Goal: Task Accomplishment & Management: Complete application form

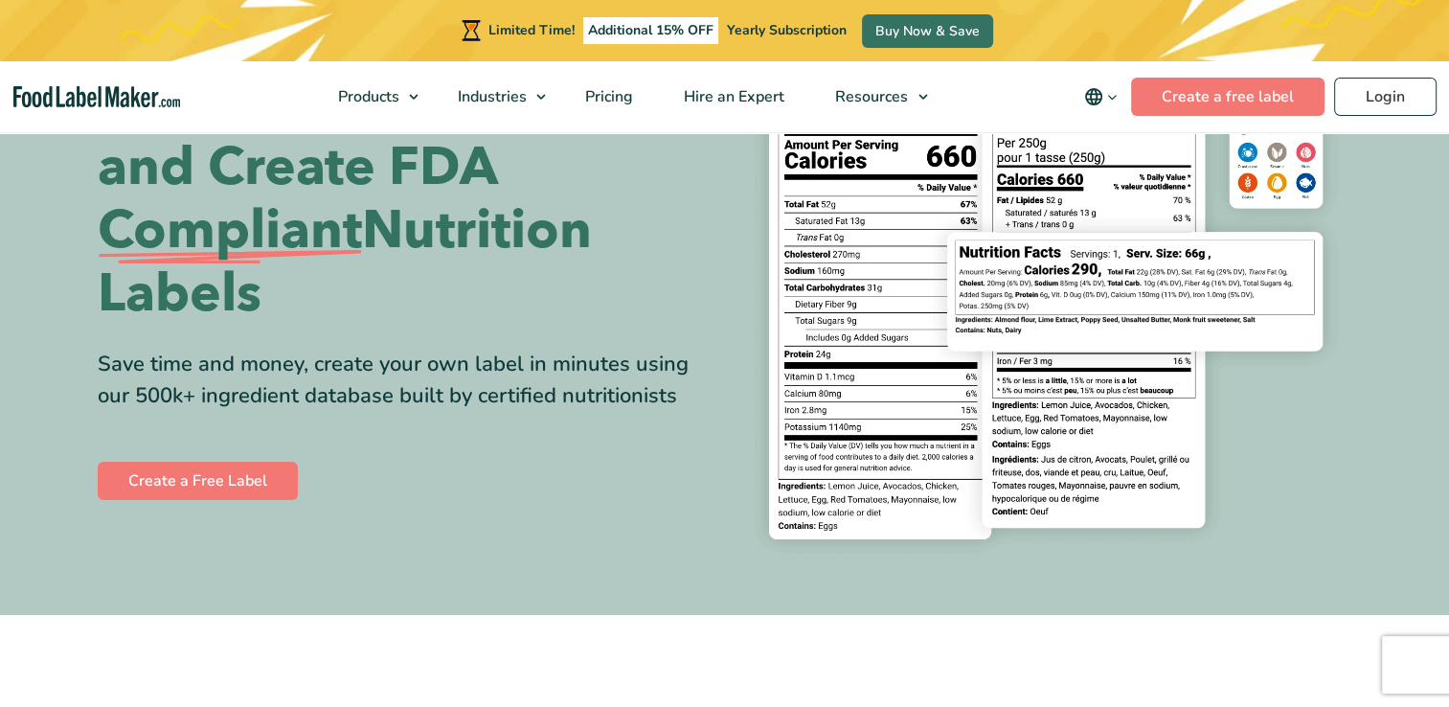
scroll to position [173, 0]
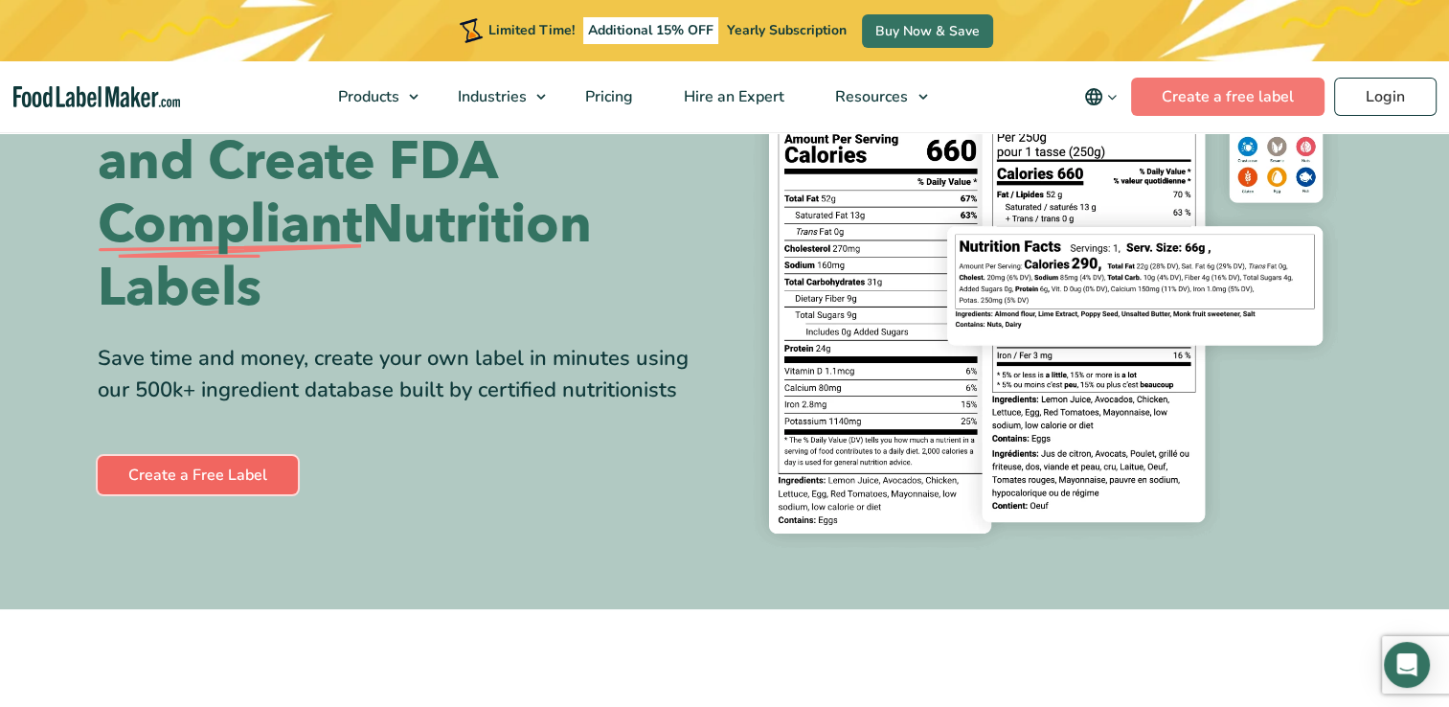
click at [183, 465] on link "Create a Free Label" at bounding box center [198, 475] width 200 height 38
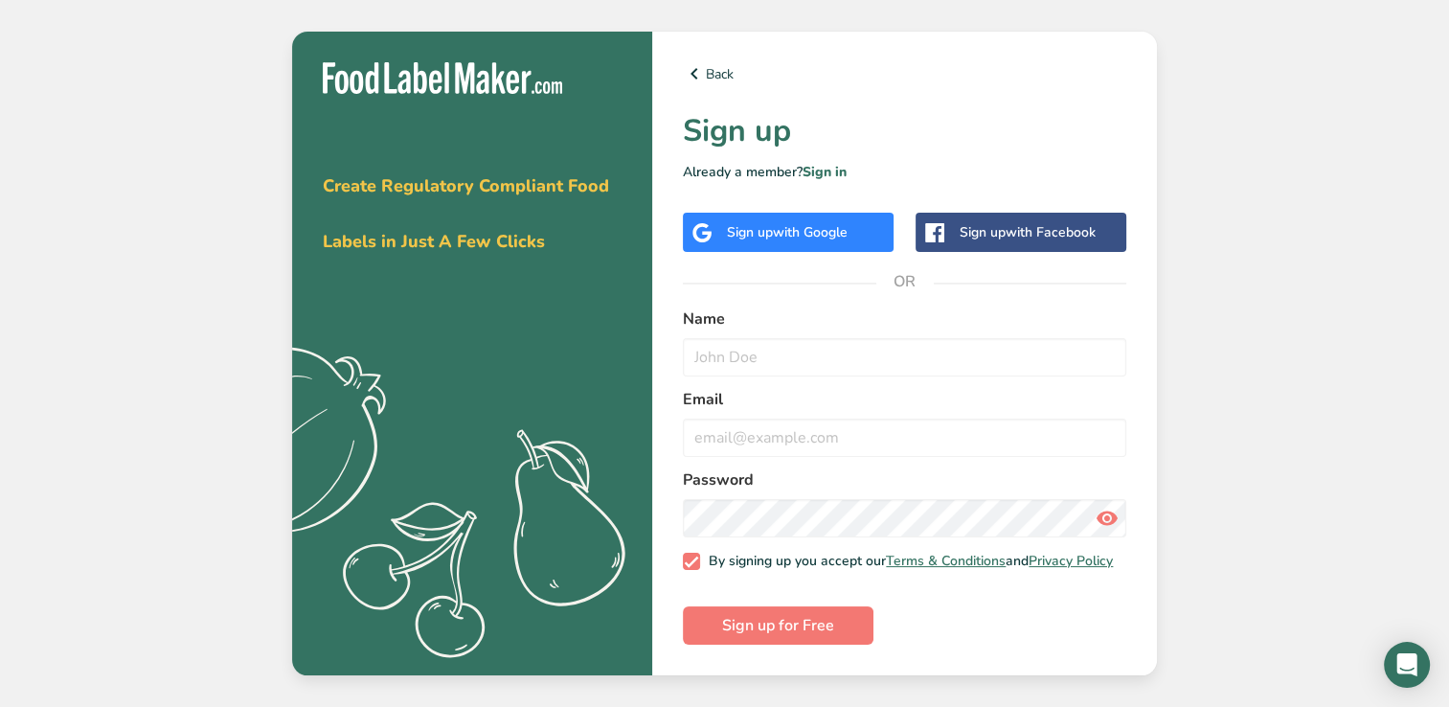
click at [771, 228] on div "Sign up with Google" at bounding box center [787, 232] width 121 height 20
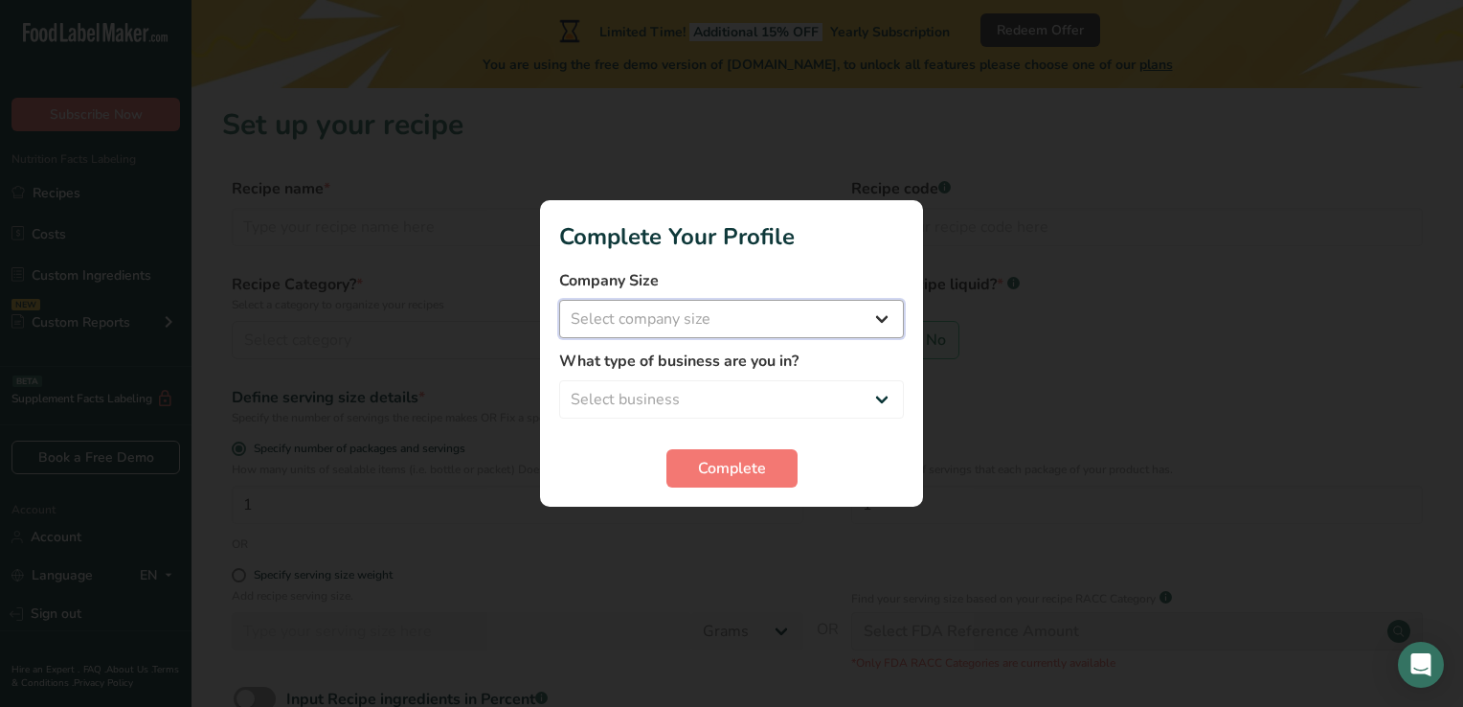
click at [878, 321] on select "Select company size Fewer than 10 Employees 10 to 50 Employees 51 to 500 Employ…" at bounding box center [731, 319] width 345 height 38
select select "1"
click at [559, 300] on select "Select company size Fewer than 10 Employees 10 to 50 Employees 51 to 500 Employ…" at bounding box center [731, 319] width 345 height 38
click at [883, 398] on select "Select business Packaged Food Manufacturer Restaurant & Cafe Bakery Meal Plans …" at bounding box center [731, 399] width 345 height 38
select select "2"
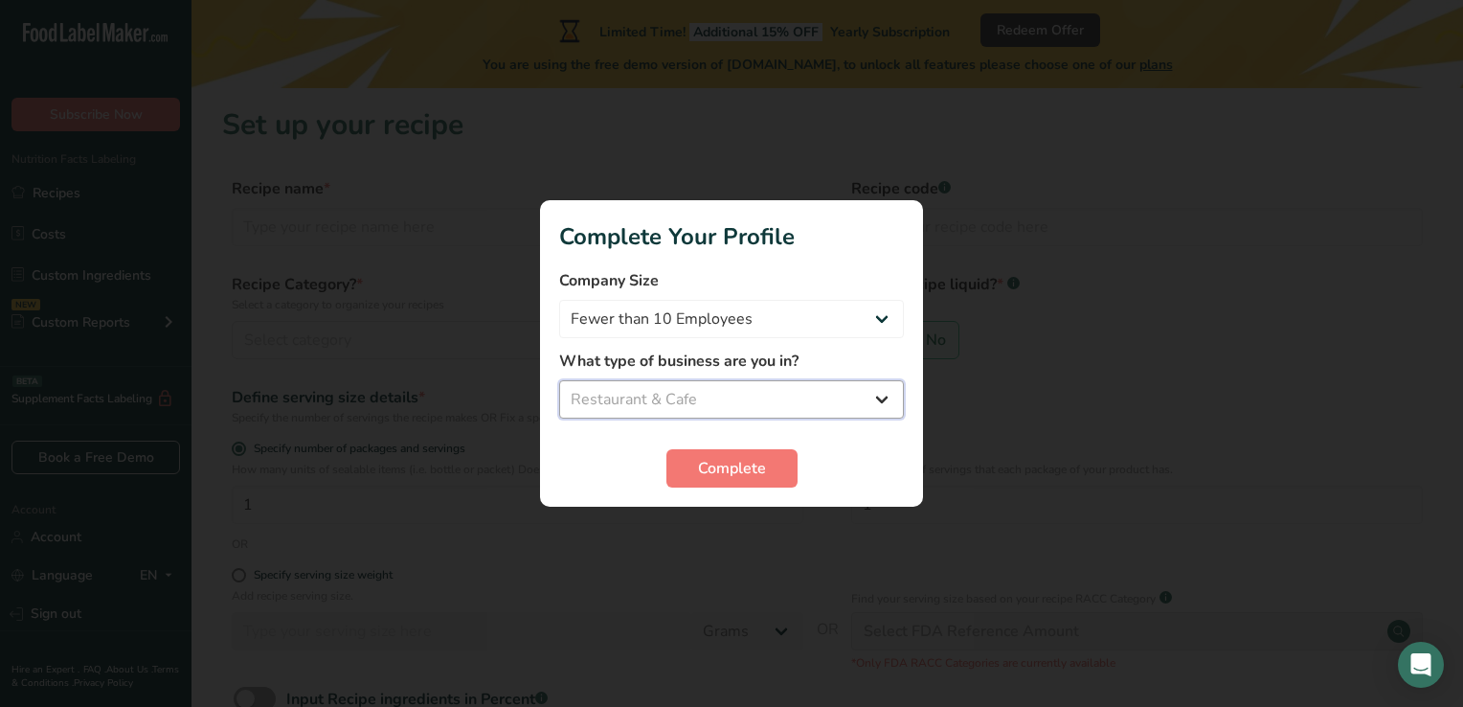
click at [559, 380] on select "Select business Packaged Food Manufacturer Restaurant & Cafe Bakery Meal Plans …" at bounding box center [731, 399] width 345 height 38
click at [737, 473] on span "Complete" at bounding box center [732, 468] width 68 height 23
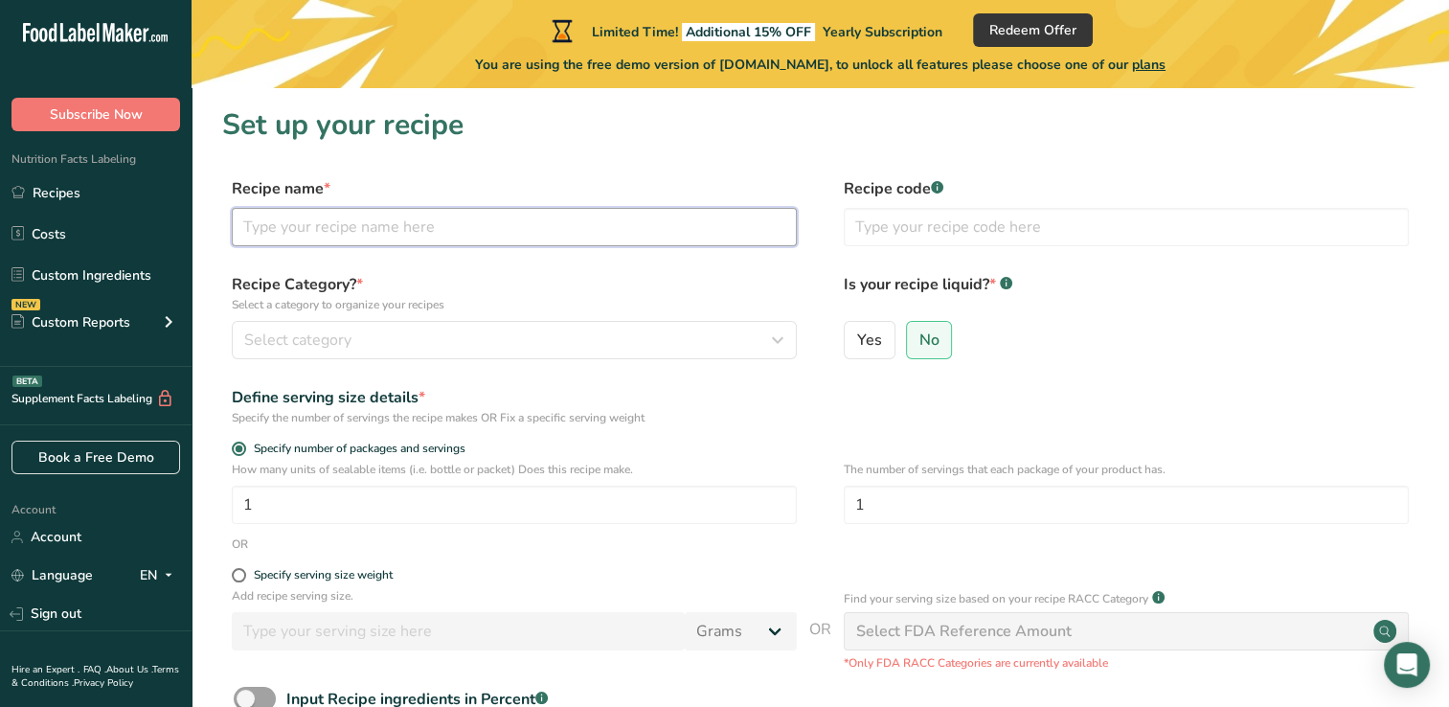
click at [454, 226] on input "text" at bounding box center [514, 227] width 565 height 38
type input "Flan"
click at [935, 222] on input "text" at bounding box center [1126, 227] width 565 height 38
type input "1841"
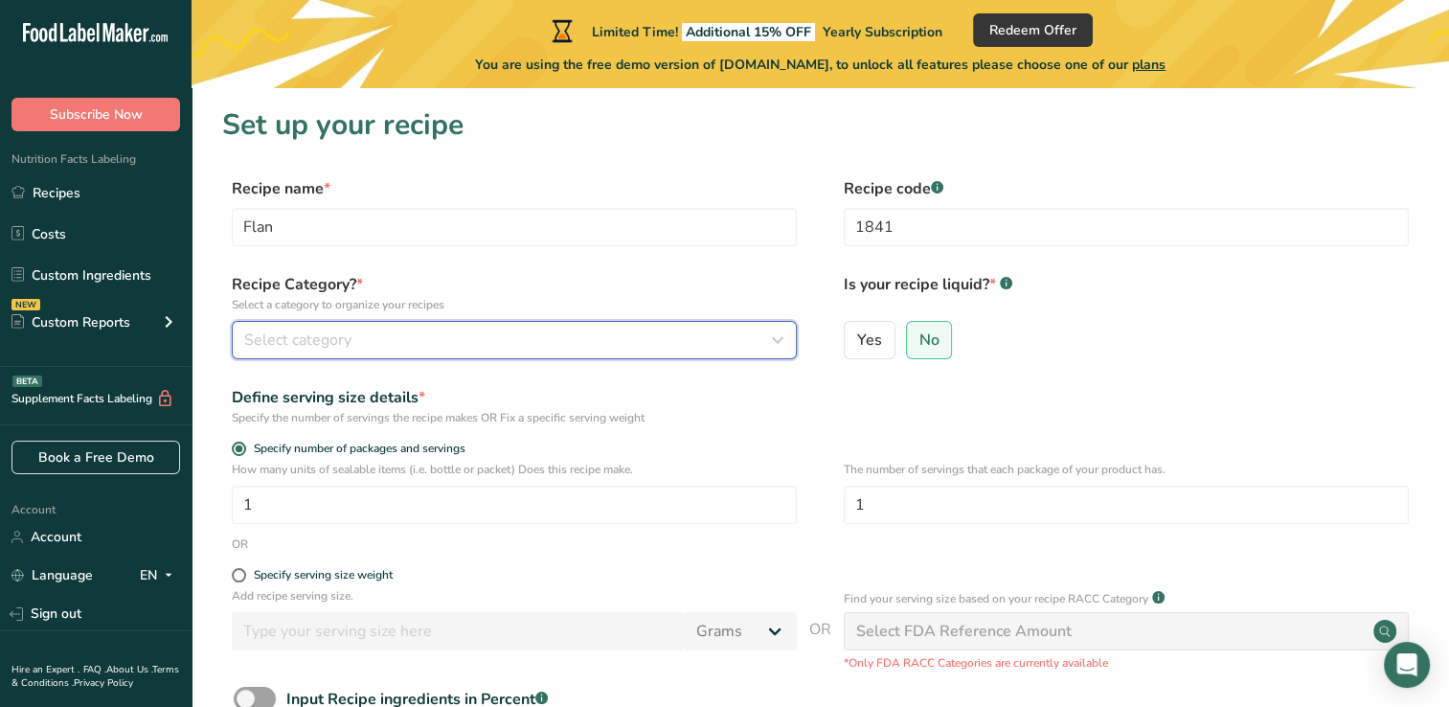
click at [350, 341] on span "Select category" at bounding box center [297, 339] width 107 height 23
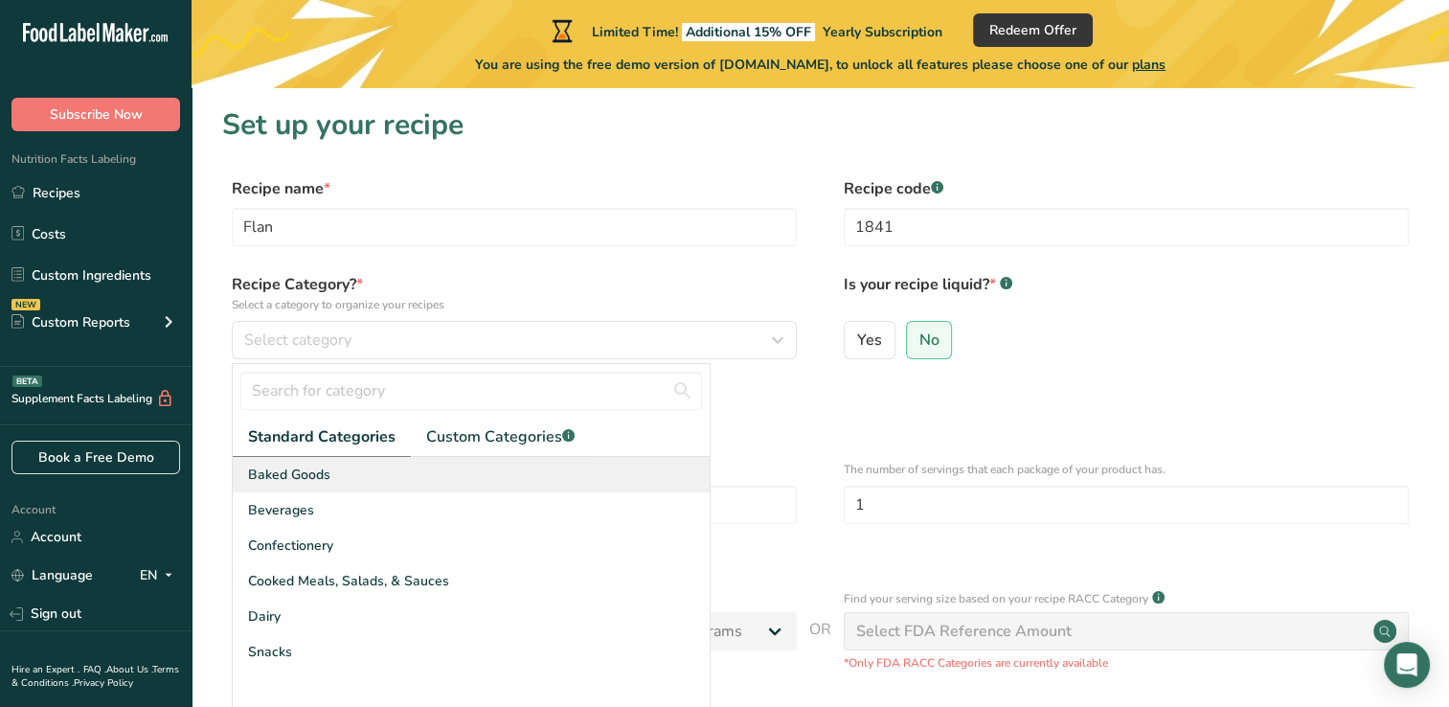
click at [308, 479] on span "Baked Goods" at bounding box center [289, 474] width 82 height 20
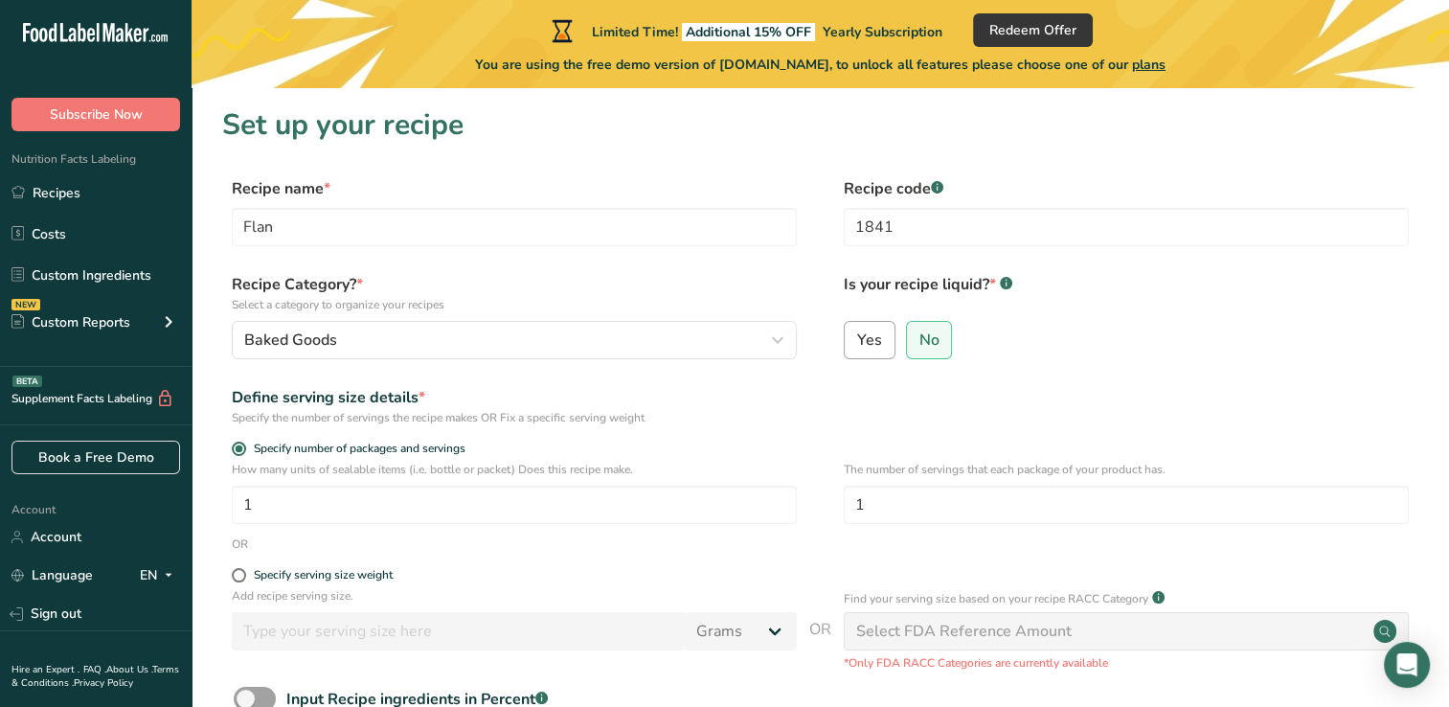
click at [861, 344] on span "Yes" at bounding box center [869, 339] width 25 height 19
click at [857, 344] on input "Yes" at bounding box center [851, 339] width 12 height 12
radio input "true"
radio input "false"
select select "22"
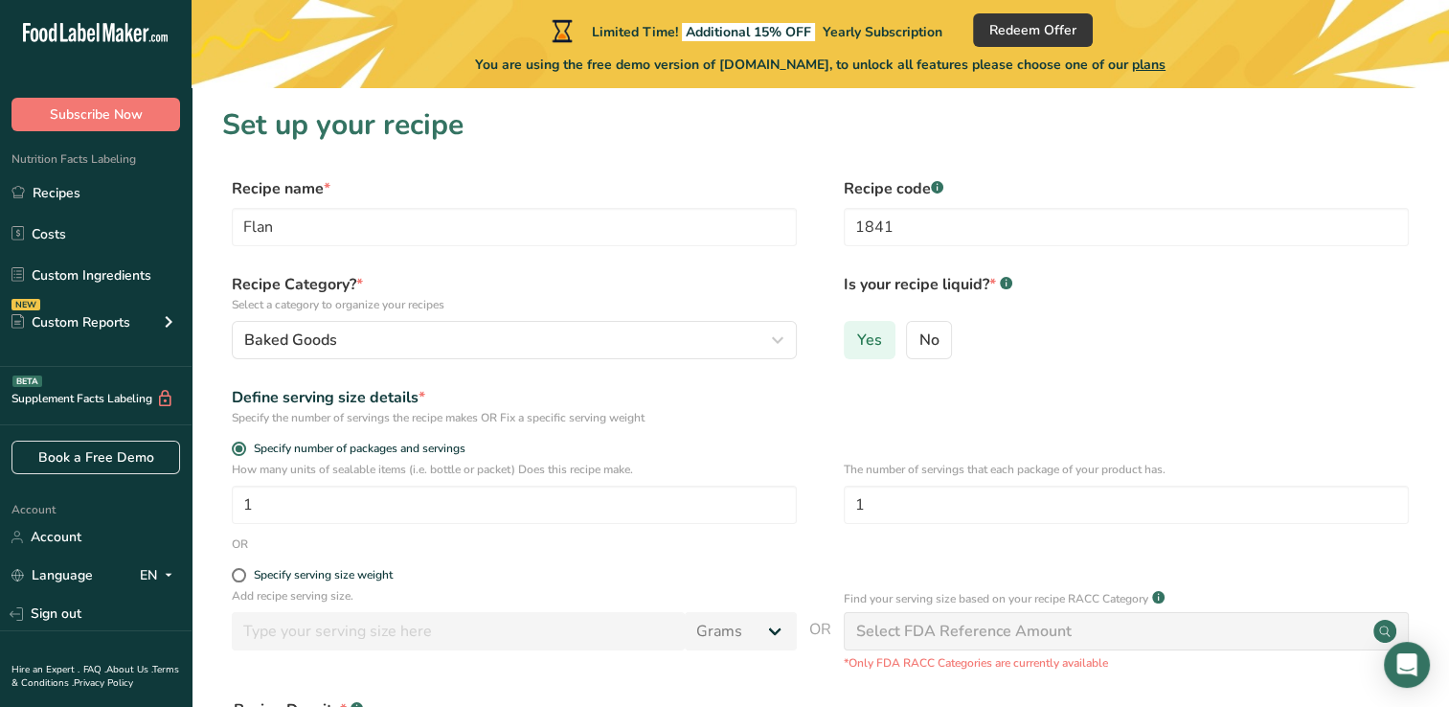
click at [873, 338] on span "Yes" at bounding box center [869, 339] width 25 height 19
click at [857, 338] on input "Yes" at bounding box center [851, 339] width 12 height 12
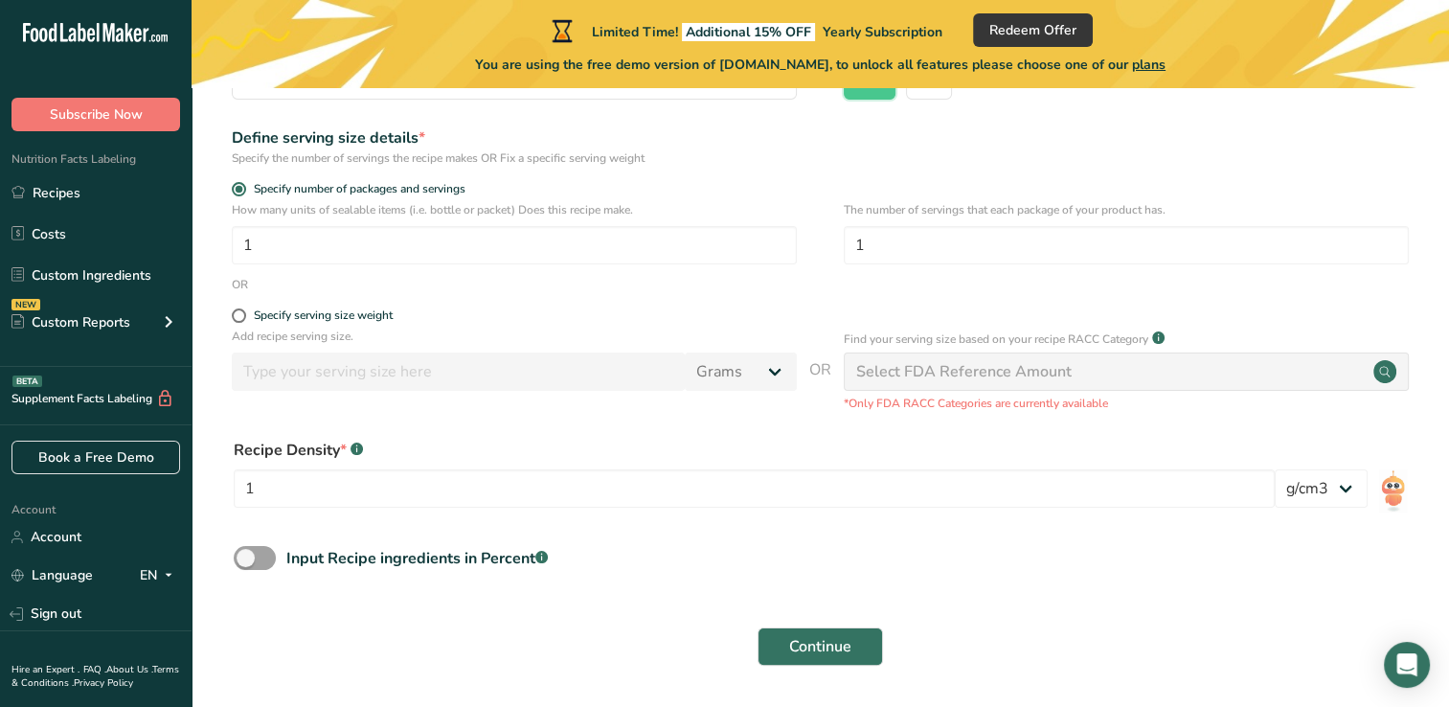
scroll to position [260, 0]
click at [238, 313] on span at bounding box center [239, 314] width 14 height 14
click at [238, 313] on input "Specify serving size weight" at bounding box center [238, 314] width 12 height 12
radio input "true"
radio input "false"
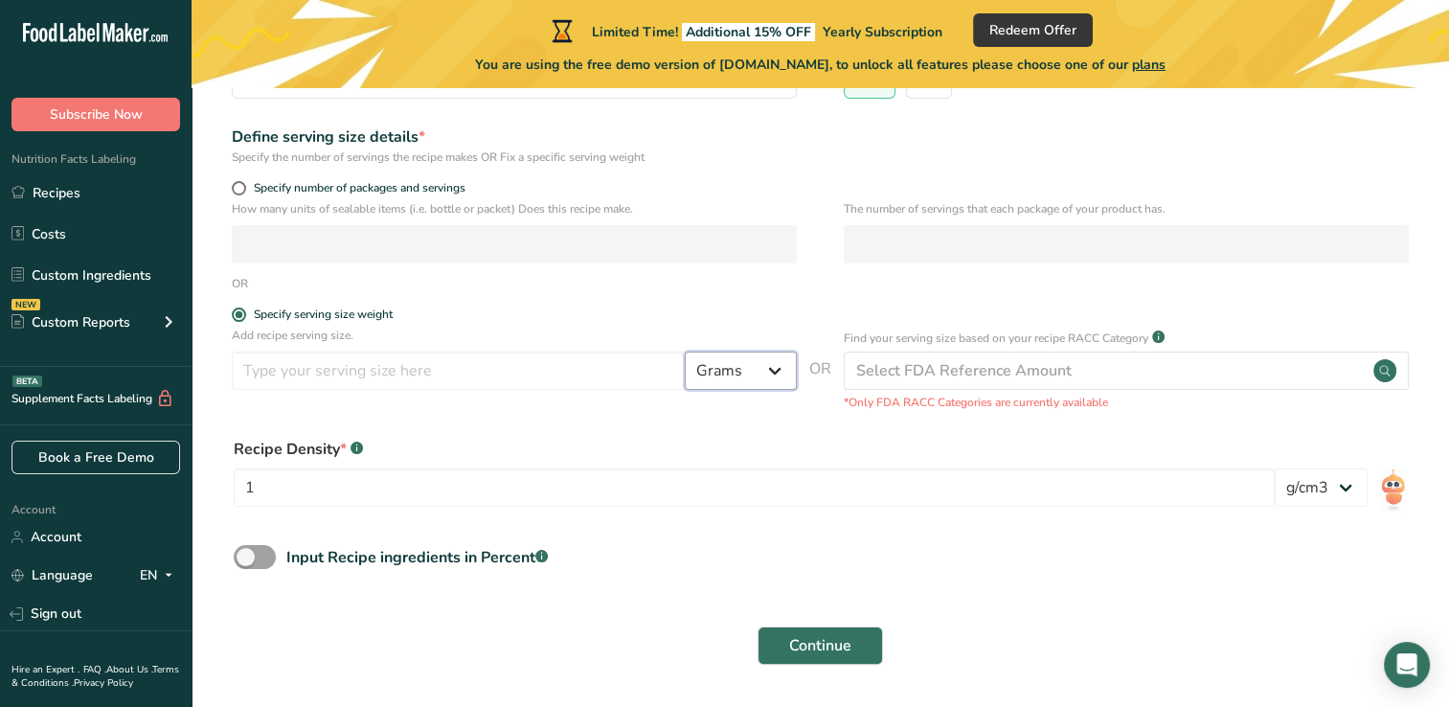
click at [774, 366] on select "Grams kg mg mcg lb oz l mL fl oz tbsp tsp cup qt gallon" at bounding box center [741, 370] width 112 height 38
select select "5"
click at [685, 351] on select "Grams kg mg mcg lb oz l mL fl oz tbsp tsp cup qt gallon" at bounding box center [741, 370] width 112 height 38
click at [352, 371] on input "number" at bounding box center [458, 370] width 453 height 38
type input "4"
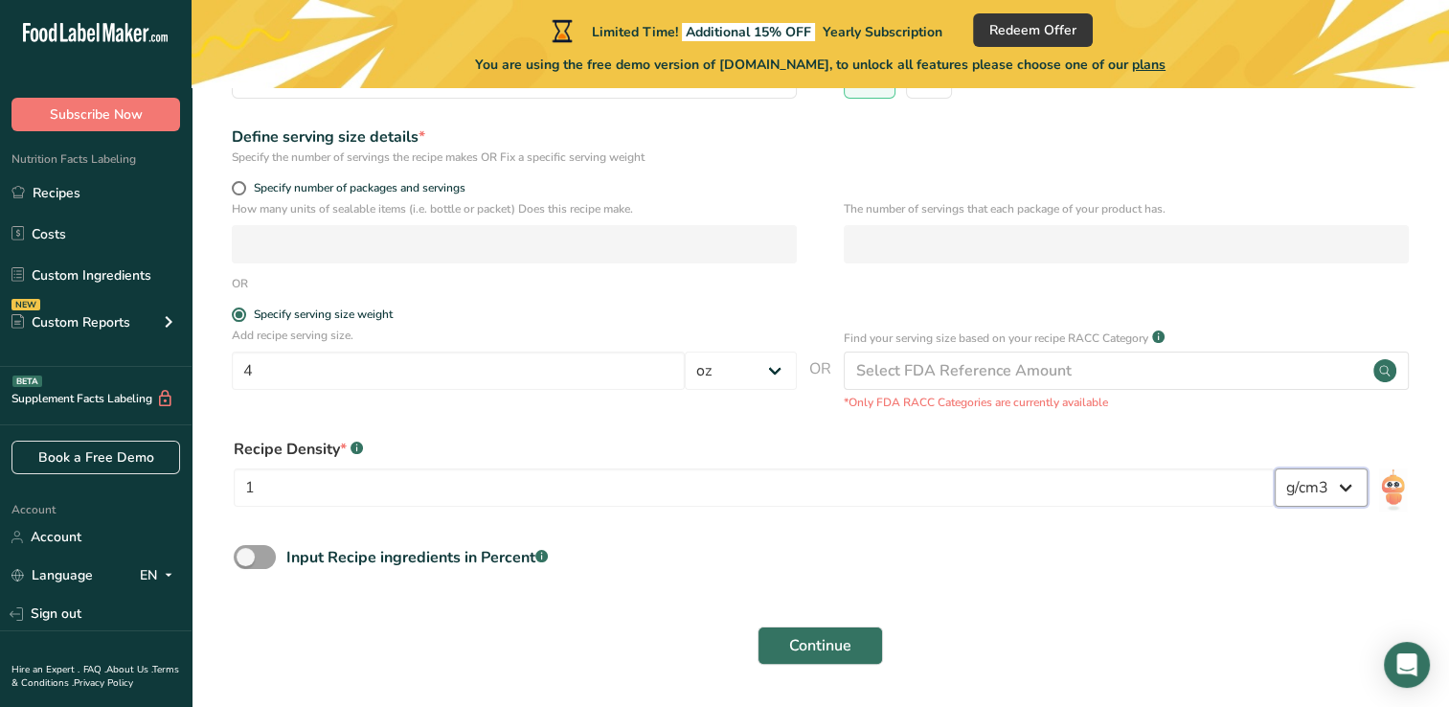
click at [1348, 486] on select "lb/ft3 g/cm3" at bounding box center [1321, 487] width 93 height 38
click at [238, 553] on span at bounding box center [255, 557] width 42 height 24
click at [238, 553] on input "Input Recipe ingredients in Percent .a-a{fill:#347362;}.b-a{fill:#fff;}" at bounding box center [240, 557] width 12 height 12
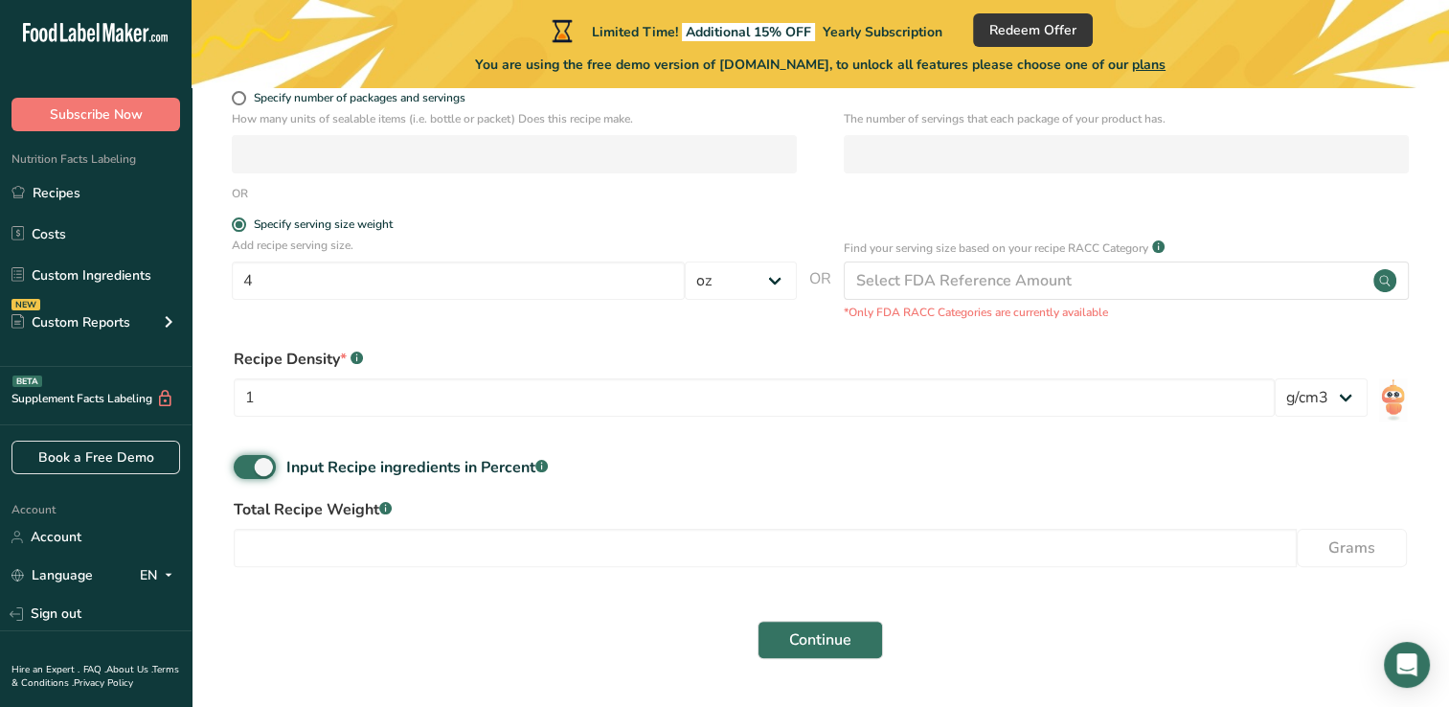
scroll to position [406, 0]
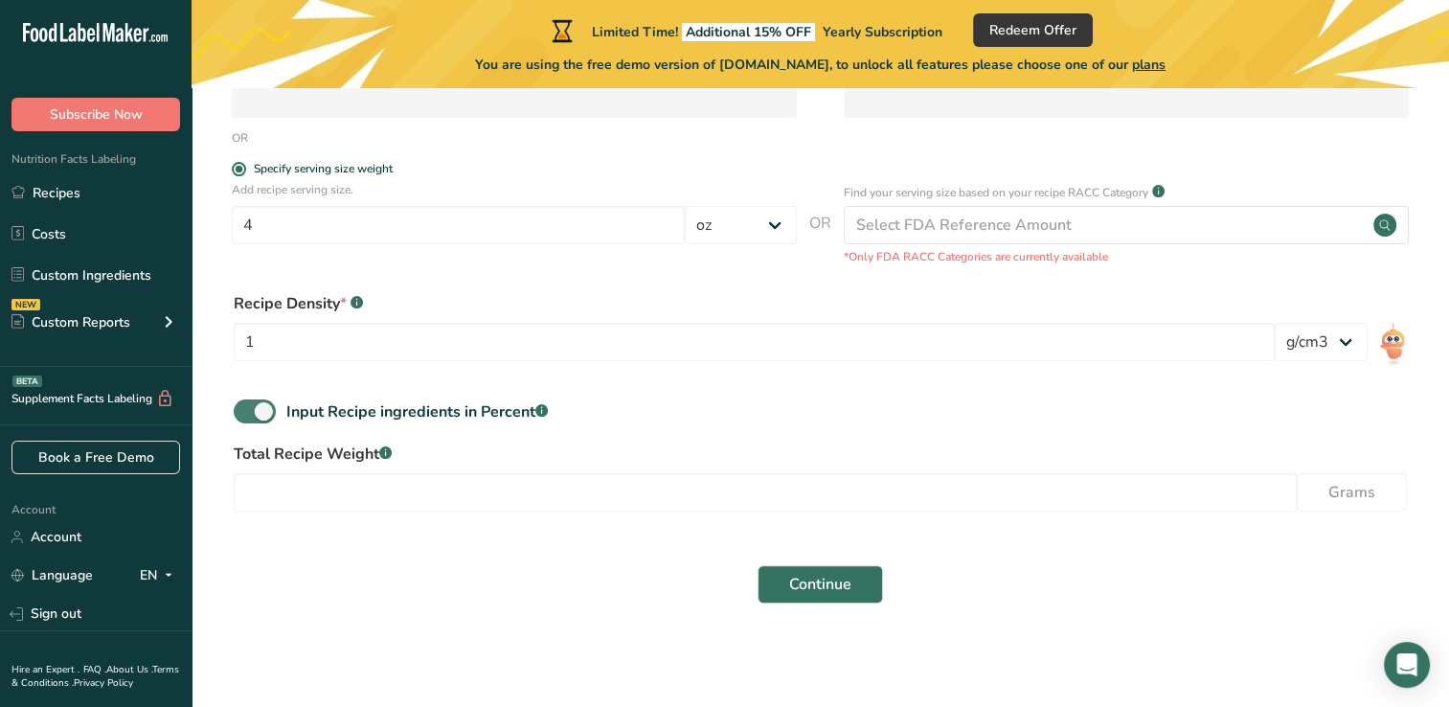
click at [265, 409] on span at bounding box center [255, 411] width 42 height 24
click at [246, 409] on input "Input Recipe ingredients in Percent .a-a{fill:#347362;}.b-a{fill:#fff;}" at bounding box center [240, 411] width 12 height 12
checkbox input "false"
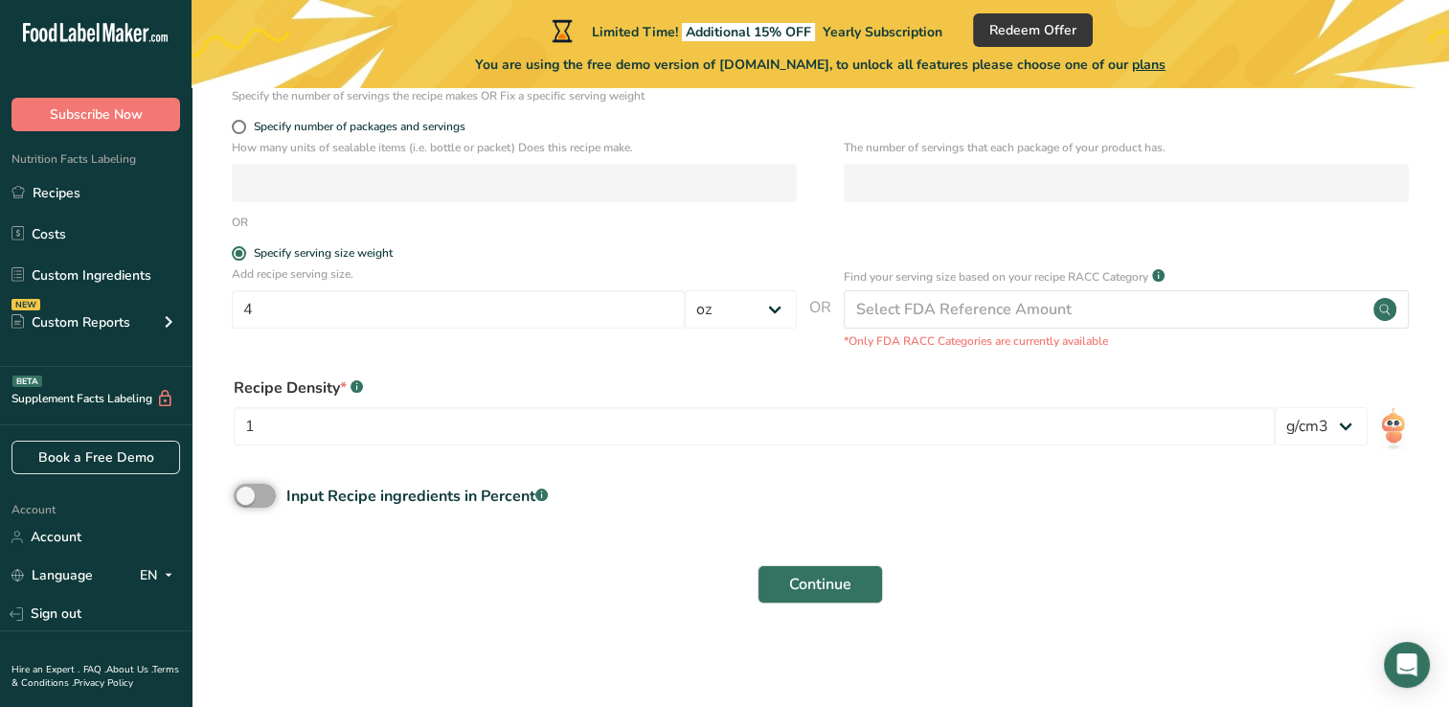
scroll to position [322, 0]
click at [820, 584] on span "Continue" at bounding box center [820, 584] width 62 height 23
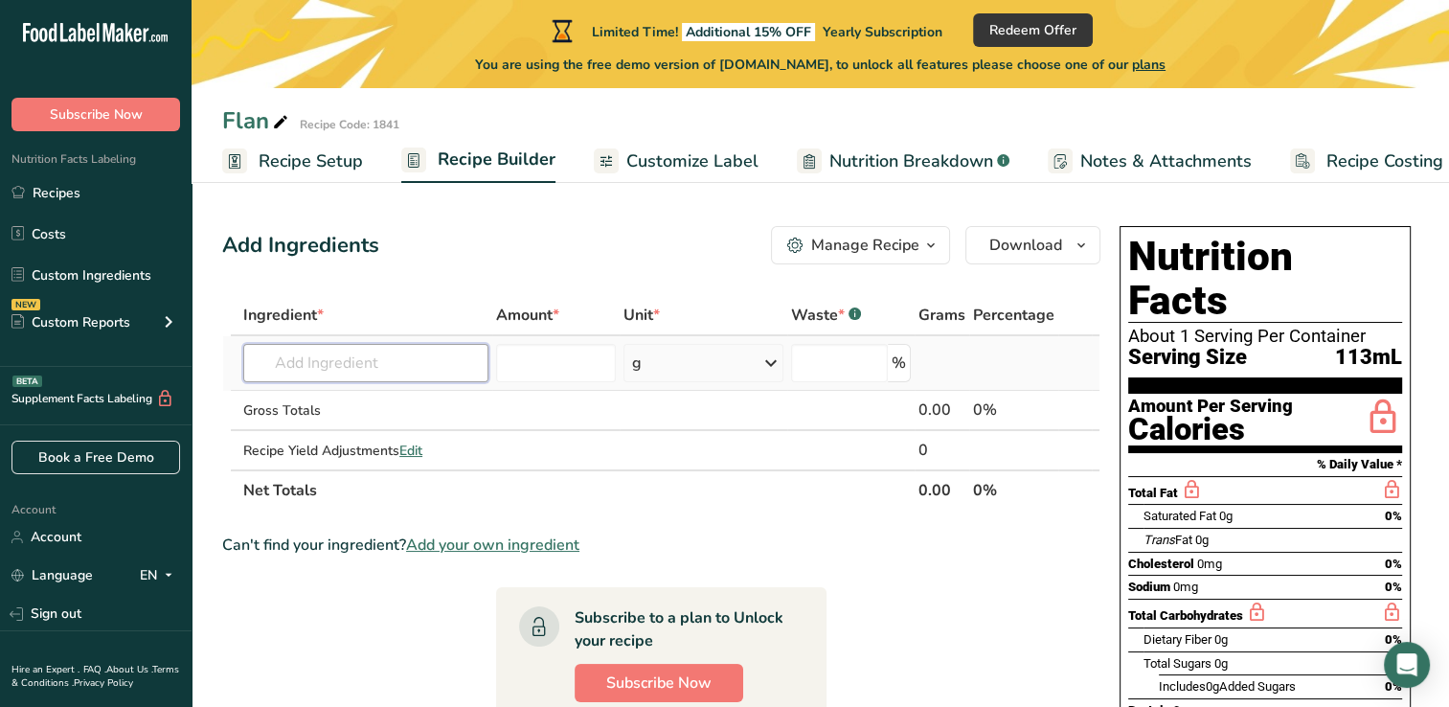
click at [357, 360] on input "text" at bounding box center [365, 363] width 245 height 38
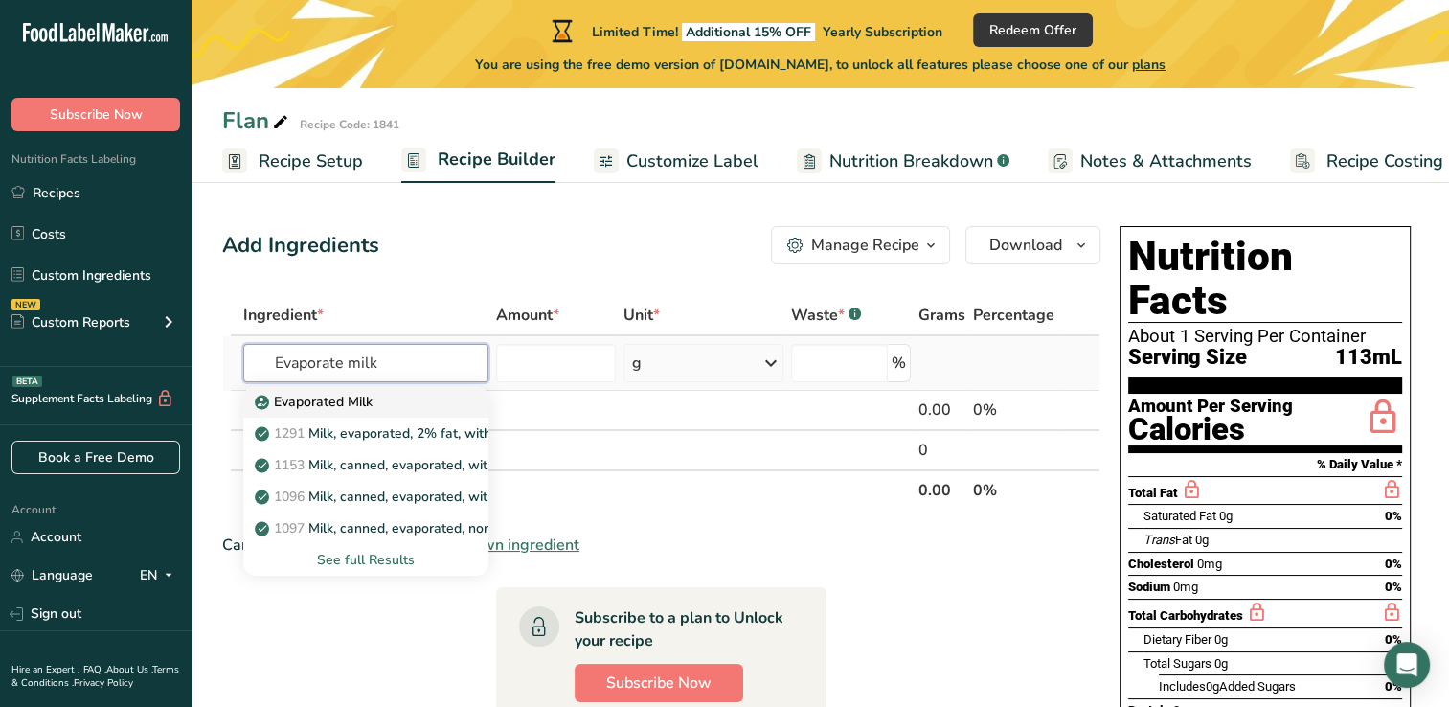
type input "Evaporate milk"
click at [335, 408] on p "Evaporated Milk" at bounding box center [316, 402] width 114 height 20
type input "Evaporated Milk"
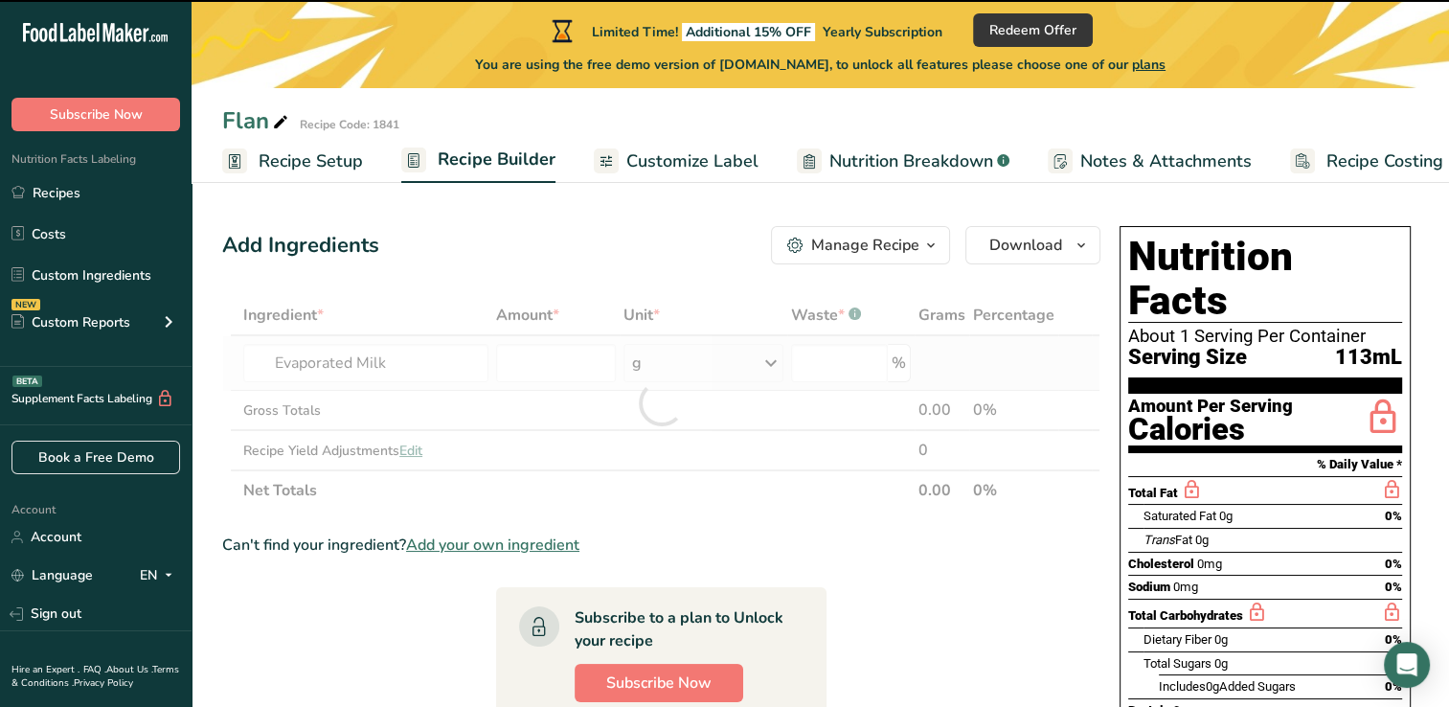
type input "0"
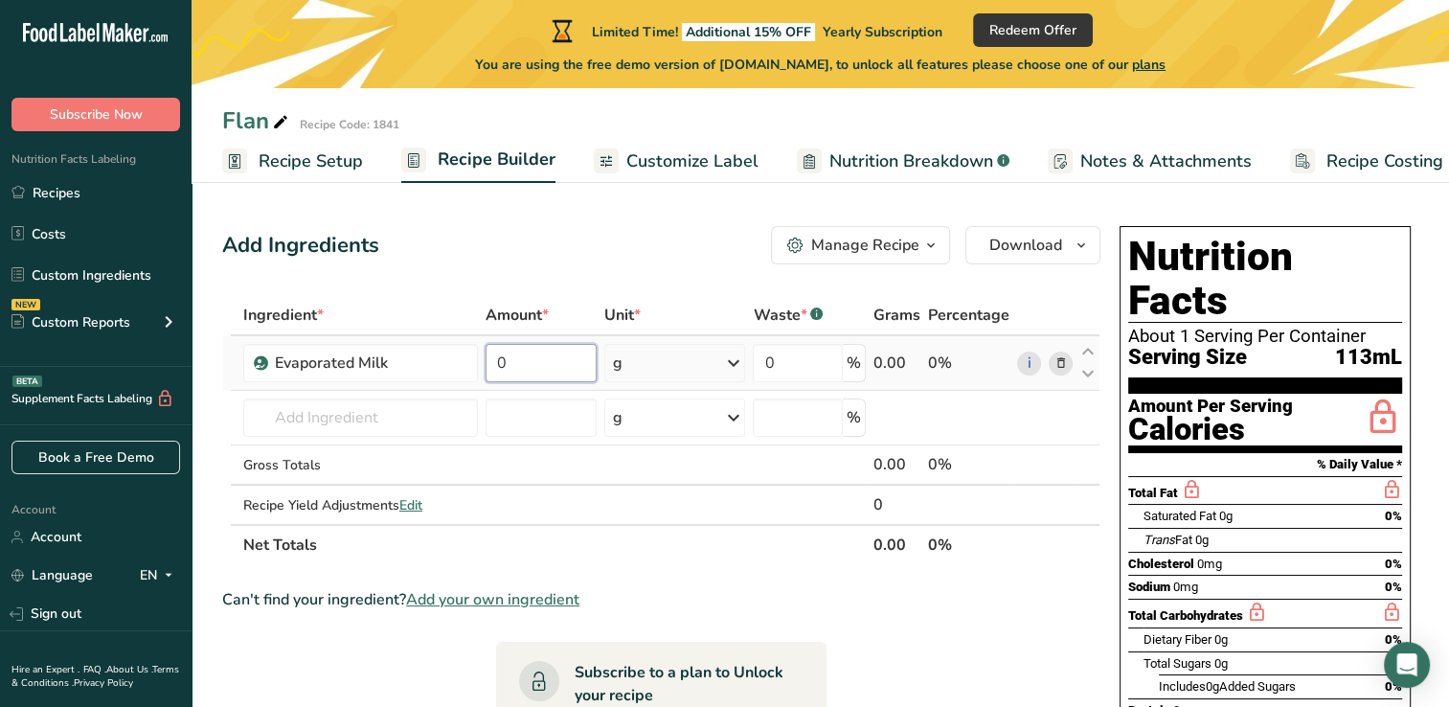
click at [543, 369] on input "0" at bounding box center [541, 363] width 111 height 38
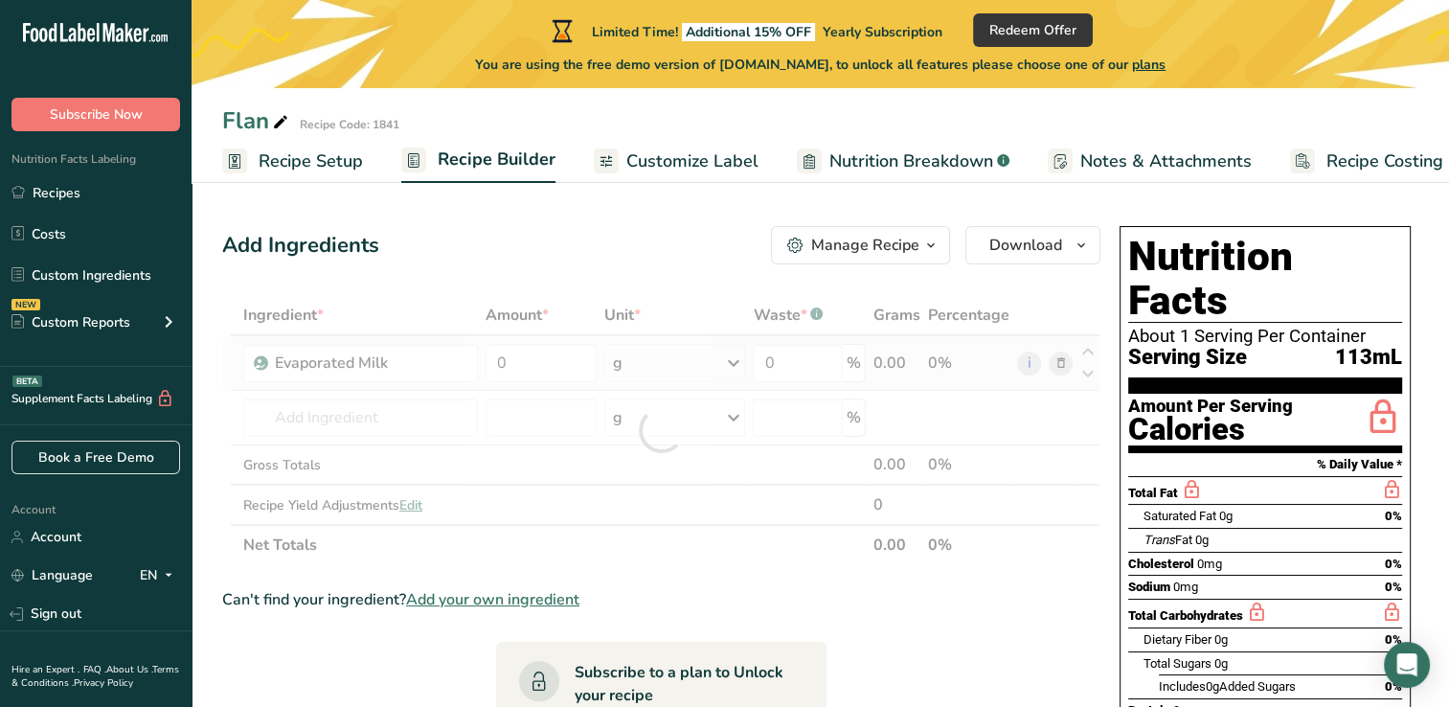
click at [734, 362] on div "Ingredient * Amount * Unit * Waste * .a-a{fill:#347362;}.b-a{fill:#fff;} Grams …" at bounding box center [661, 430] width 878 height 270
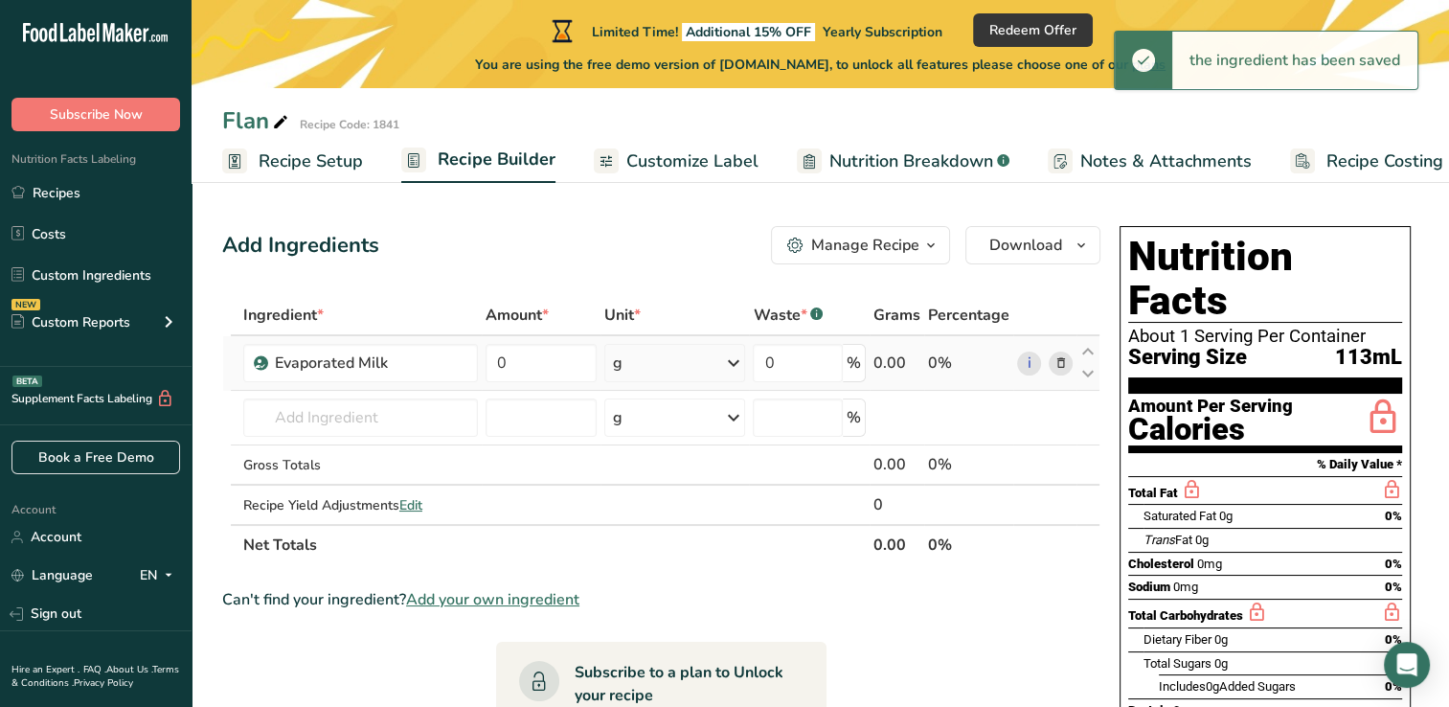
click at [734, 362] on icon at bounding box center [732, 363] width 23 height 34
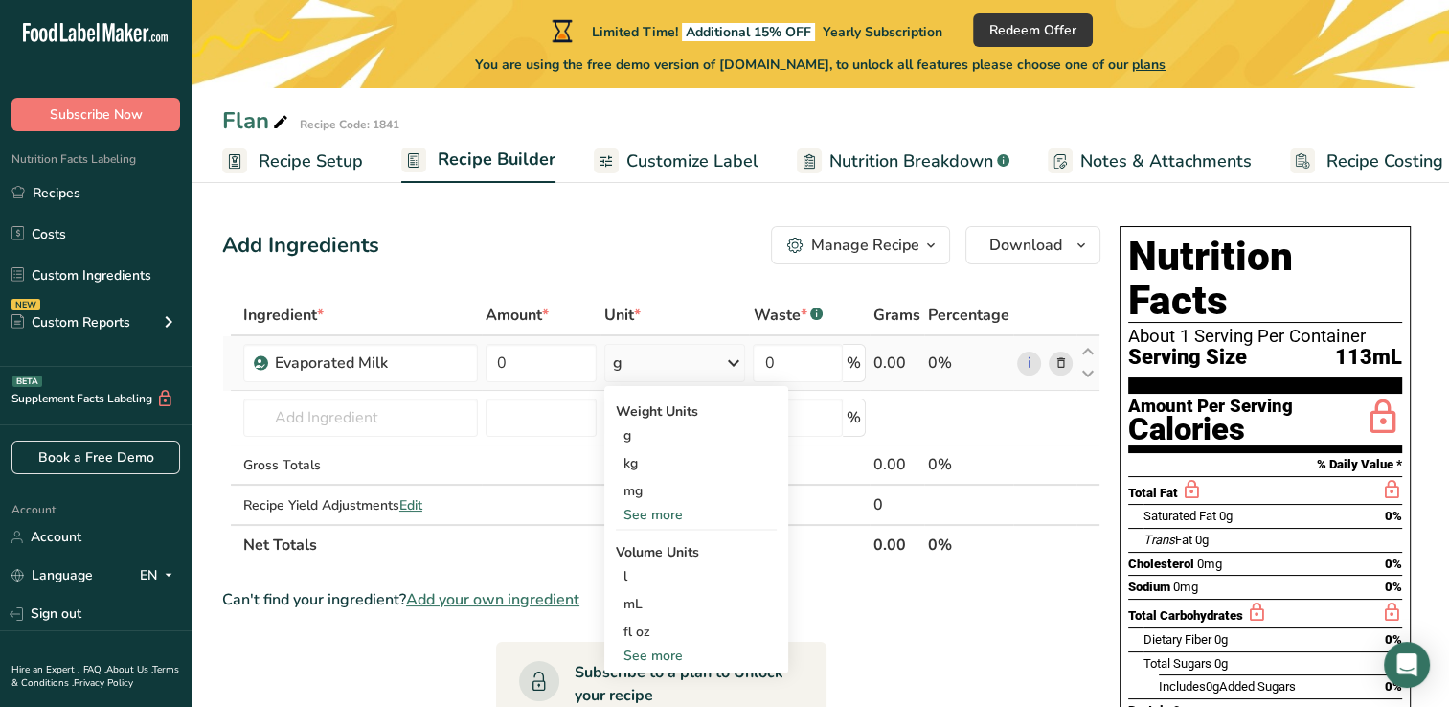
click at [734, 353] on icon at bounding box center [732, 363] width 23 height 34
click at [729, 362] on icon at bounding box center [732, 363] width 23 height 34
click at [642, 632] on div "fl oz" at bounding box center [696, 631] width 146 height 20
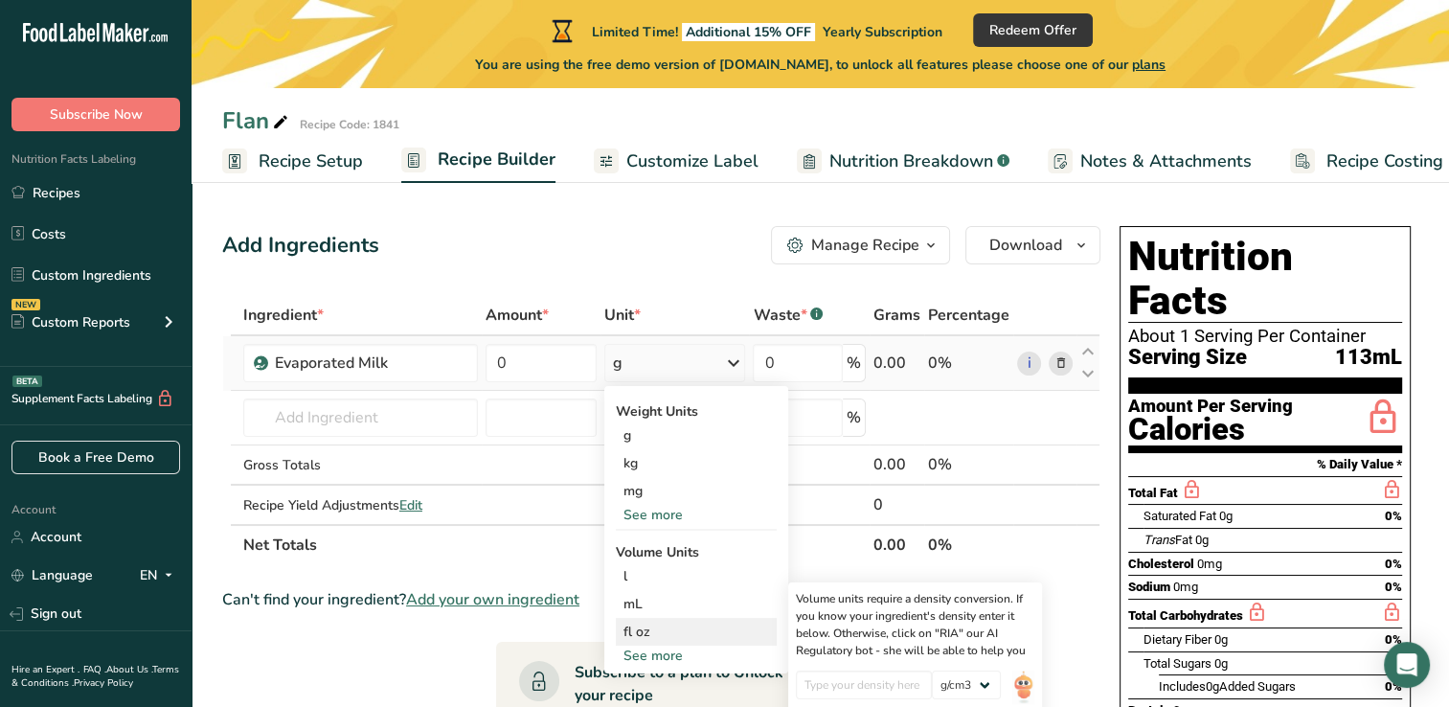
click at [645, 633] on div "fl oz" at bounding box center [696, 631] width 146 height 20
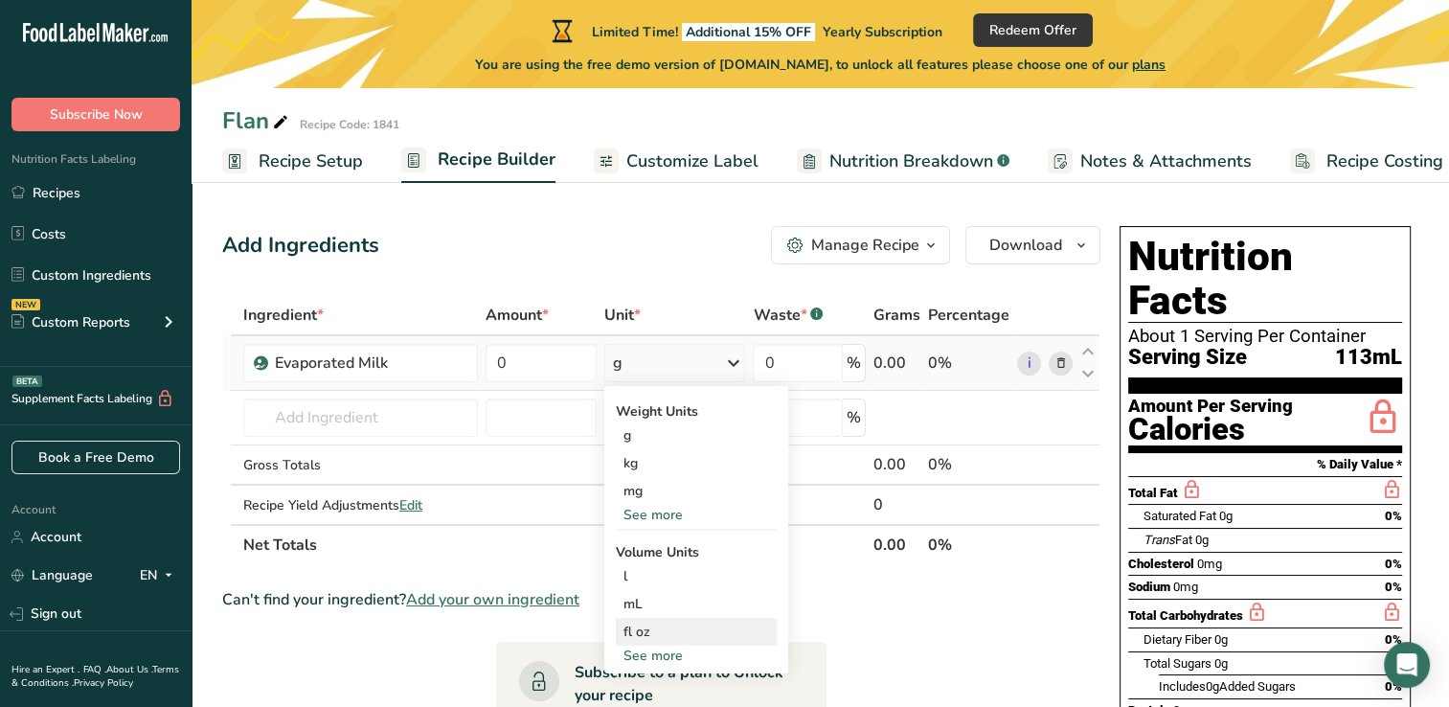
click at [645, 633] on div "fl oz" at bounding box center [696, 631] width 146 height 20
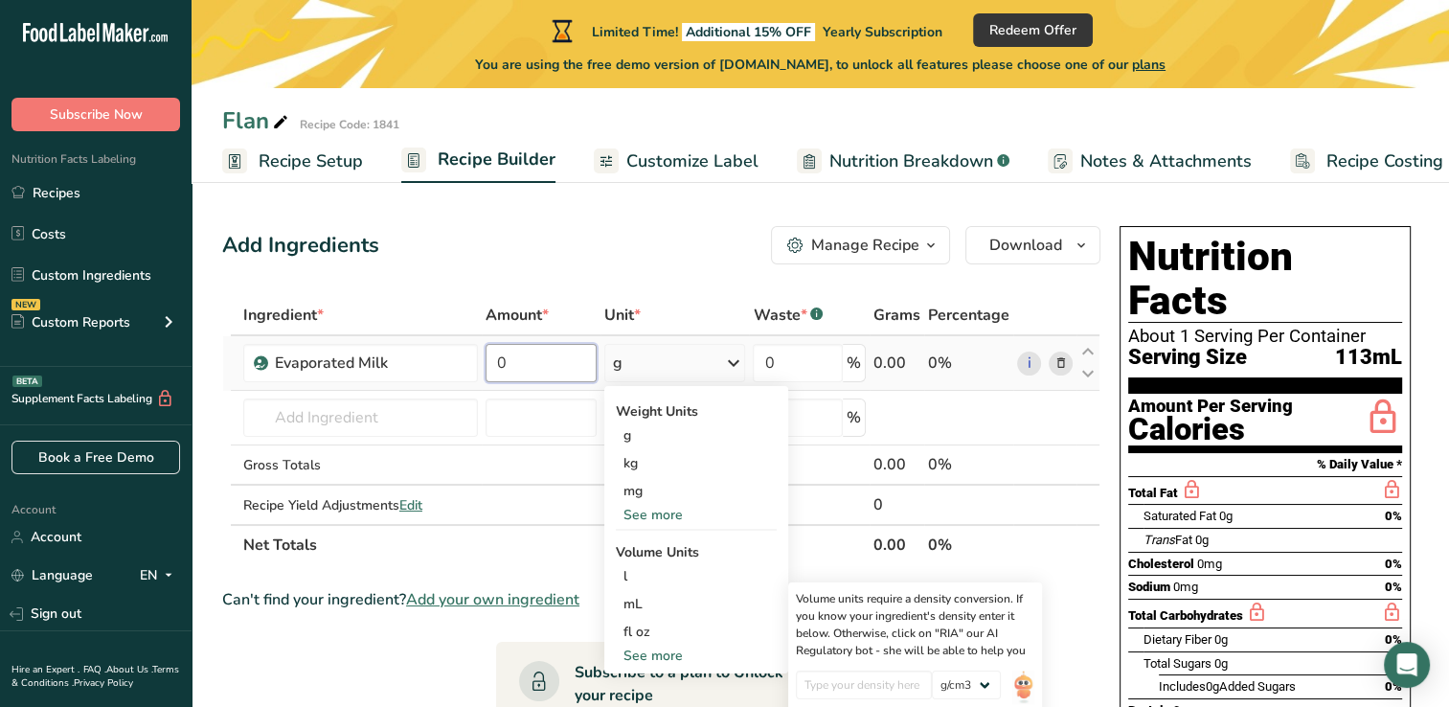
click at [531, 355] on input "0" at bounding box center [541, 363] width 111 height 38
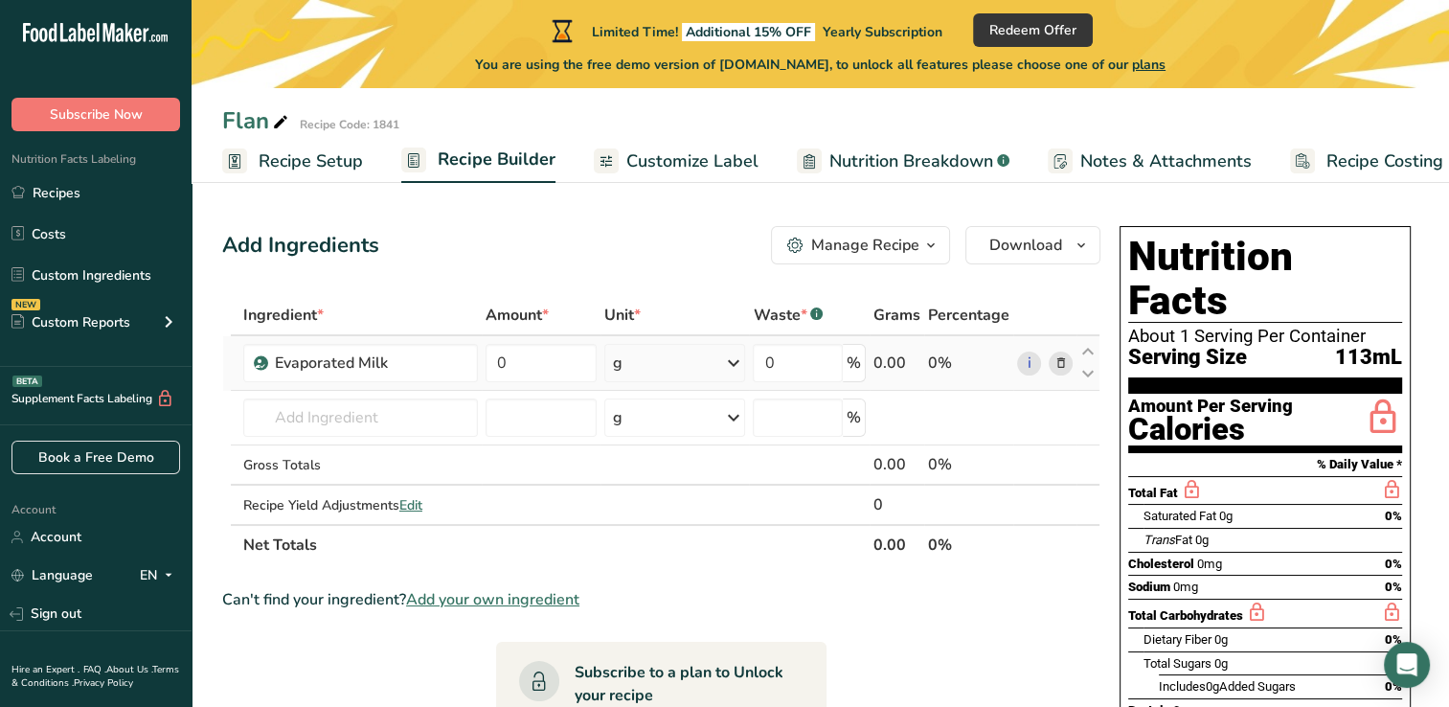
click at [740, 362] on div "Ingredient * Amount * Unit * Waste * .a-a{fill:#347362;}.b-a{fill:#fff;} Grams …" at bounding box center [661, 430] width 878 height 270
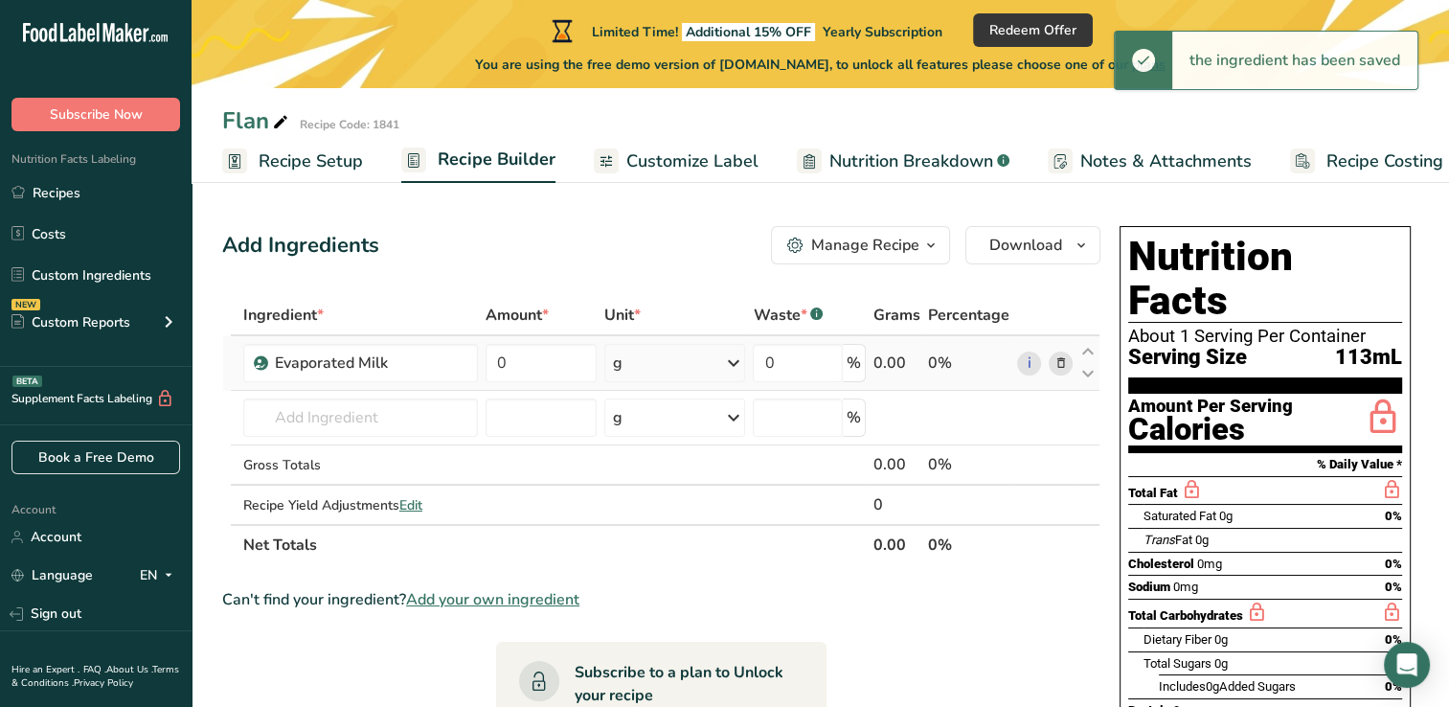
click at [730, 362] on icon at bounding box center [732, 363] width 23 height 34
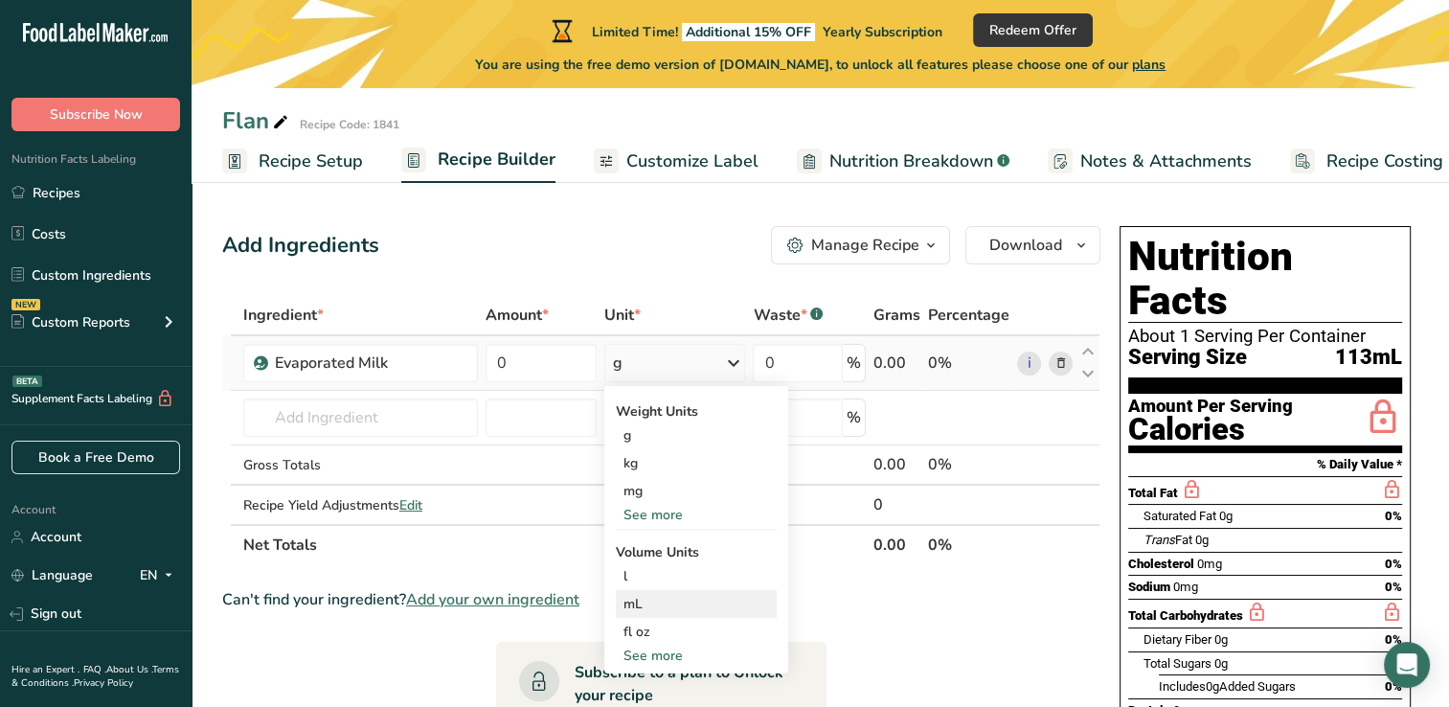
click at [640, 598] on div "mL" at bounding box center [696, 604] width 146 height 20
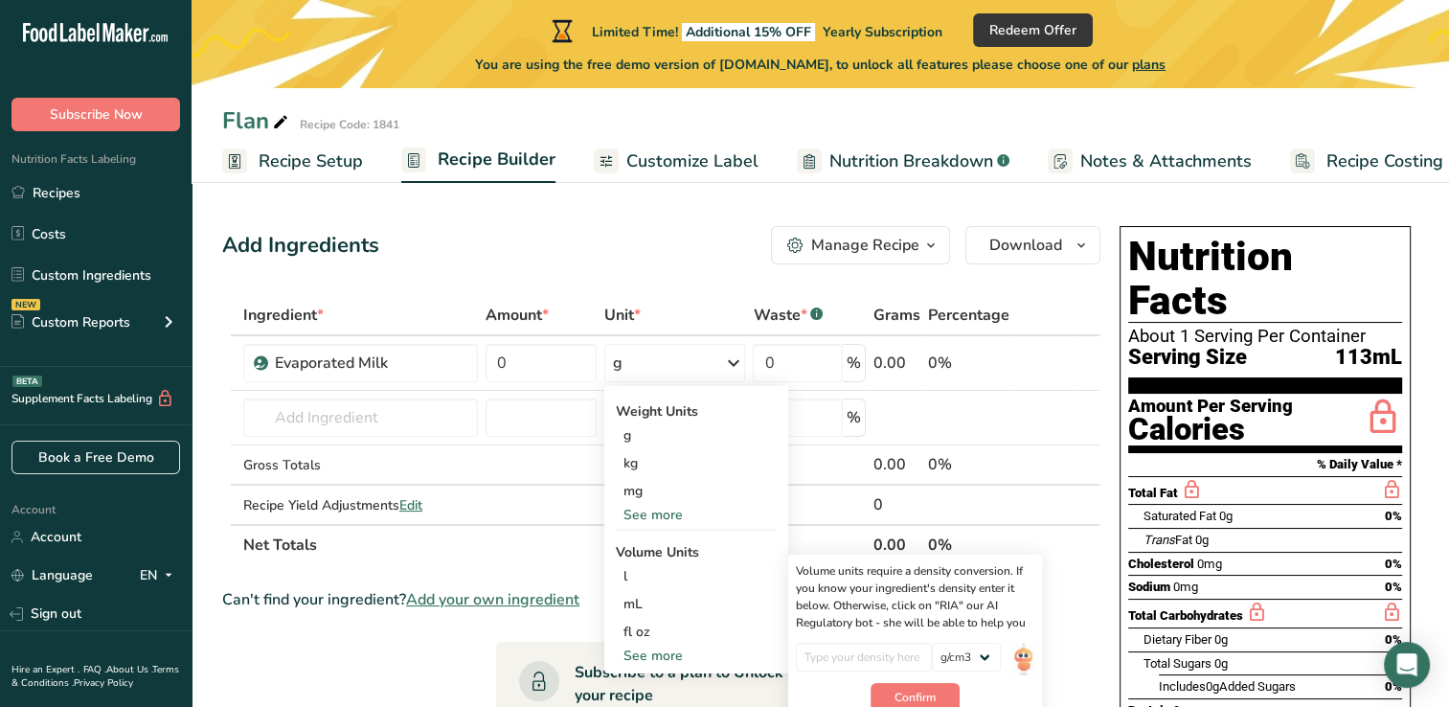
click at [490, 244] on div "Add Ingredients Manage Recipe Delete Recipe Duplicate Recipe Scale Recipe Save …" at bounding box center [661, 245] width 878 height 38
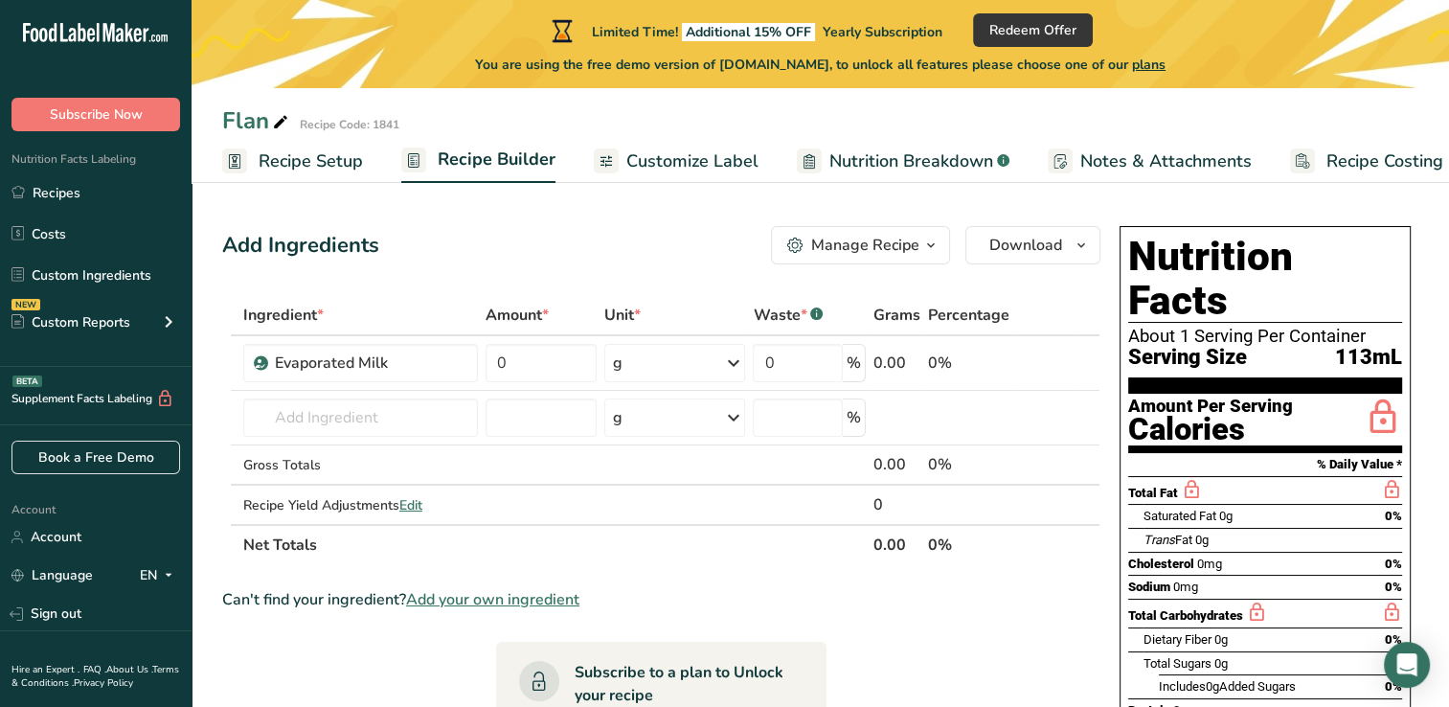
click at [325, 163] on span "Recipe Setup" at bounding box center [311, 161] width 104 height 26
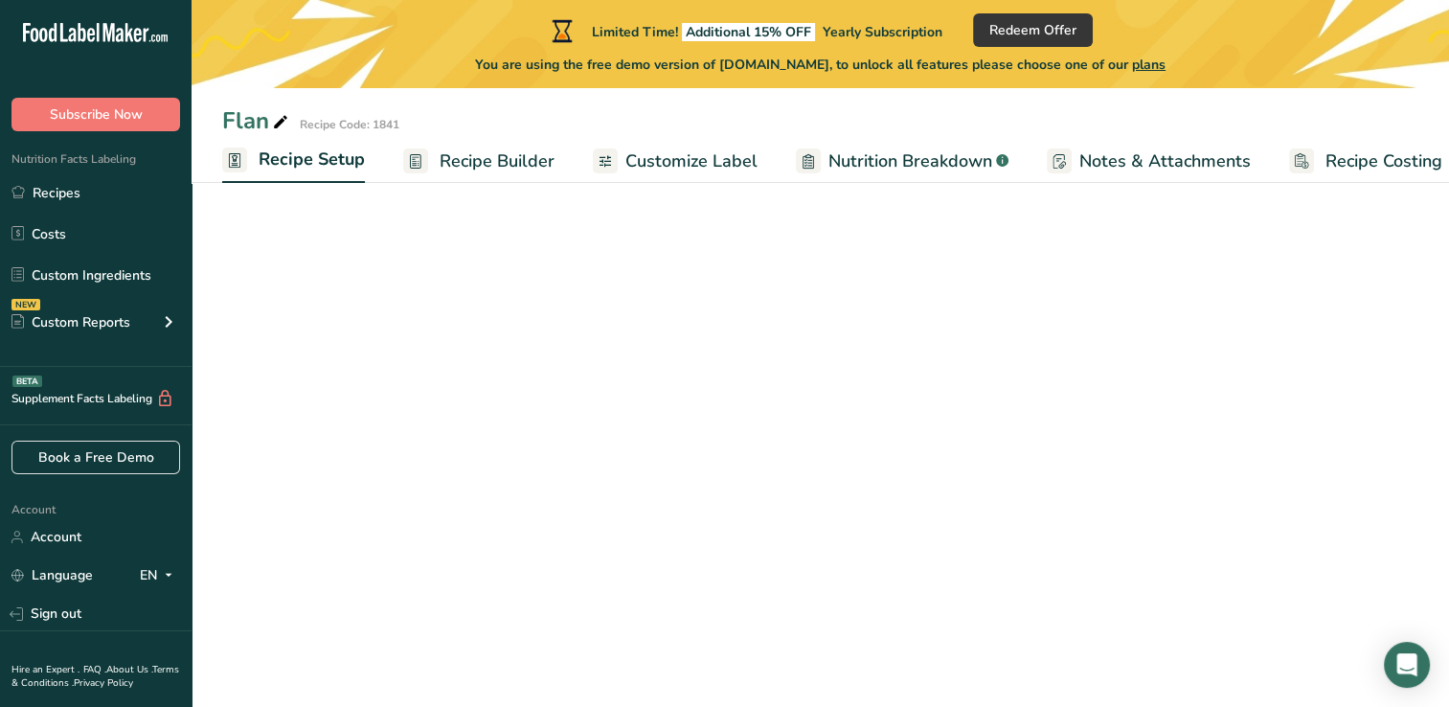
scroll to position [0, 7]
select select "5"
select select "22"
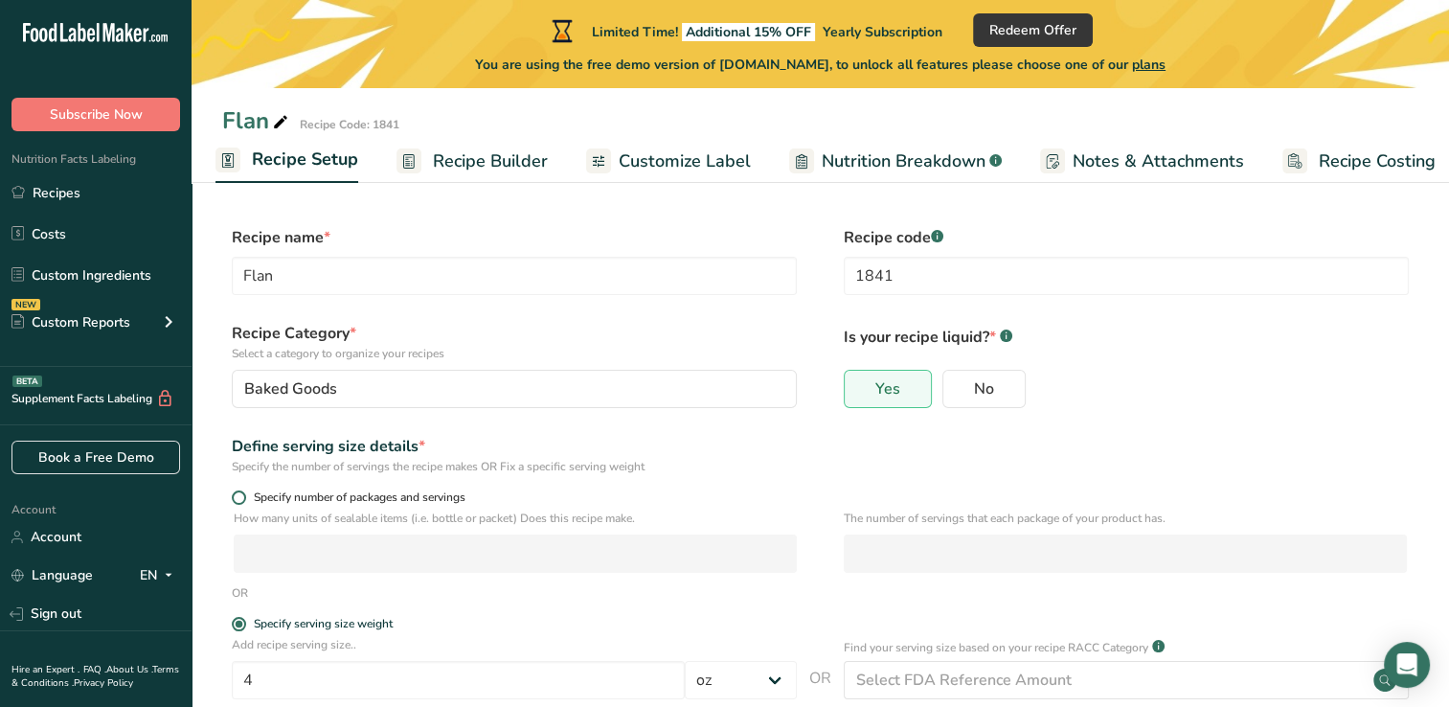
click at [238, 495] on span at bounding box center [239, 497] width 14 height 14
click at [238, 495] on input "Specify number of packages and servings" at bounding box center [238, 497] width 12 height 12
radio input "true"
radio input "false"
select select "0"
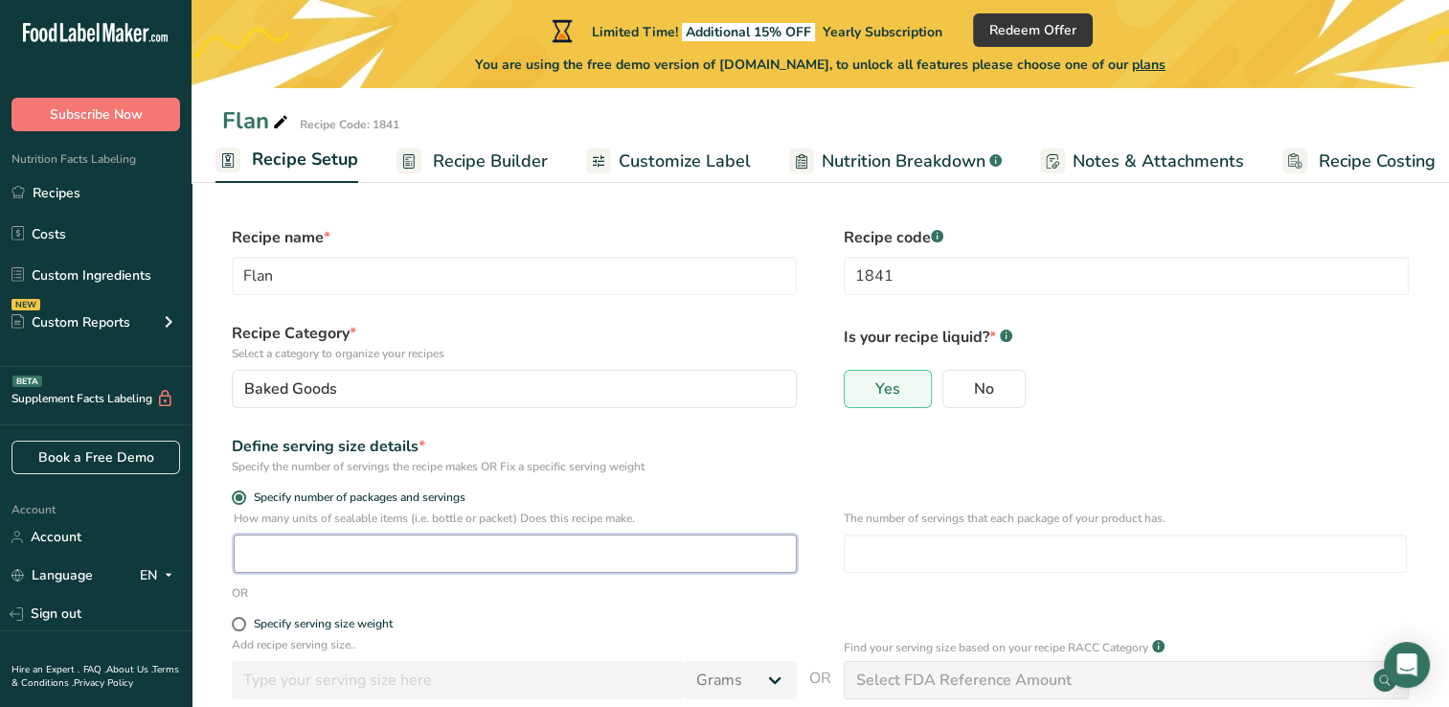
click at [290, 557] on input "number" at bounding box center [515, 553] width 563 height 38
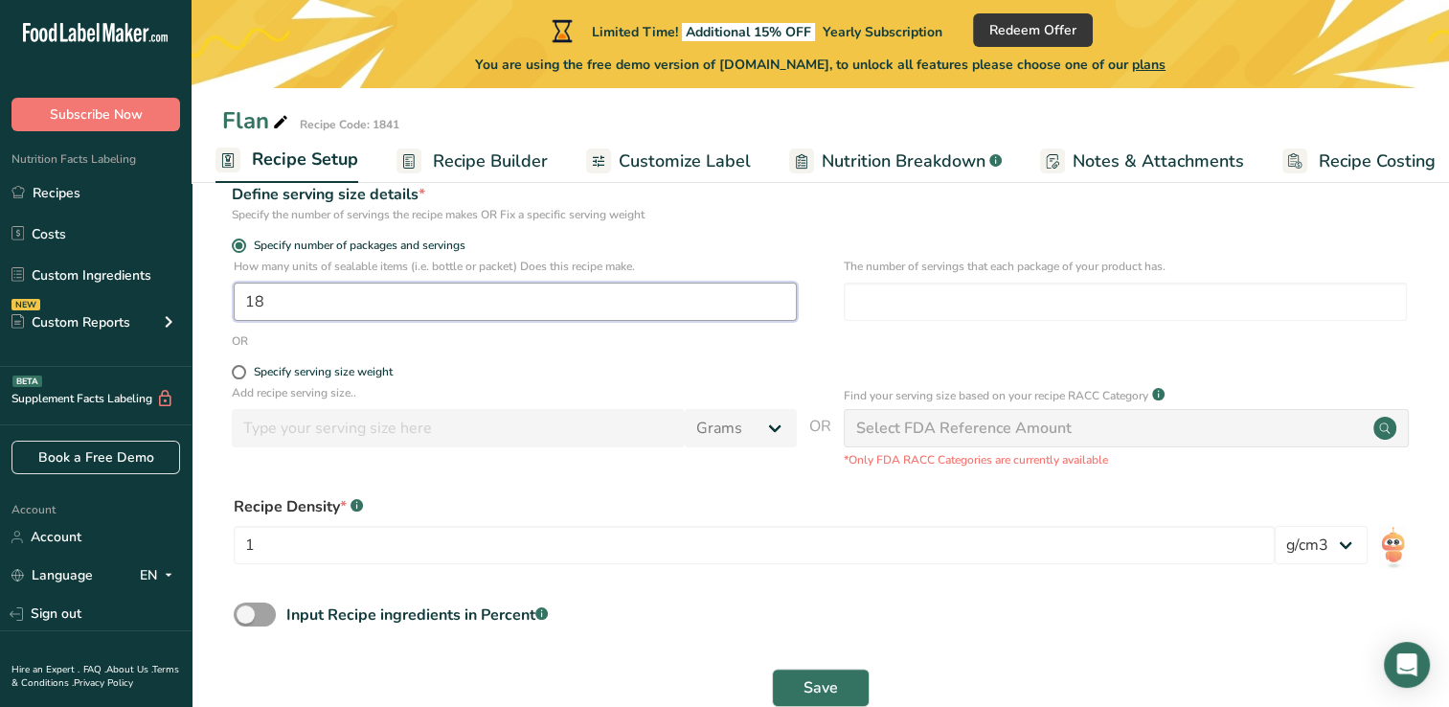
scroll to position [294, 0]
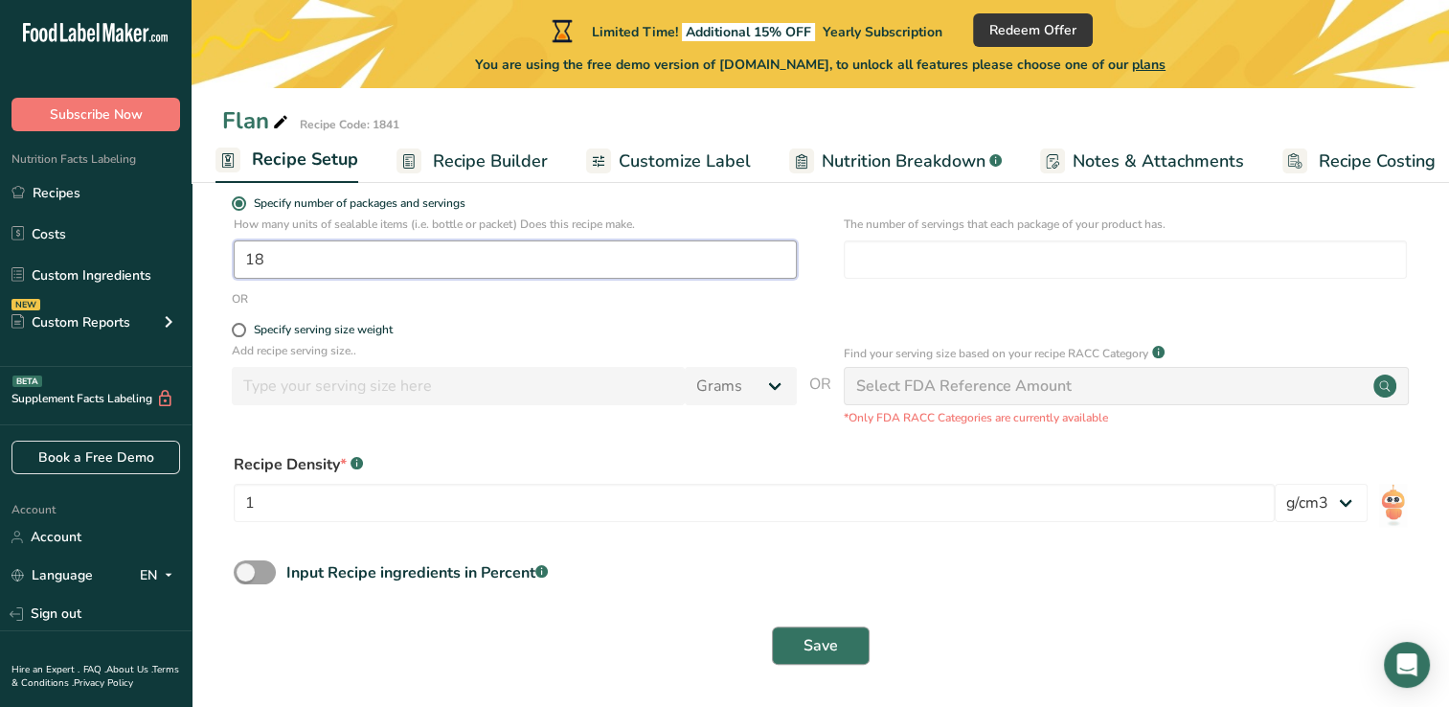
type input "18"
click at [820, 649] on span "Save" at bounding box center [820, 645] width 34 height 23
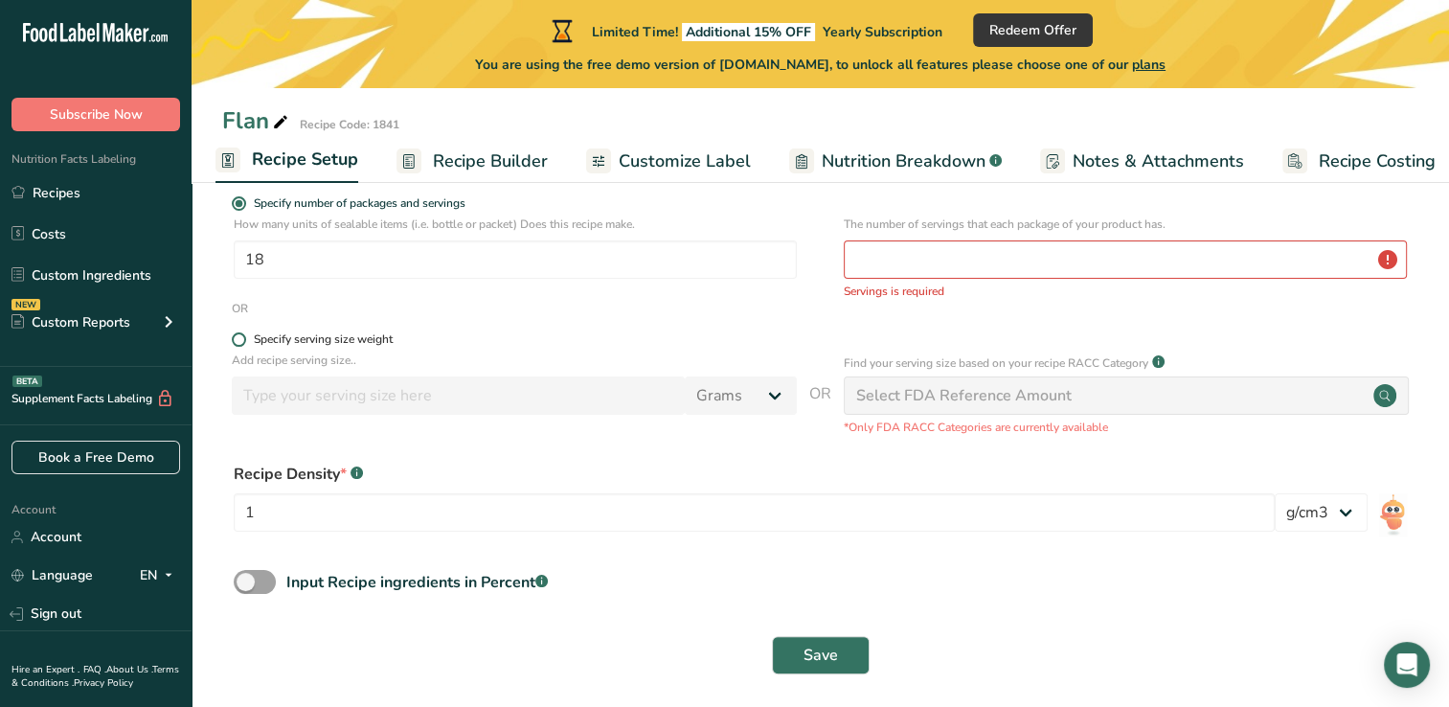
click at [238, 343] on span at bounding box center [239, 339] width 14 height 14
click at [238, 343] on input "Specify serving size weight" at bounding box center [238, 339] width 12 height 12
radio input "true"
radio input "false"
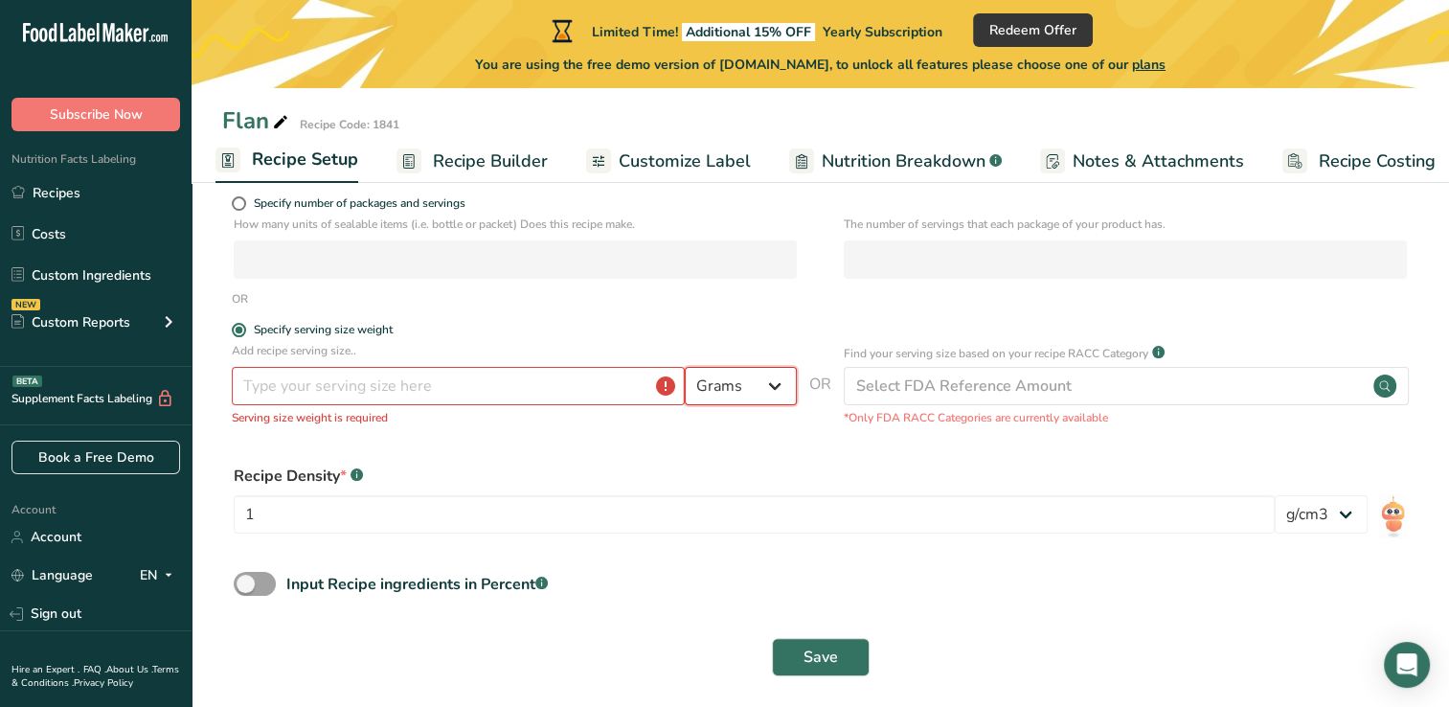
click at [737, 385] on select "Grams kg mg mcg lb oz l mL fl oz tbsp tsp cup qt gallon" at bounding box center [741, 386] width 112 height 38
select select "5"
click at [685, 367] on select "Grams kg mg mcg lb oz l mL fl oz tbsp tsp cup qt gallon" at bounding box center [741, 386] width 112 height 38
click at [421, 373] on input "number" at bounding box center [458, 386] width 453 height 38
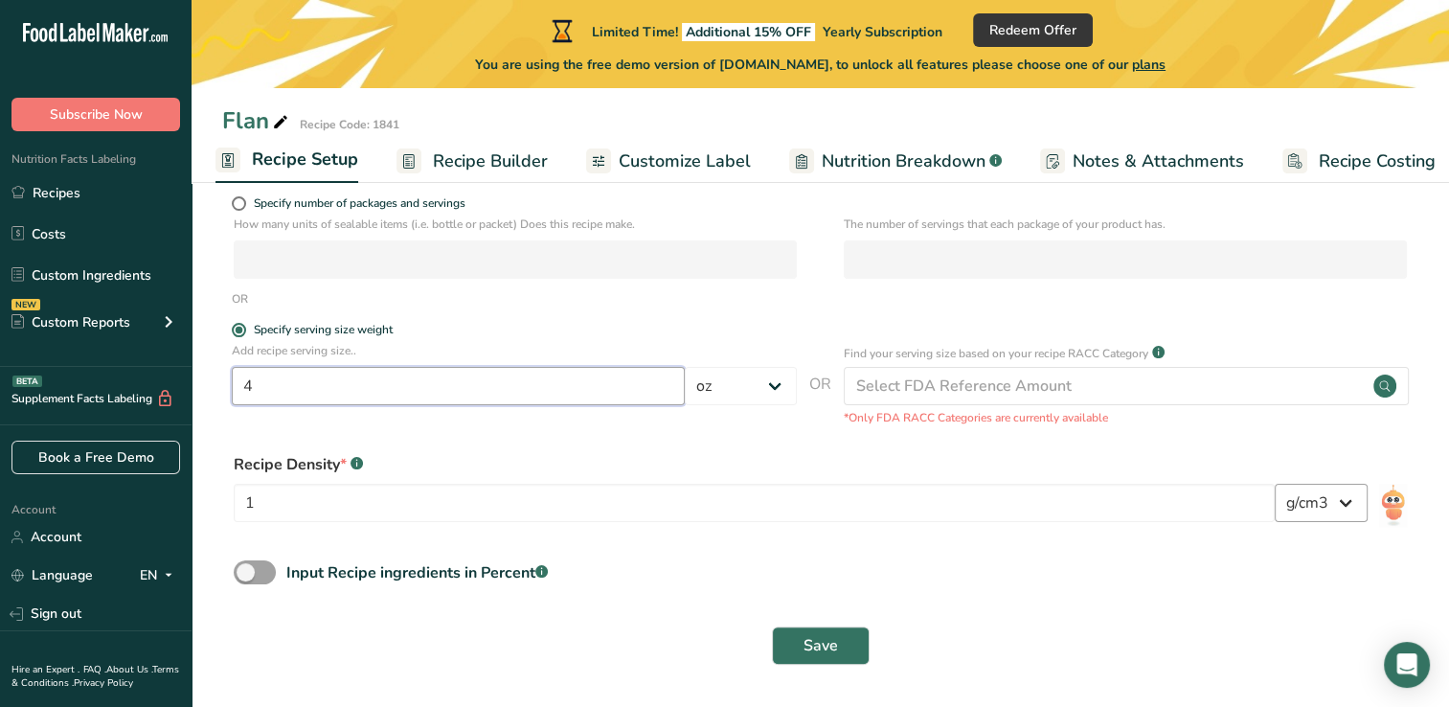
type input "4"
click at [1347, 508] on select "lb/ft3 g/cm3" at bounding box center [1321, 503] width 93 height 38
drag, startPoint x: 1347, startPoint y: 508, endPoint x: 1212, endPoint y: 609, distance: 168.9
click at [1212, 609] on form "Recipe name * Flan Recipe code .a-a{fill:#347362;}.b-a{fill:#fff;} 1841 Recipe …" at bounding box center [820, 304] width 1196 height 744
click at [821, 641] on span "Save" at bounding box center [820, 645] width 34 height 23
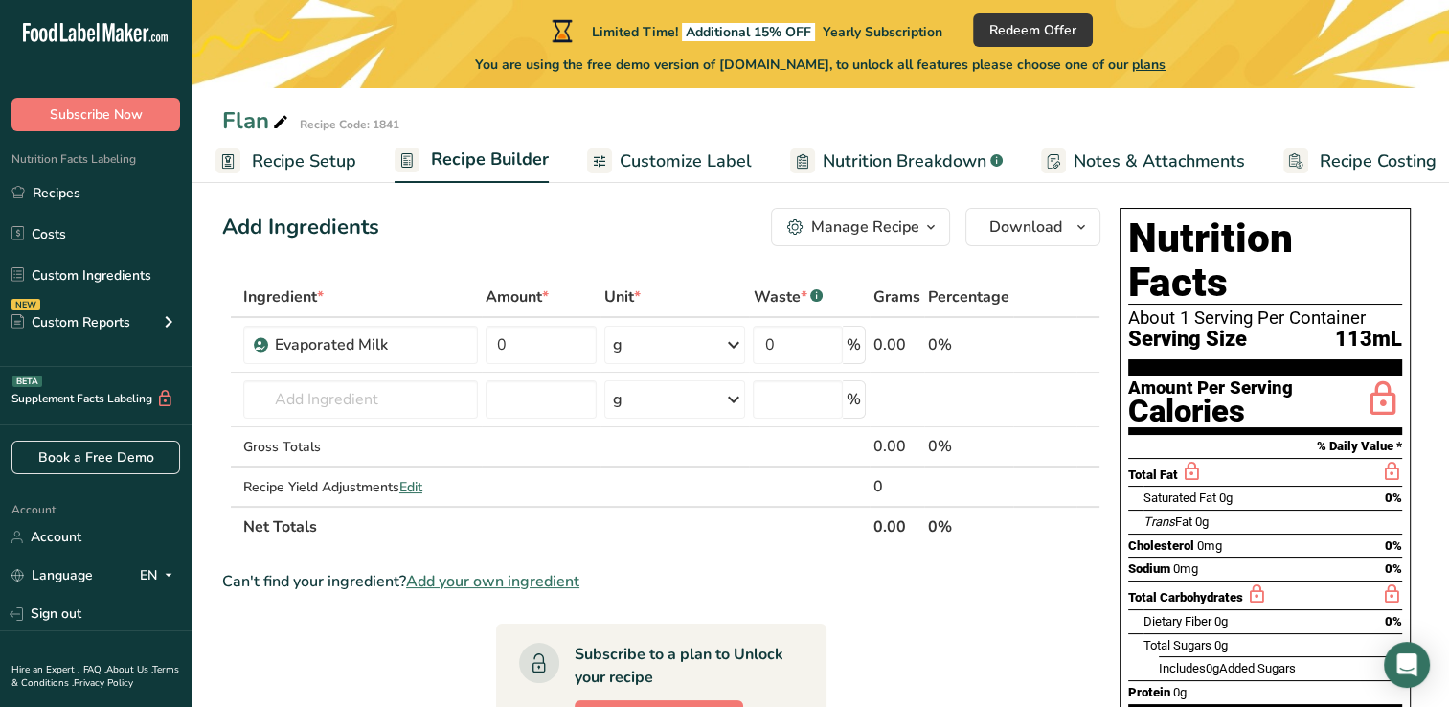
scroll to position [13, 0]
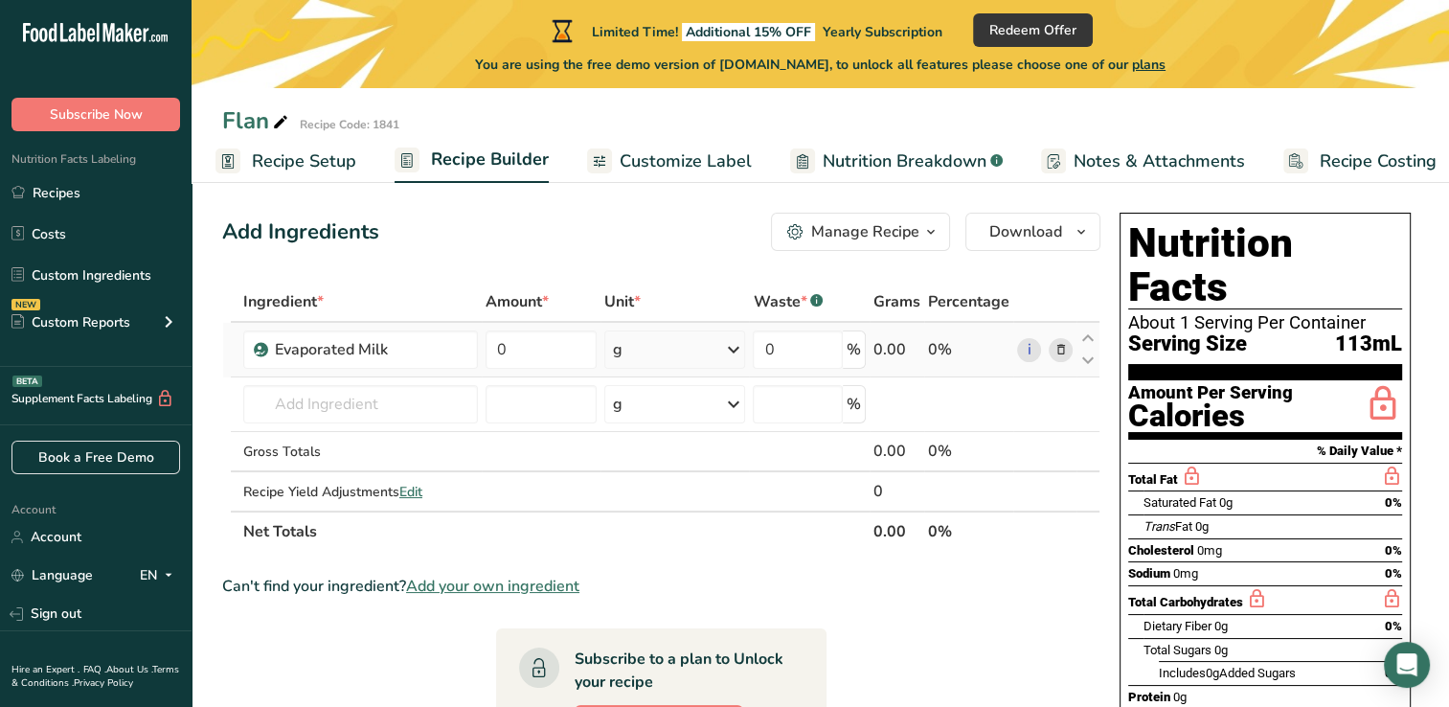
click at [733, 349] on icon at bounding box center [732, 349] width 23 height 34
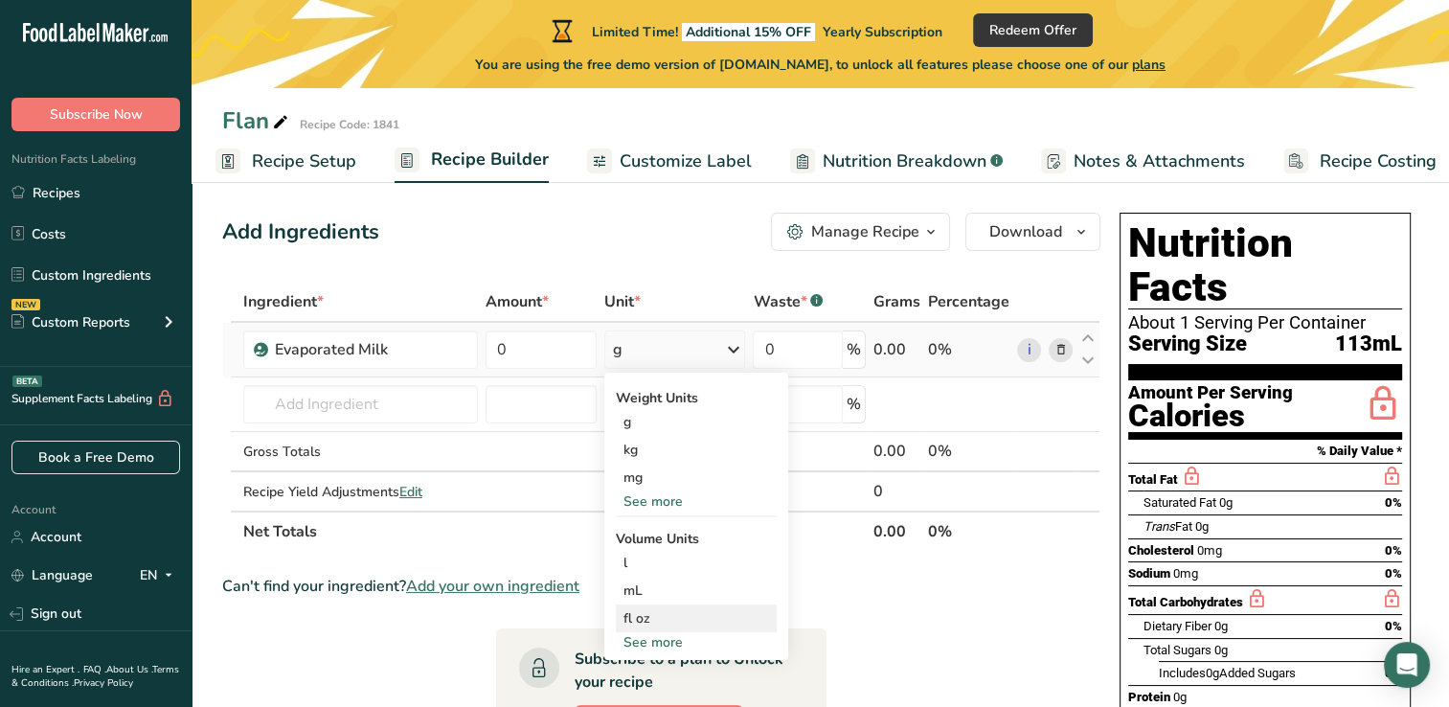
click at [657, 611] on div "fl oz" at bounding box center [696, 618] width 146 height 20
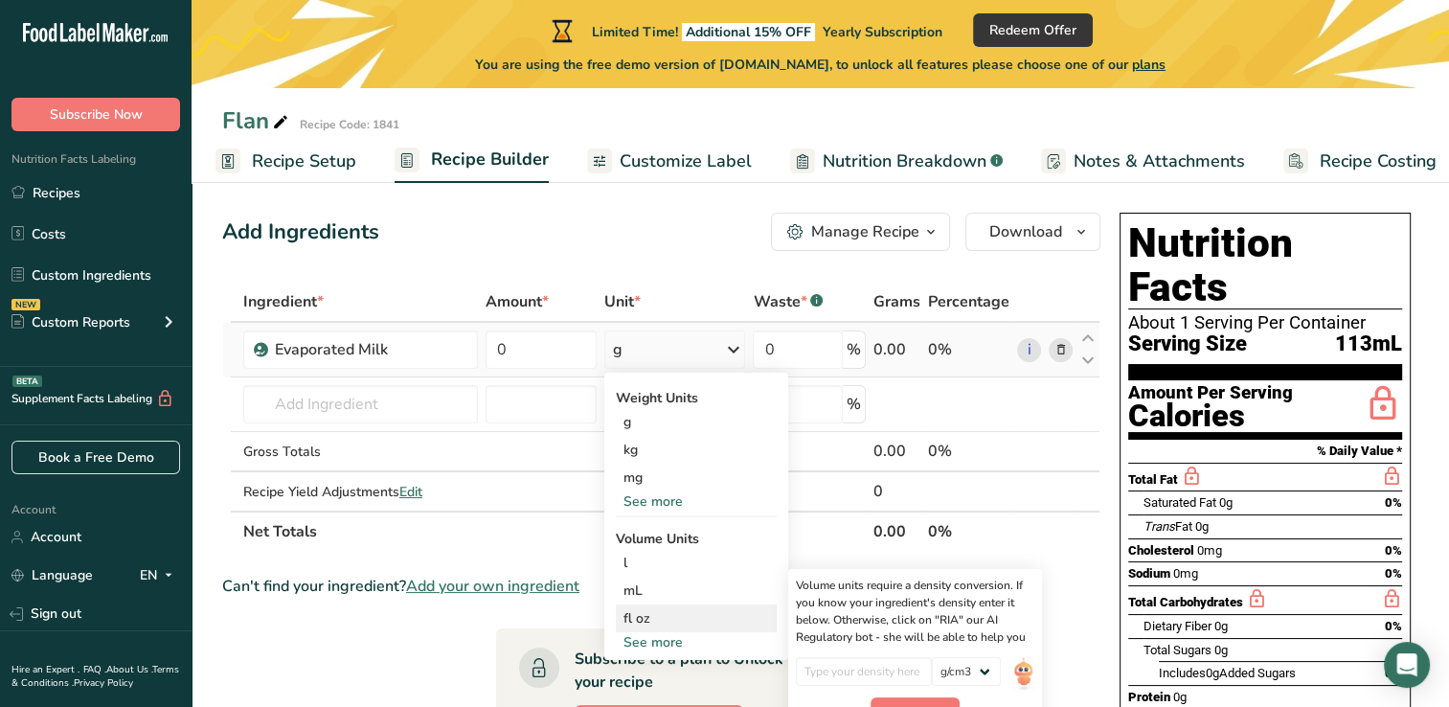
click at [657, 611] on div "fl oz" at bounding box center [696, 618] width 146 height 20
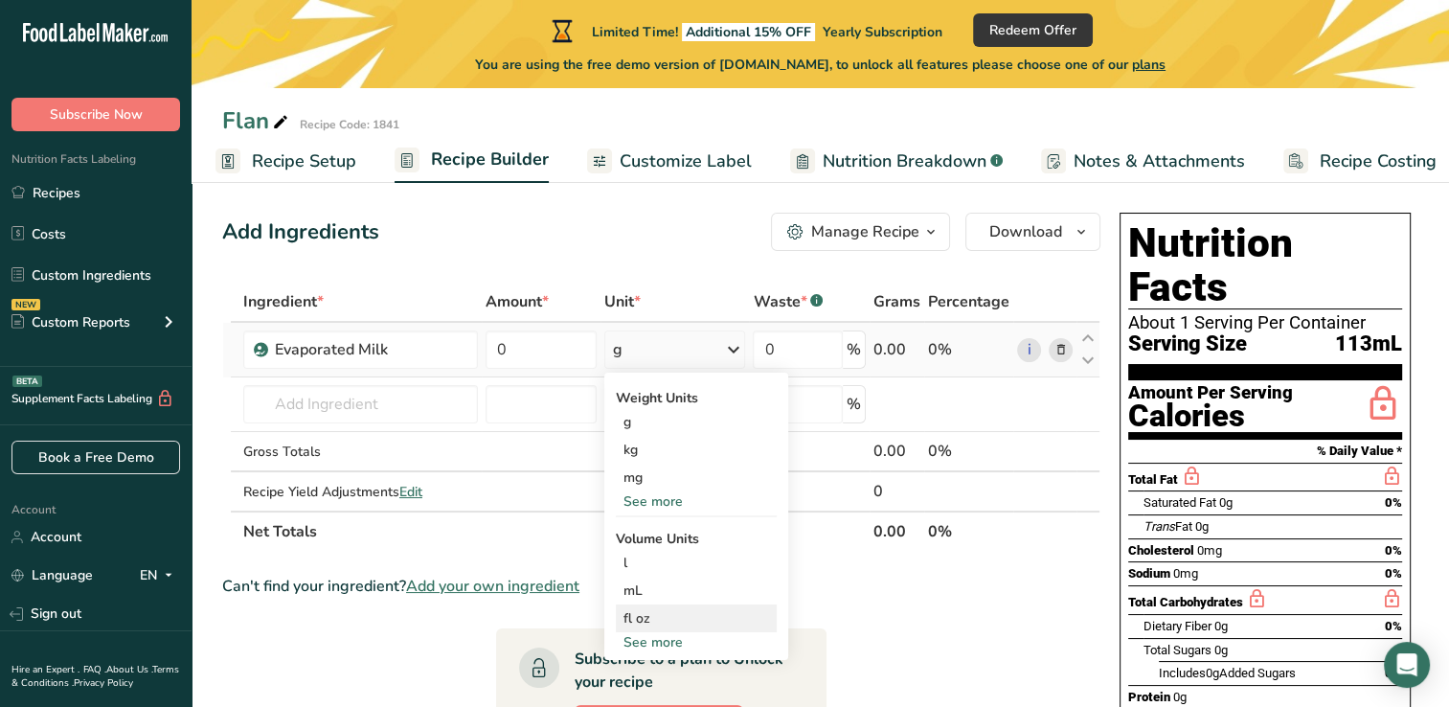
click at [657, 611] on div "fl oz" at bounding box center [696, 618] width 146 height 20
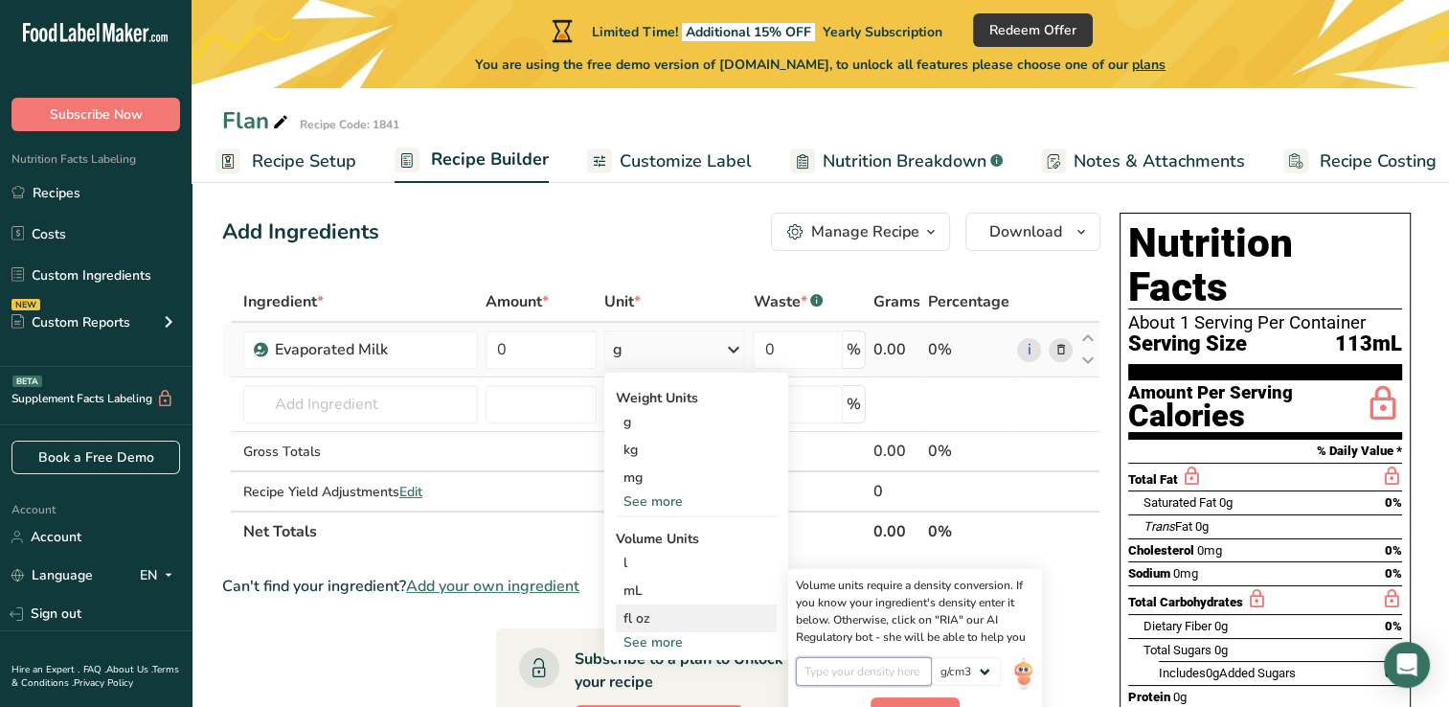
click at [832, 675] on input "number" at bounding box center [864, 671] width 137 height 29
type input "12"
click at [924, 703] on span "Confirm" at bounding box center [914, 711] width 41 height 17
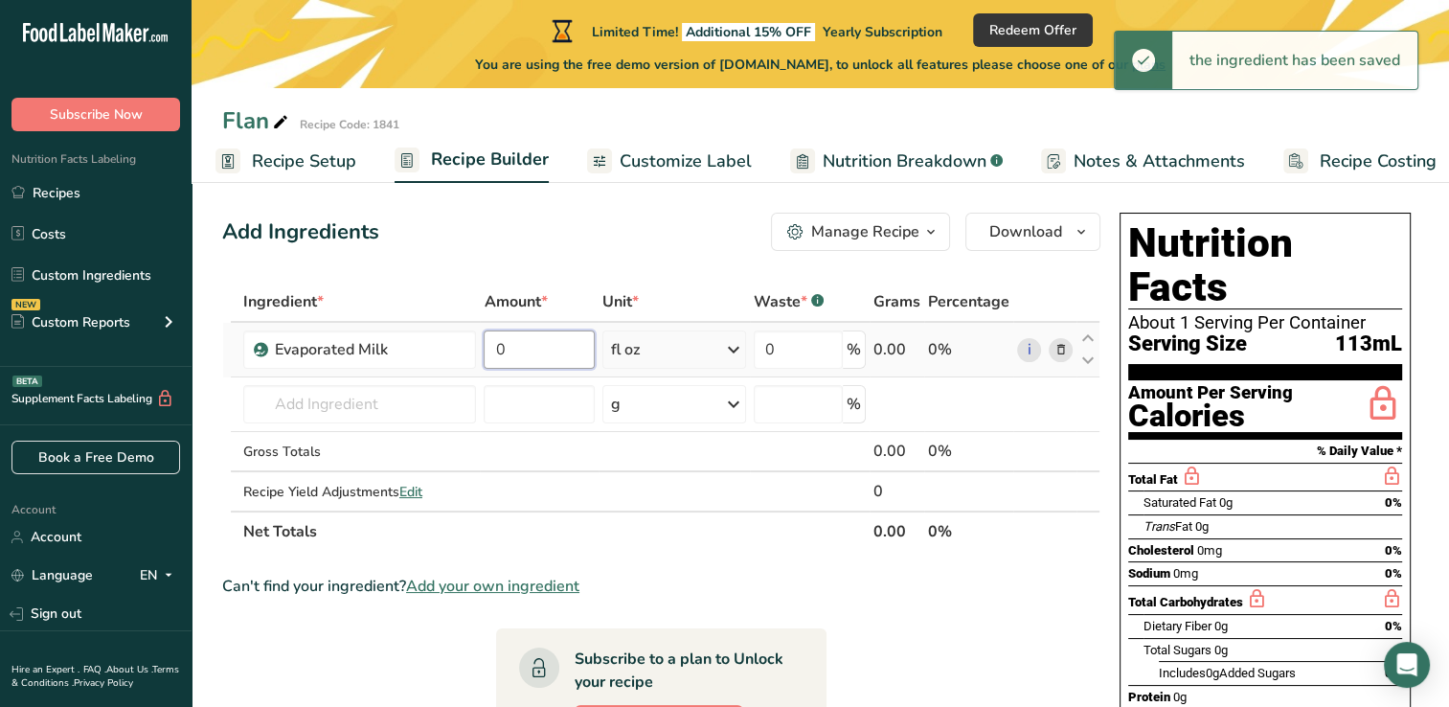
click at [515, 358] on input "0" at bounding box center [539, 349] width 110 height 38
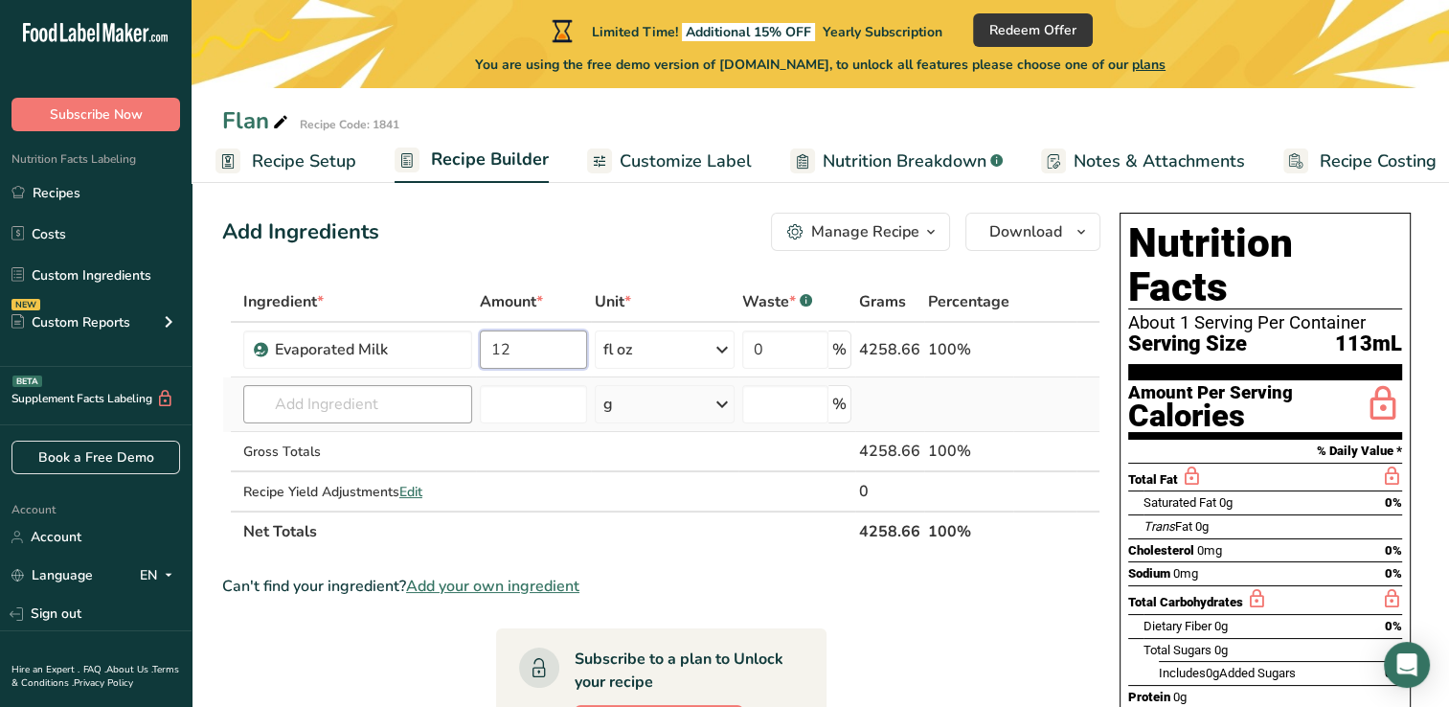
type input "12"
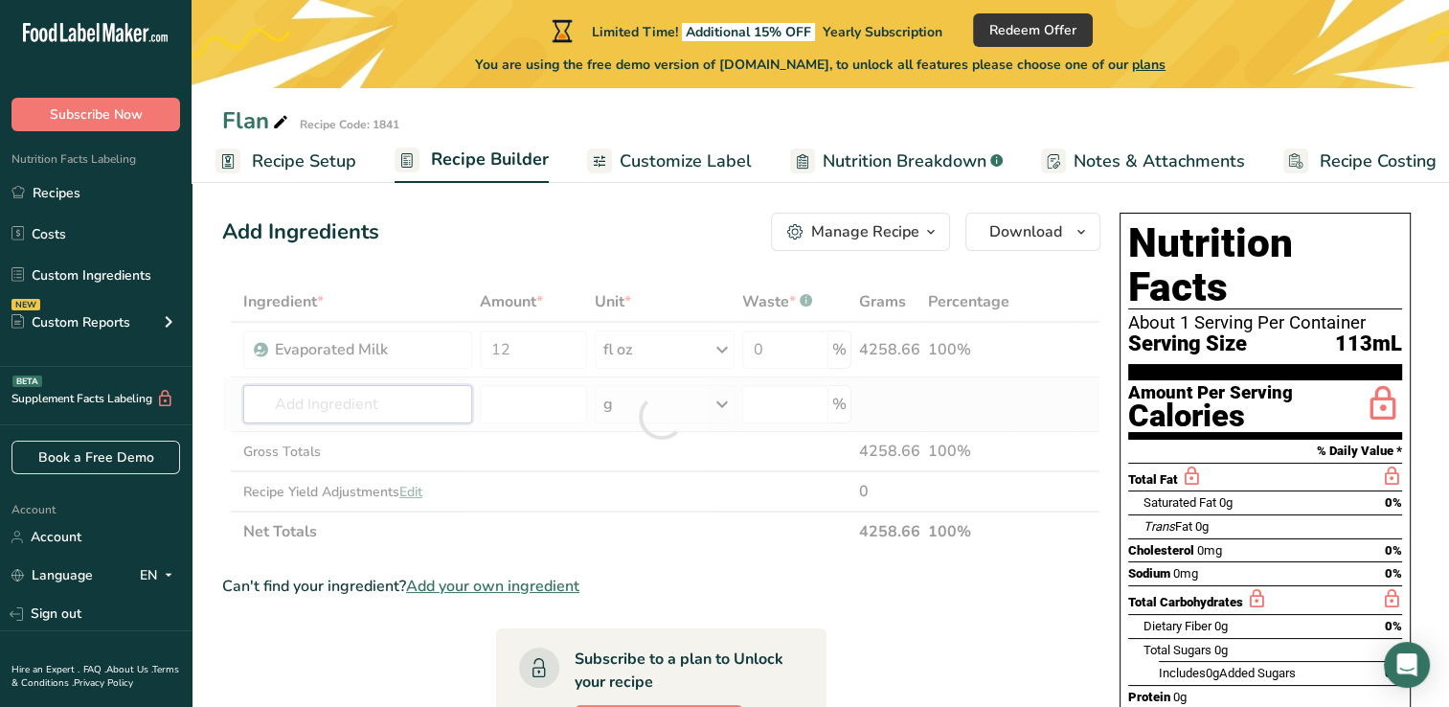
click at [309, 404] on div "Ingredient * Amount * Unit * Waste * .a-a{fill:#347362;}.b-a{fill:#fff;} Grams …" at bounding box center [661, 417] width 878 height 270
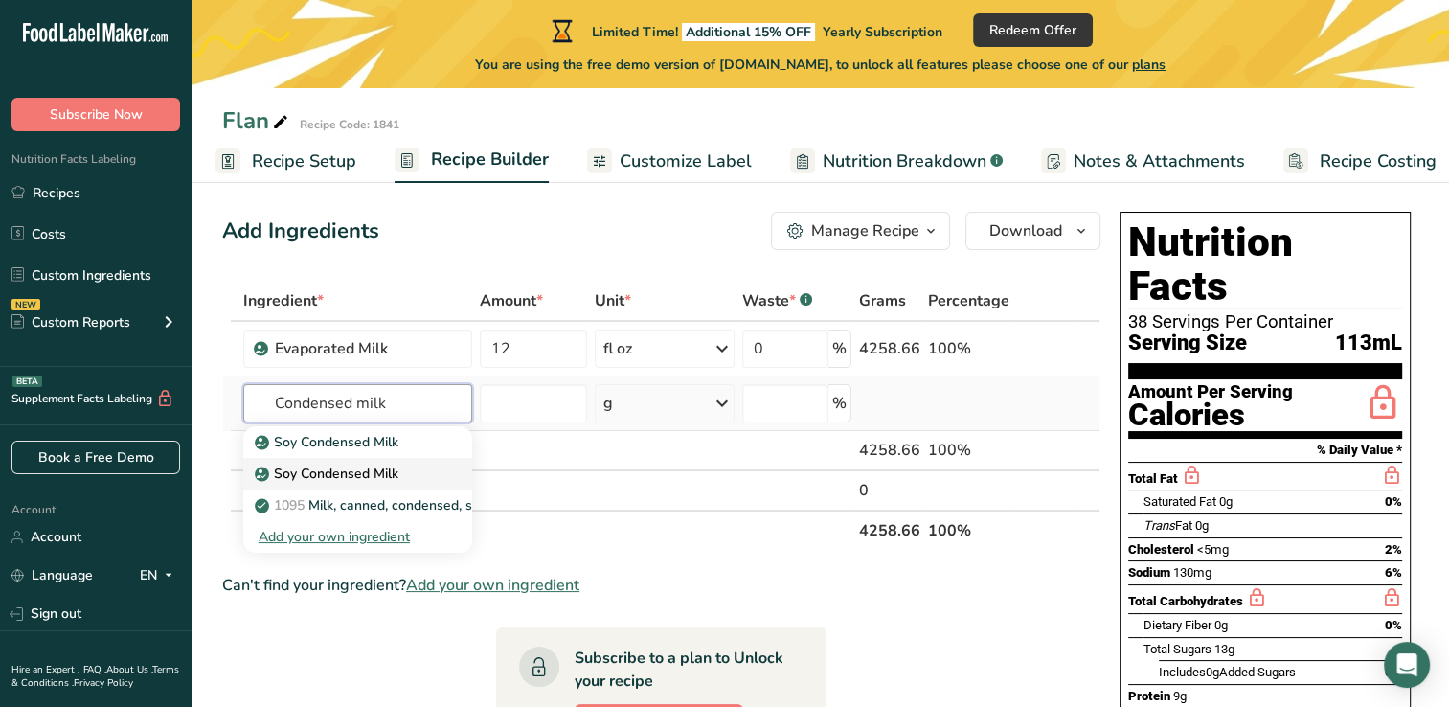
scroll to position [23, 0]
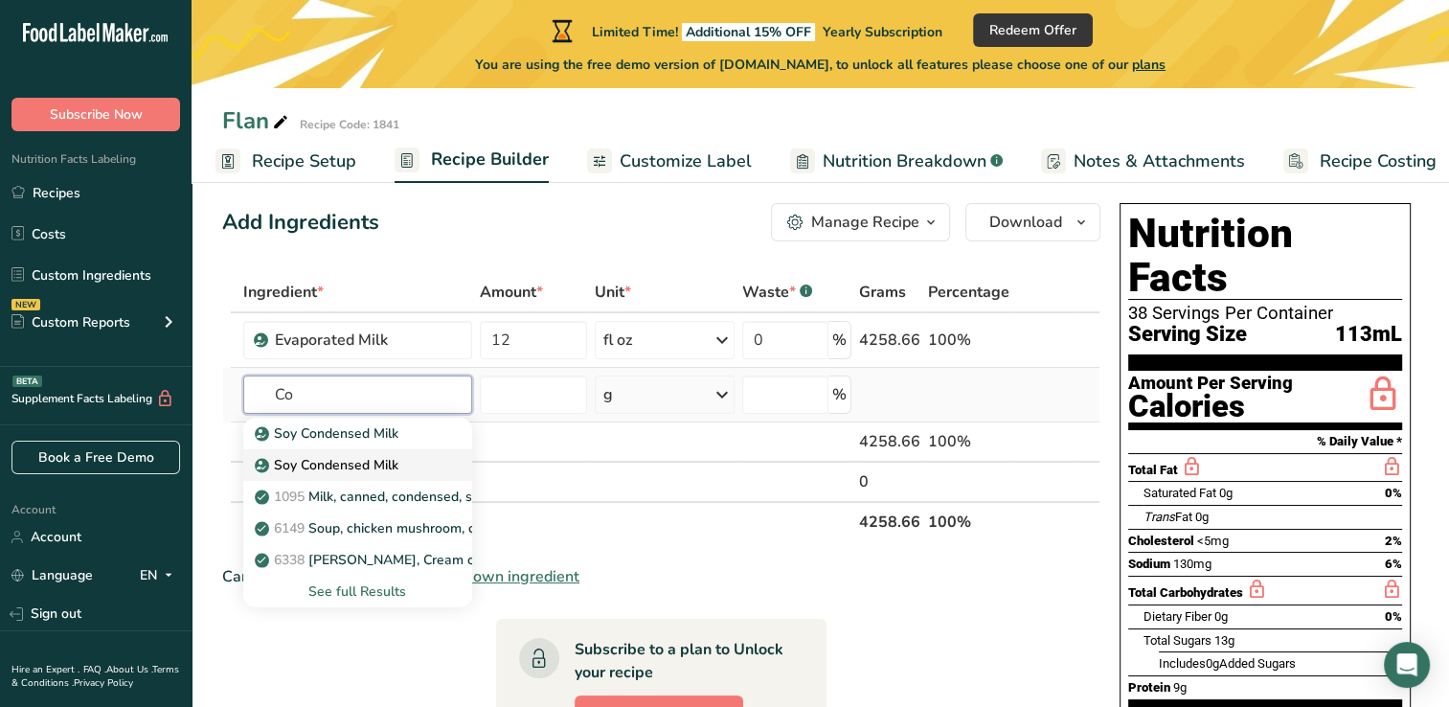
type input "C"
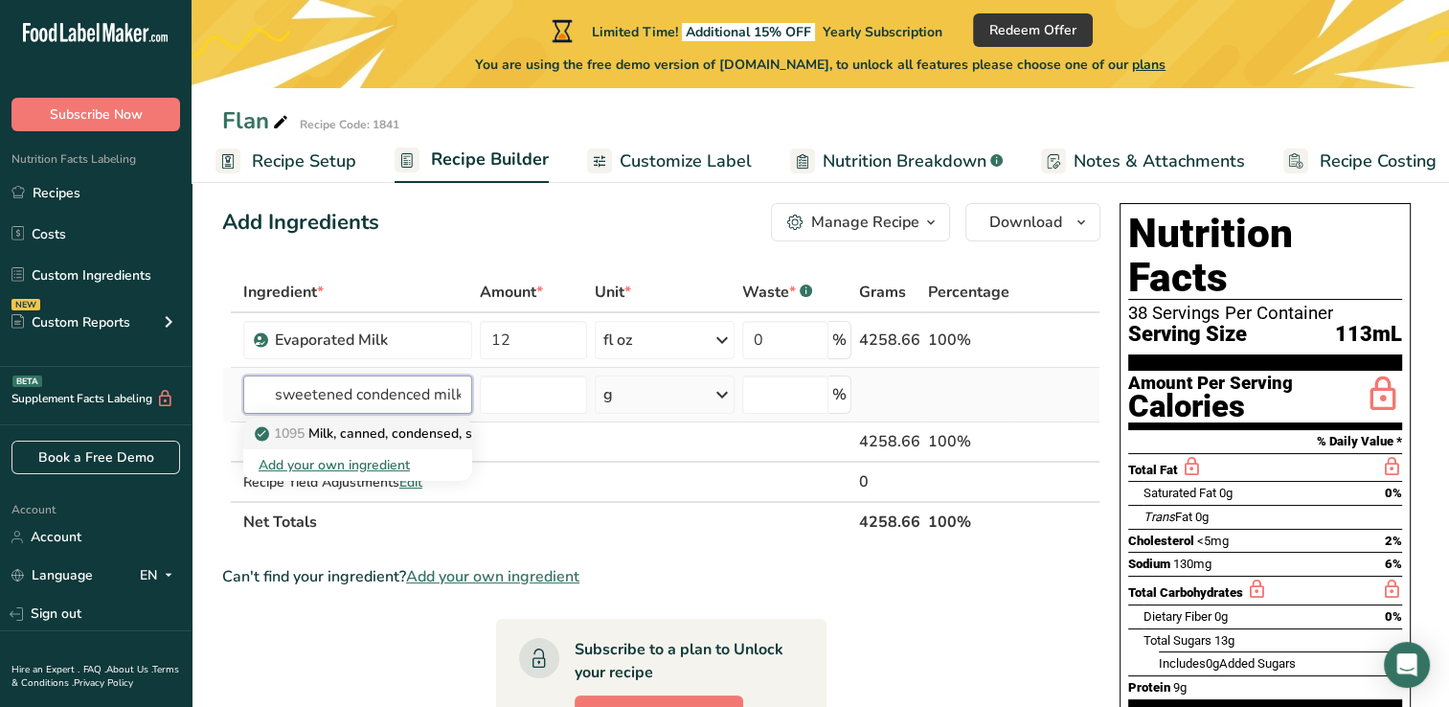
type input "sweetened condenced milk"
click at [422, 427] on p "1095 Milk, canned, condensed, sweetened" at bounding box center [397, 433] width 276 height 20
type input "Milk, canned, condensed, sweetened"
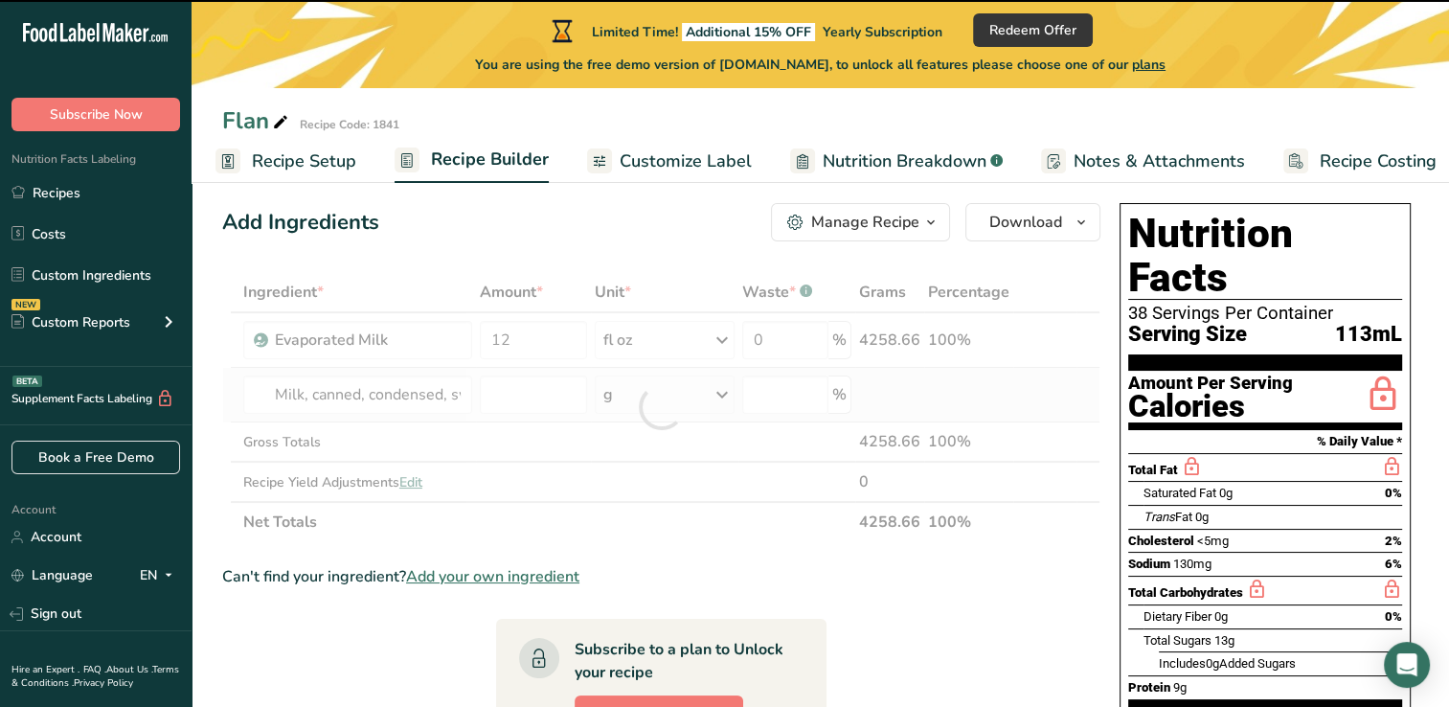
type input "0"
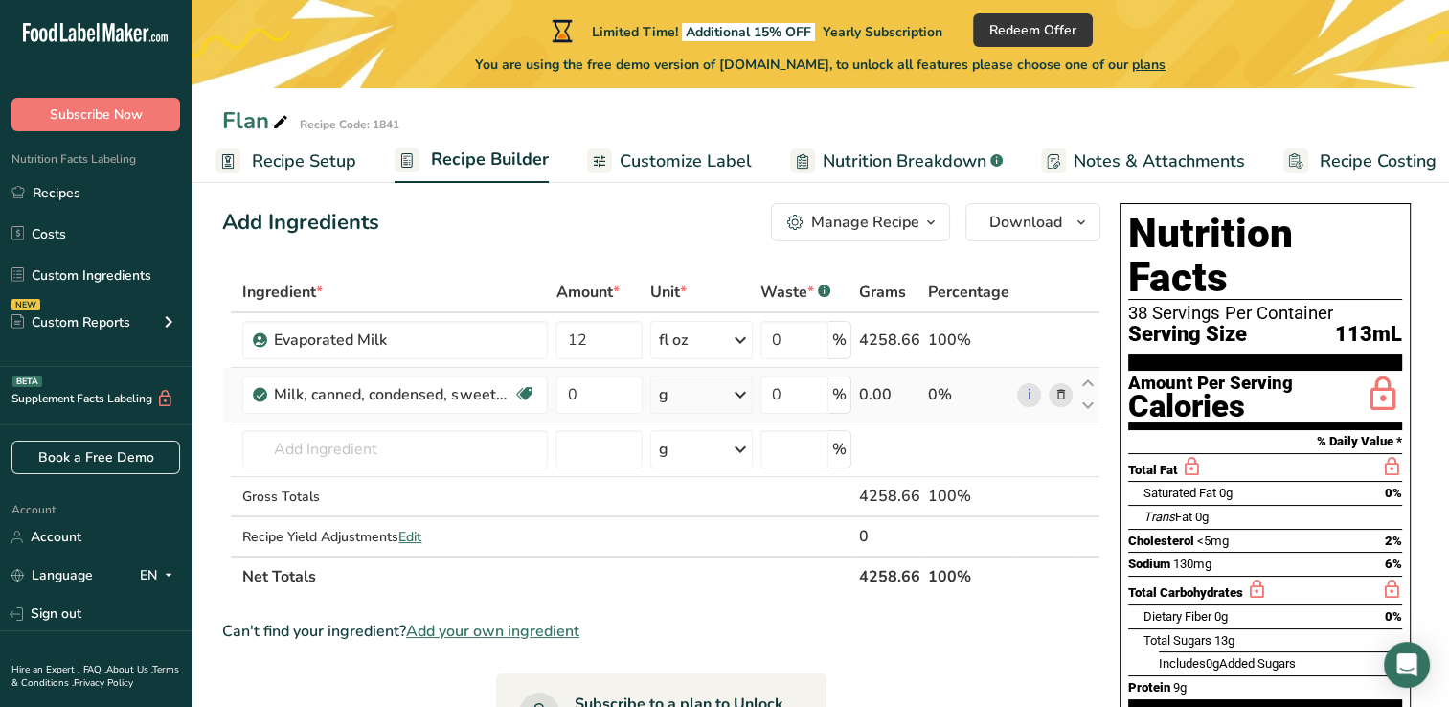
click at [744, 389] on icon at bounding box center [740, 394] width 23 height 34
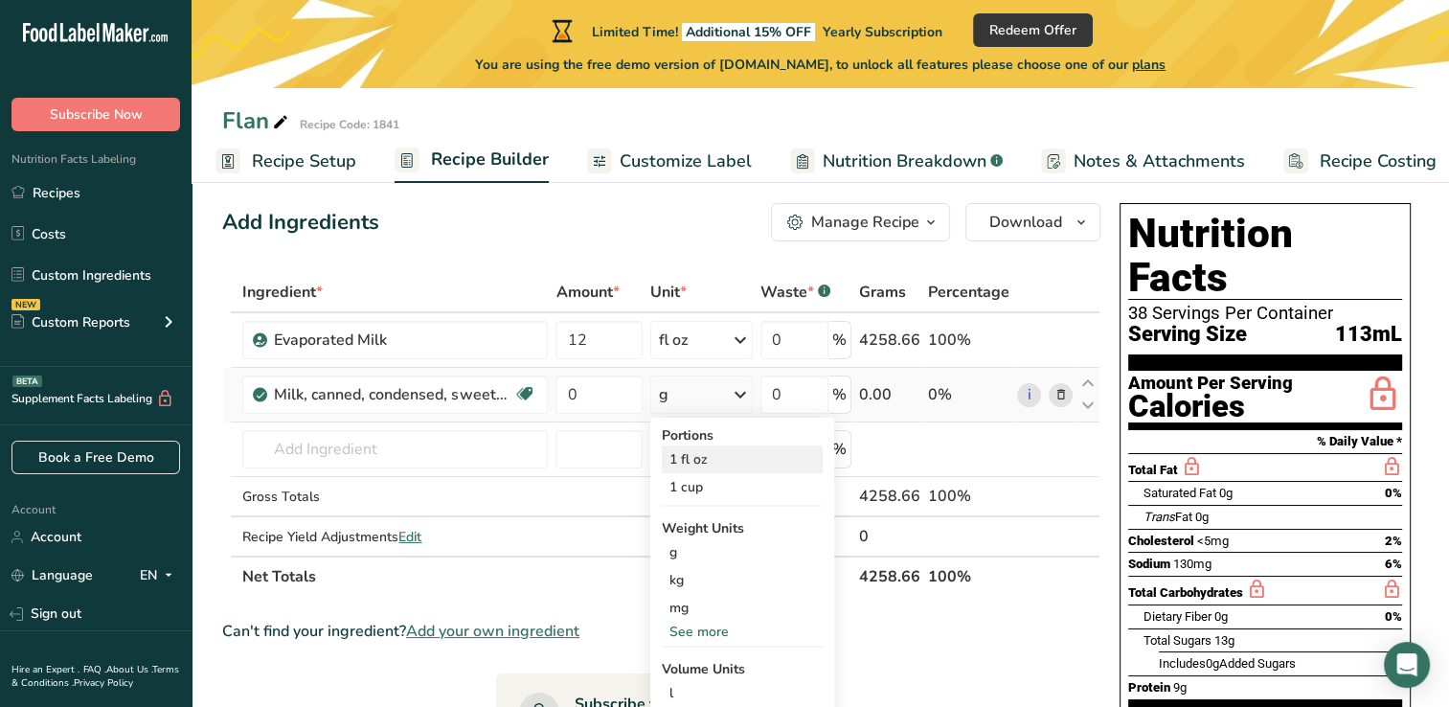
click at [718, 459] on div "1 fl oz" at bounding box center [742, 459] width 161 height 28
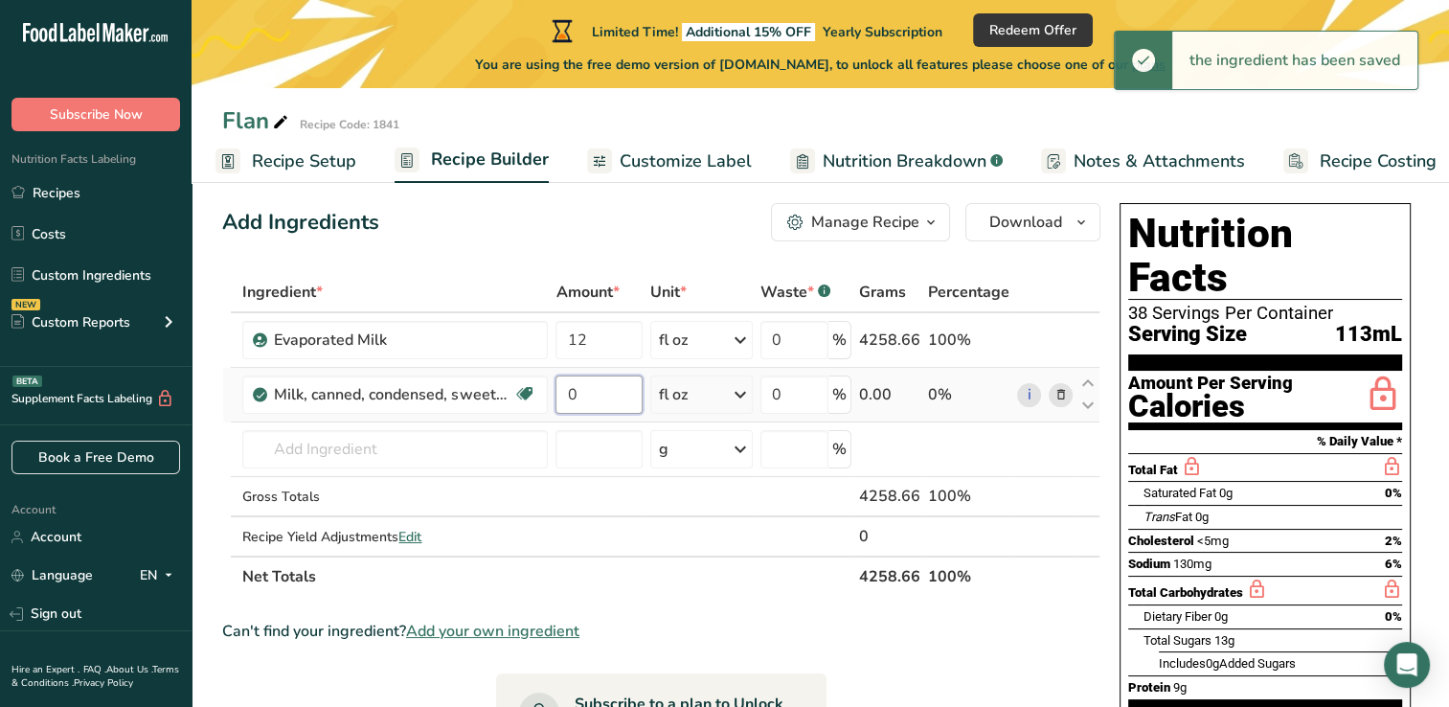
click at [591, 395] on input "0" at bounding box center [598, 394] width 87 height 38
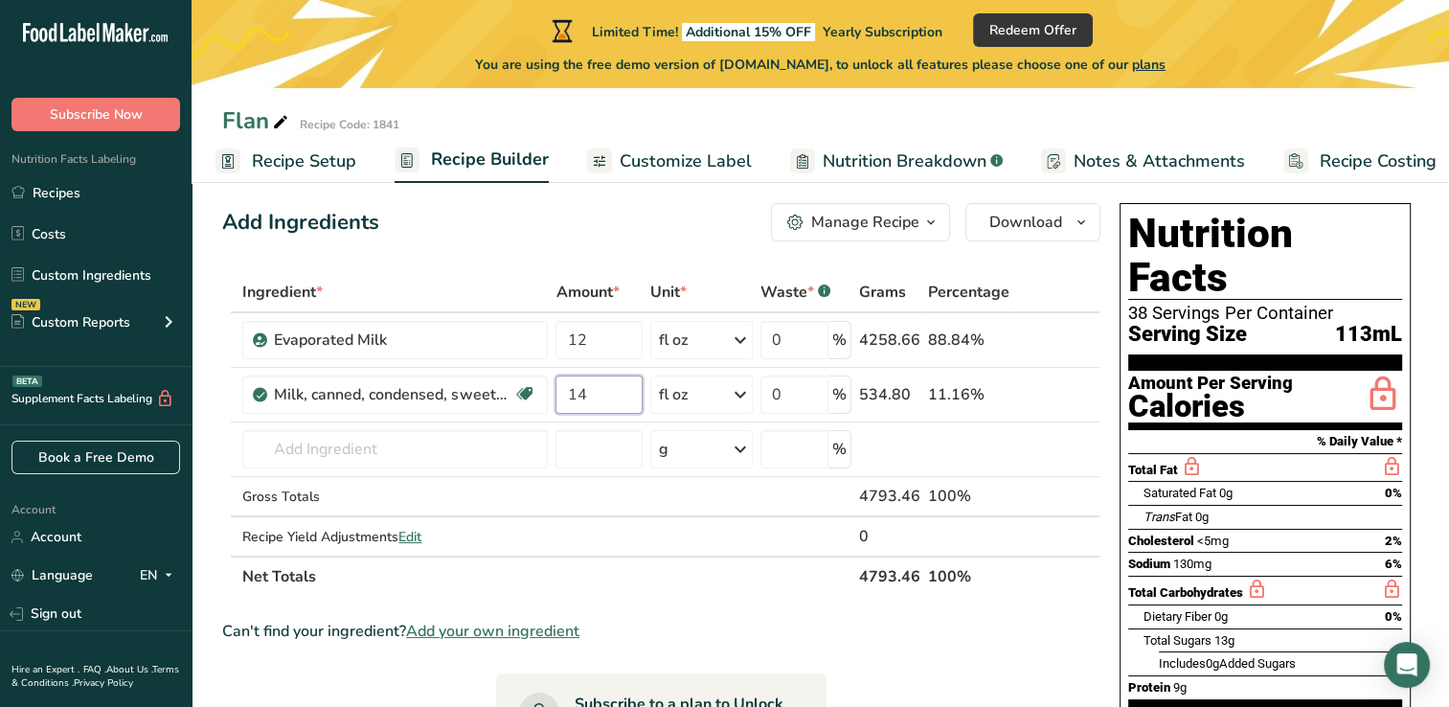
type input "14"
click at [701, 596] on section "Ingredient * Amount * Unit * Waste * .a-a{fill:#347362;}.b-a{fill:#fff;} Grams …" at bounding box center [661, 709] width 878 height 875
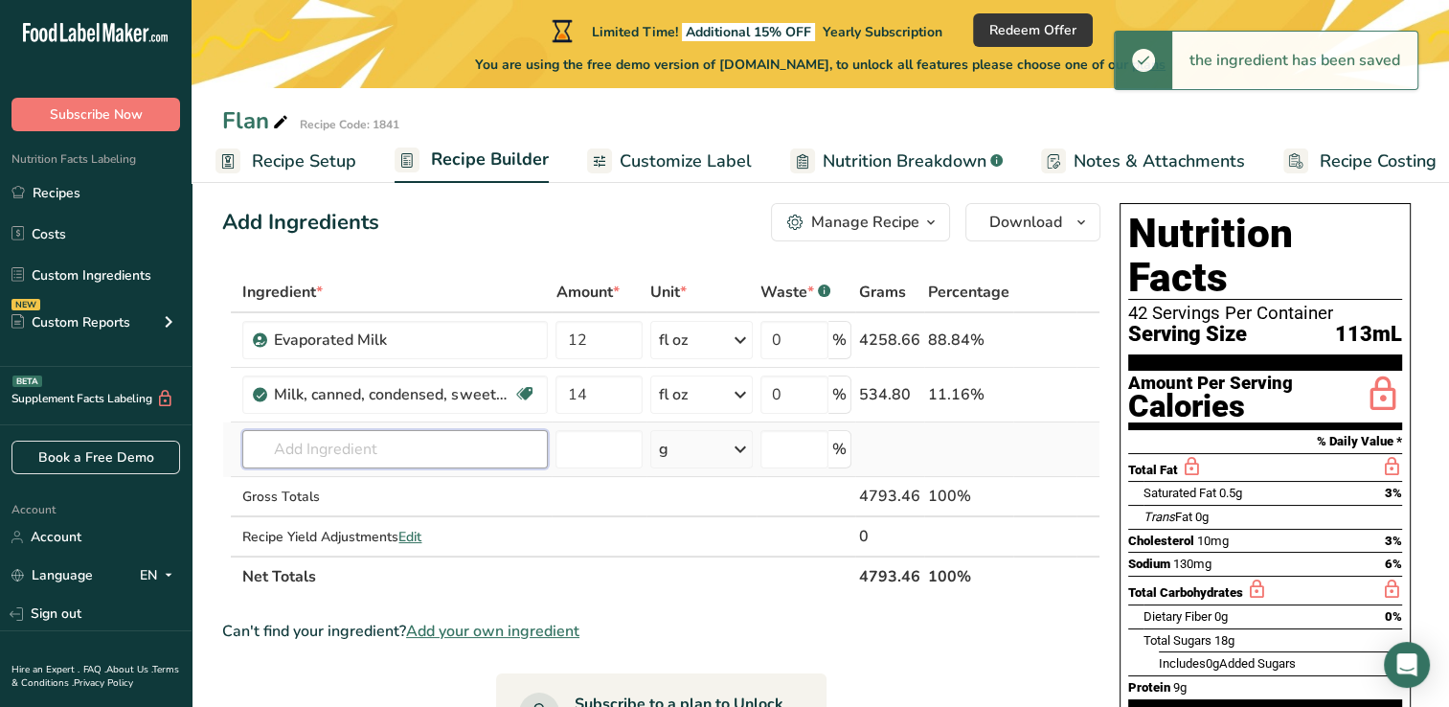
click at [466, 451] on input "text" at bounding box center [394, 449] width 305 height 38
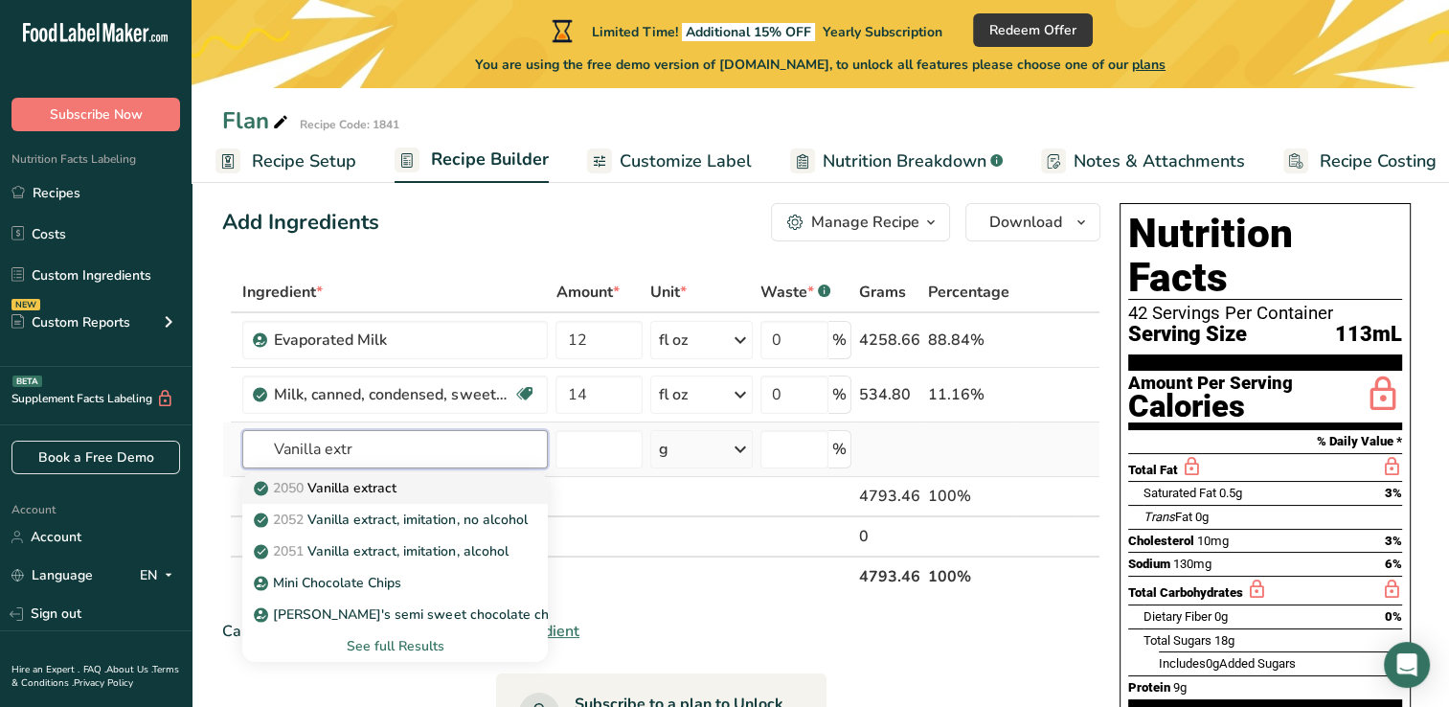
type input "Vanilla extr"
click at [405, 488] on div "2050 Vanilla extract" at bounding box center [380, 488] width 244 height 20
type input "Vanilla extract"
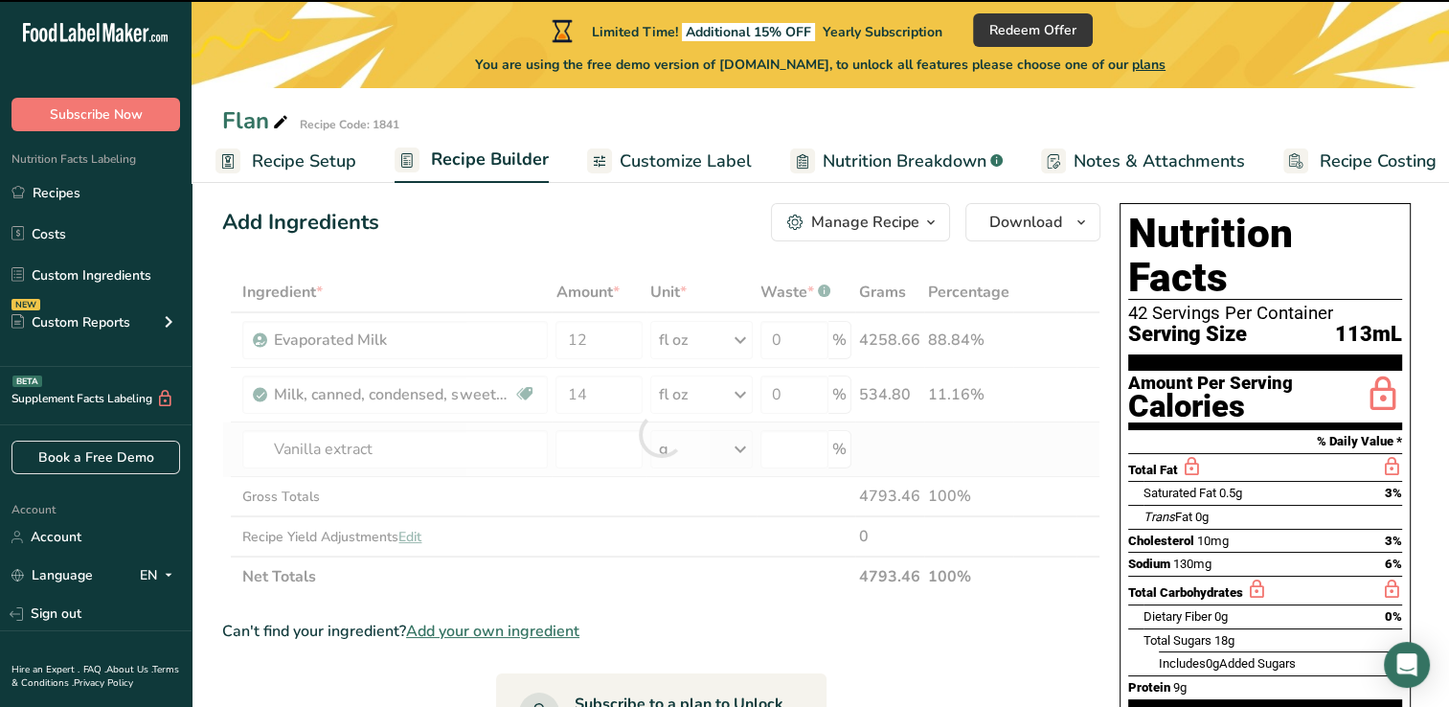
type input "0"
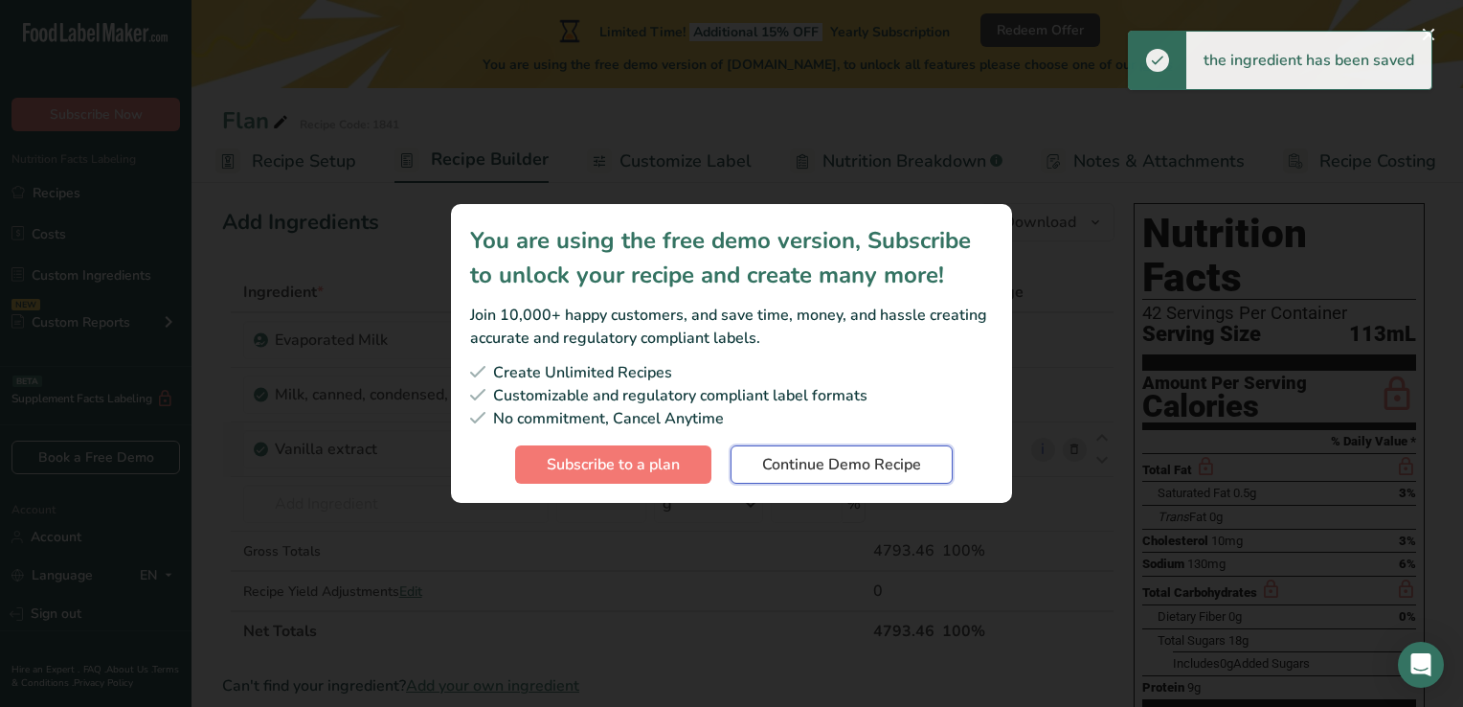
click at [826, 471] on span "Continue Demo Recipe" at bounding box center [841, 464] width 159 height 23
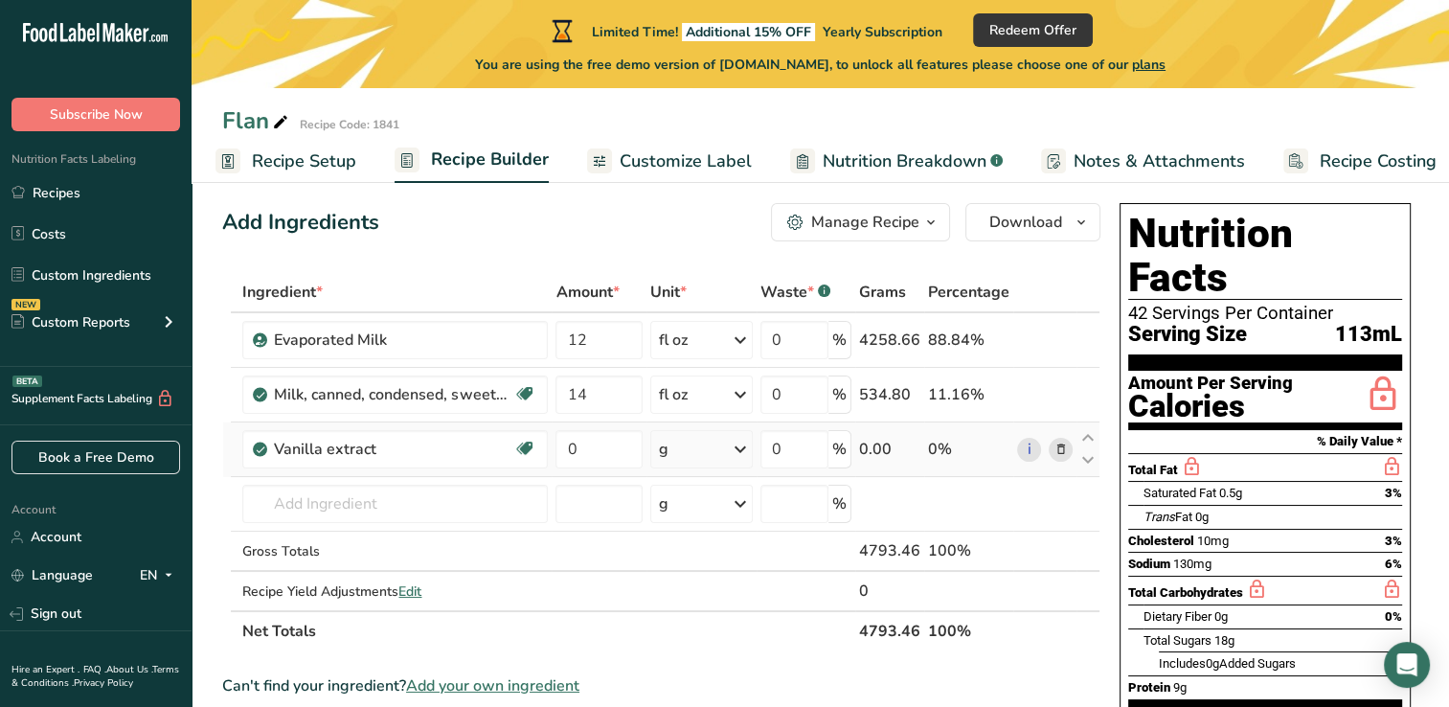
click at [743, 452] on icon at bounding box center [740, 449] width 23 height 34
click at [701, 511] on div "1 tsp" at bounding box center [742, 514] width 161 height 28
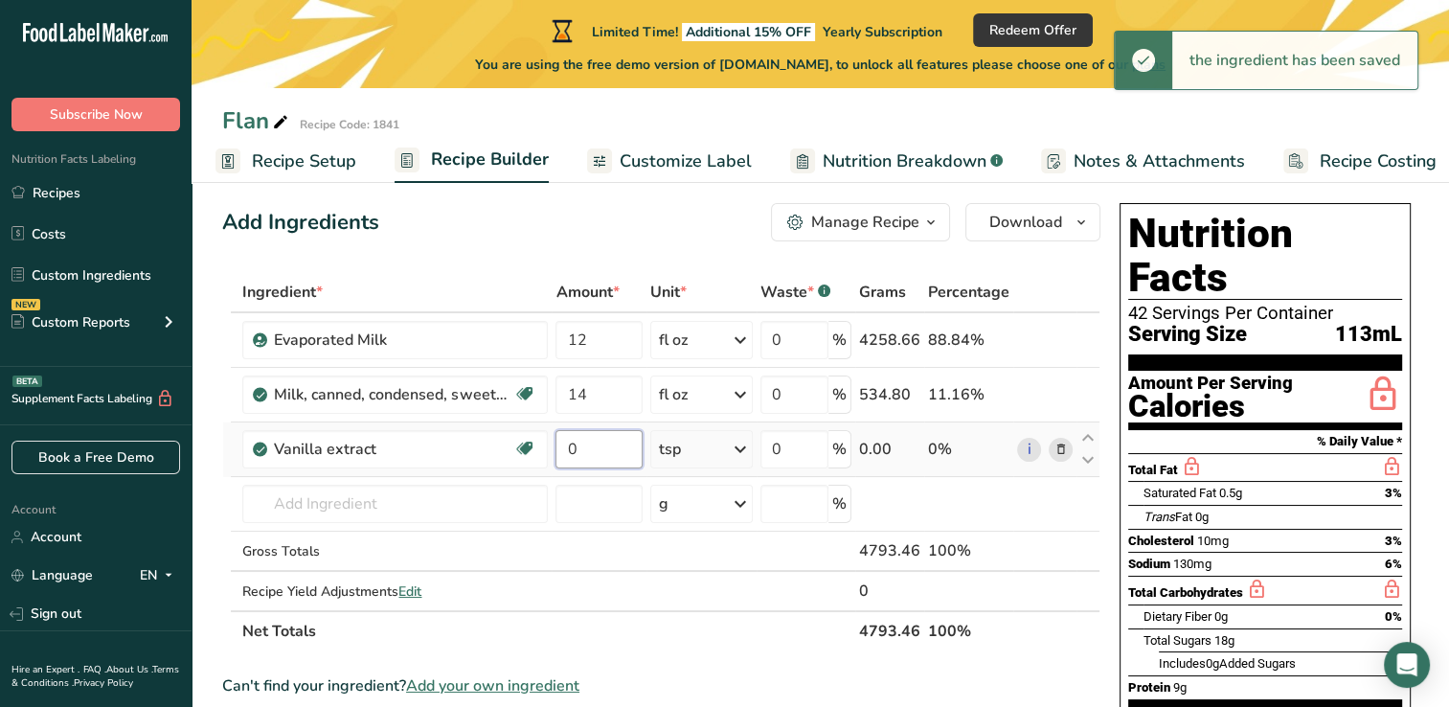
click at [594, 452] on input "0" at bounding box center [598, 449] width 87 height 38
type input "1"
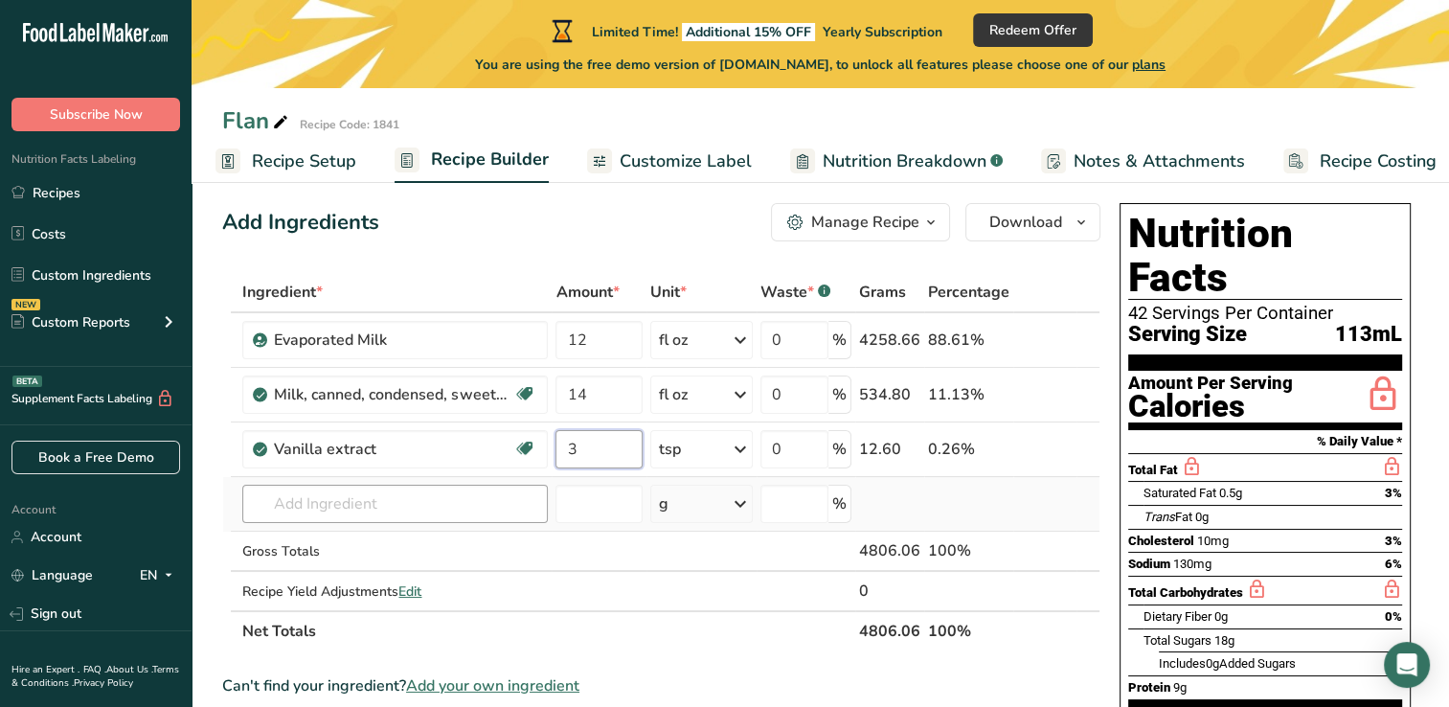
type input "3"
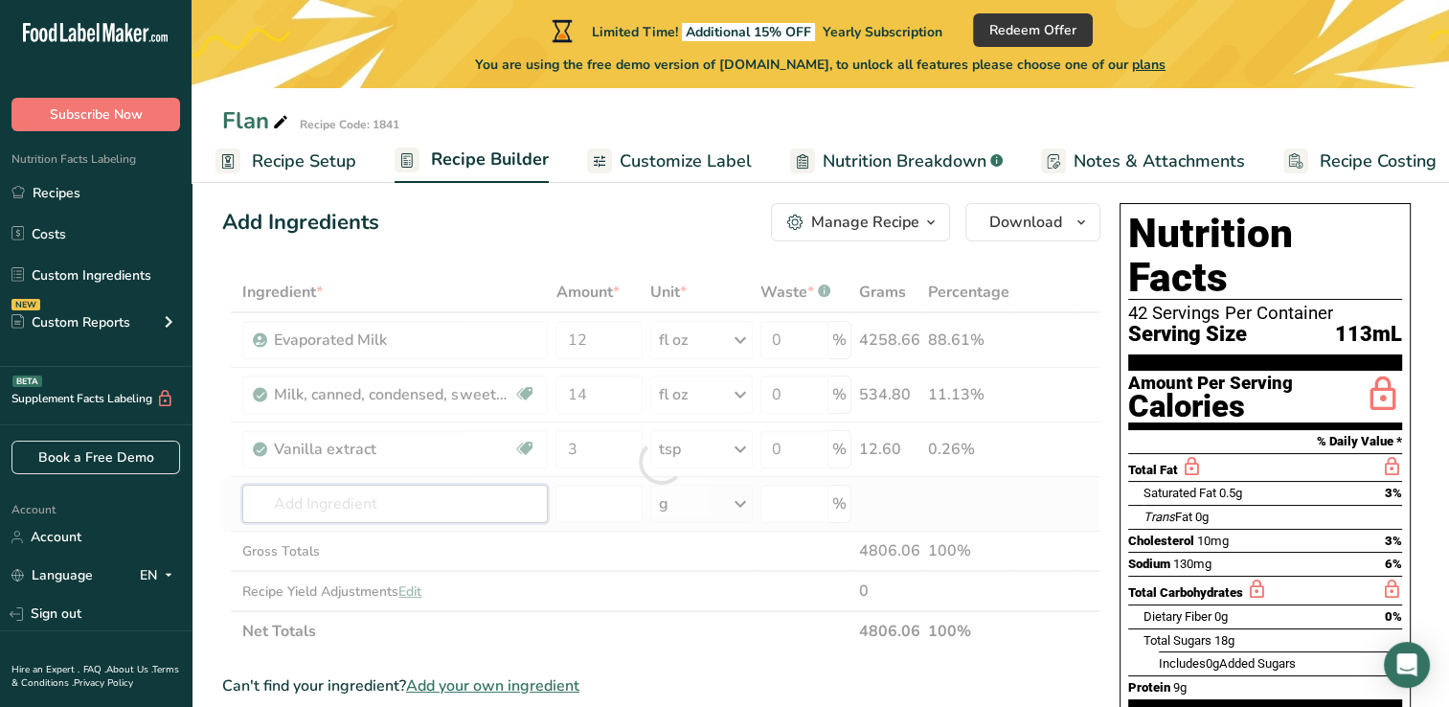
click at [299, 496] on div "Ingredient * Amount * Unit * Waste * .a-a{fill:#347362;}.b-a{fill:#fff;} Grams …" at bounding box center [661, 461] width 878 height 379
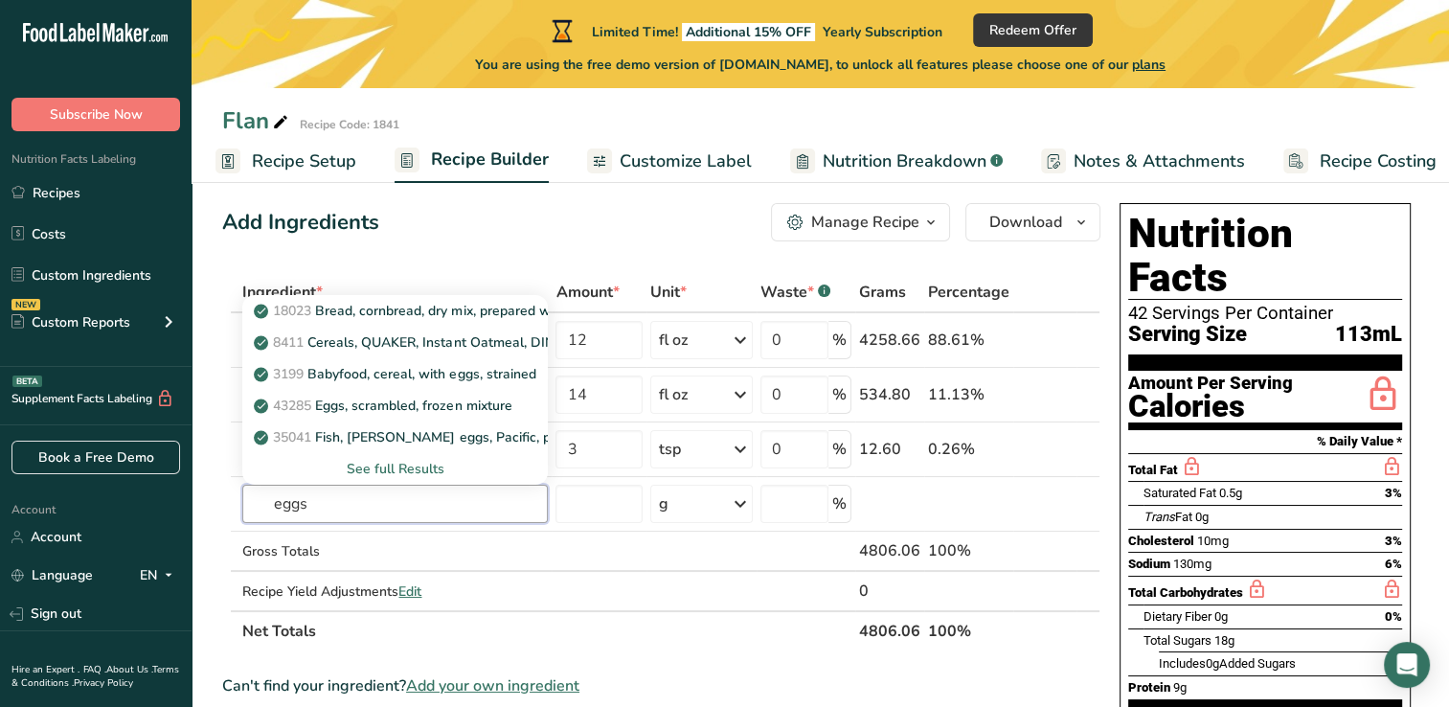
type input "eggs"
click at [287, 167] on span "Recipe Setup" at bounding box center [304, 161] width 104 height 26
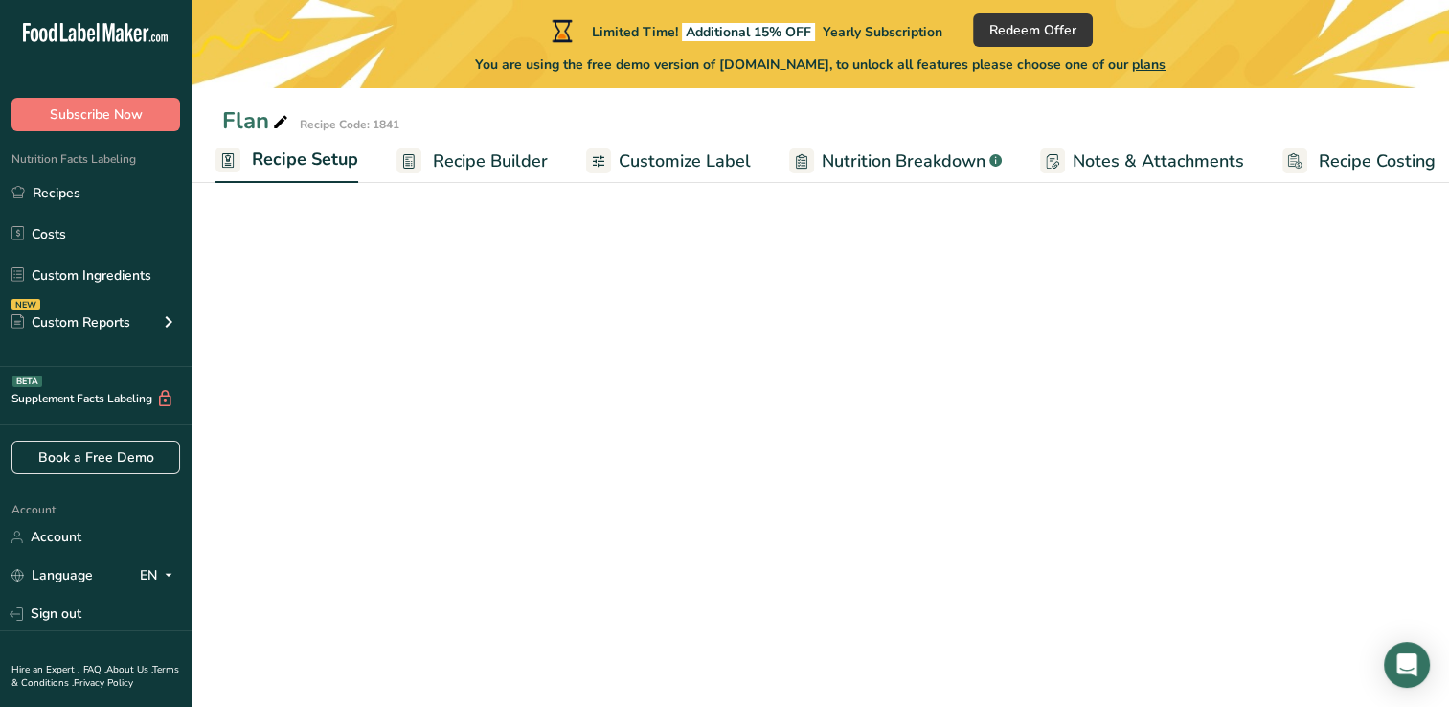
select select "5"
select select "22"
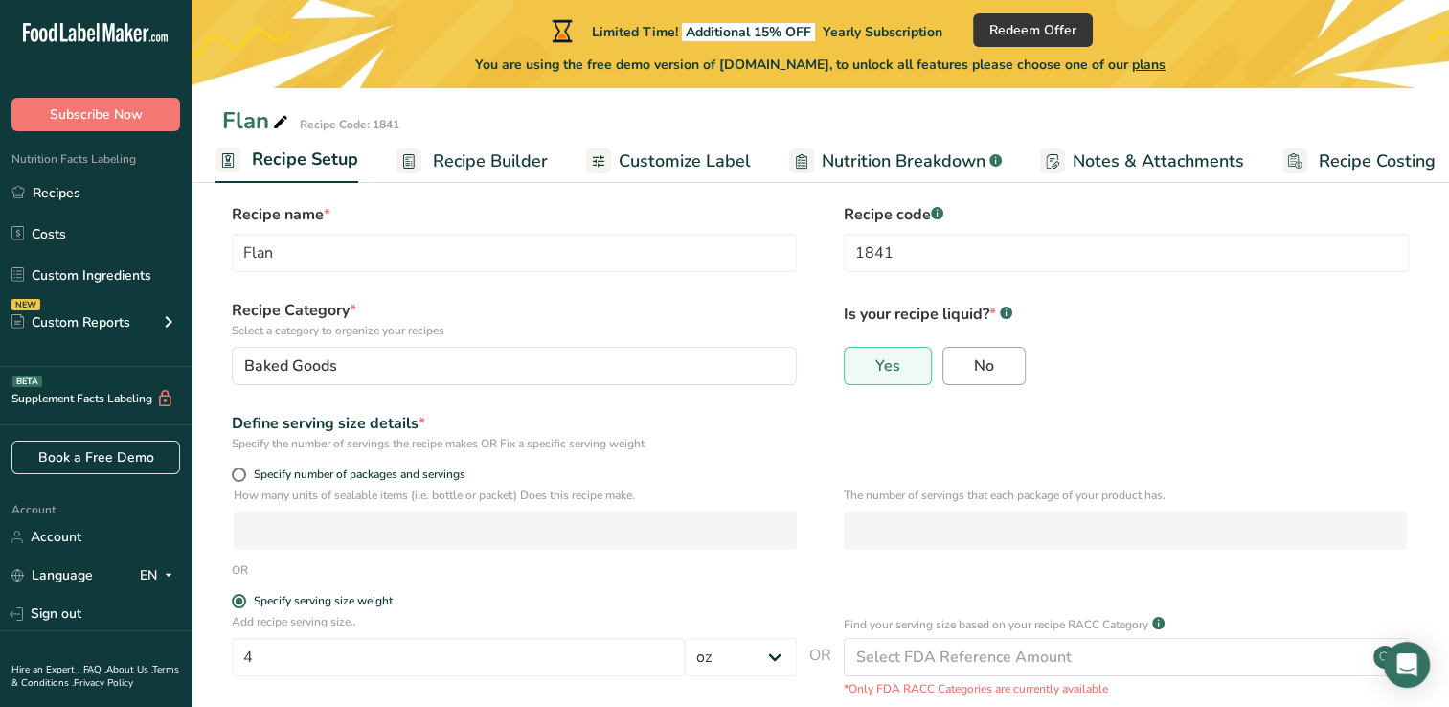
click at [988, 358] on span "No" at bounding box center [984, 365] width 20 height 19
click at [956, 359] on input "No" at bounding box center [949, 365] width 12 height 12
radio input "true"
radio input "false"
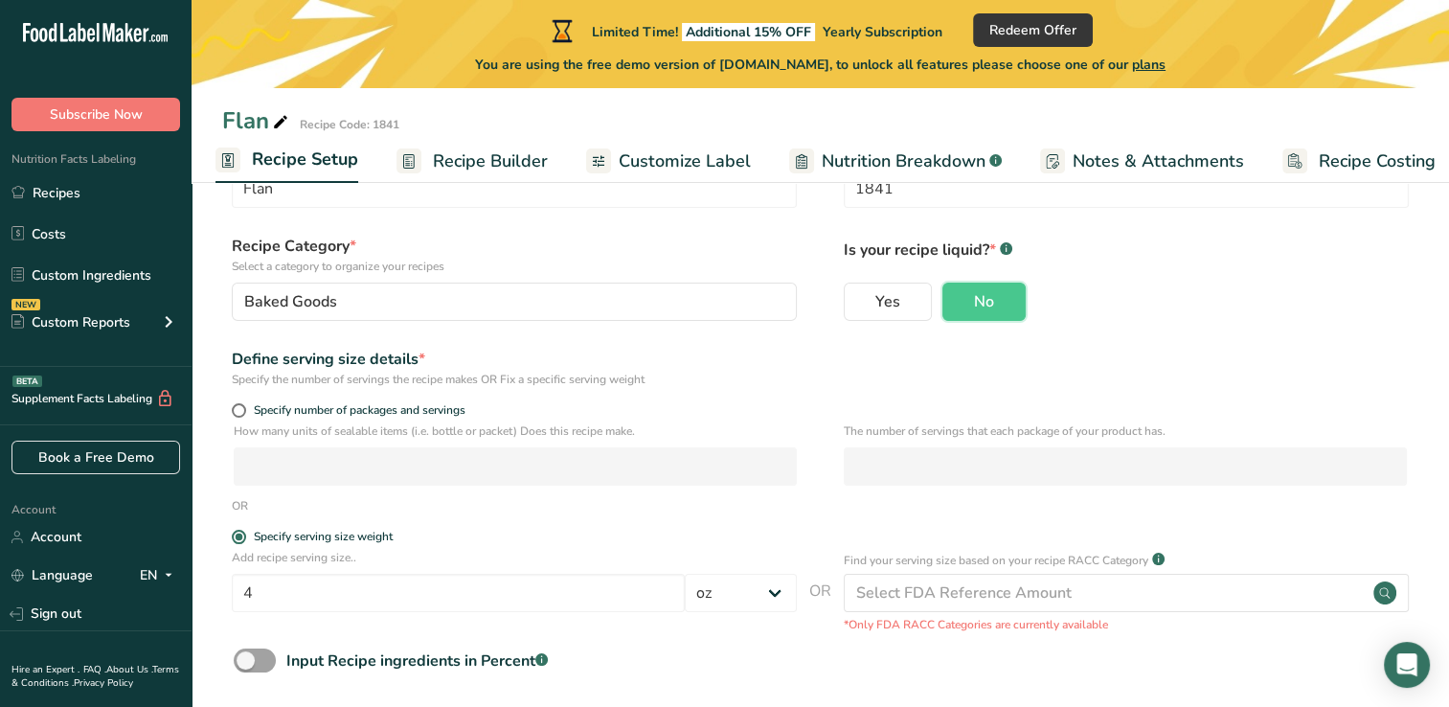
scroll to position [175, 0]
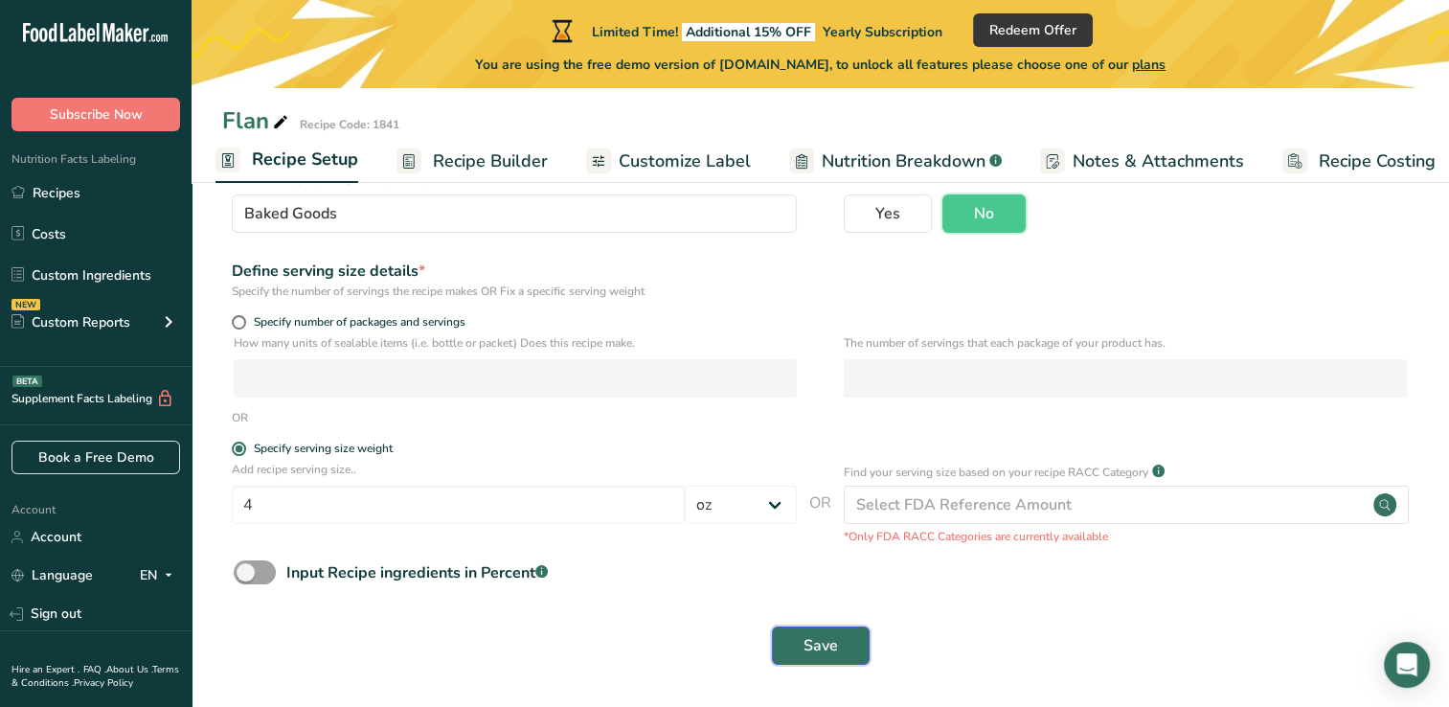
click at [819, 656] on span "Save" at bounding box center [820, 645] width 34 height 23
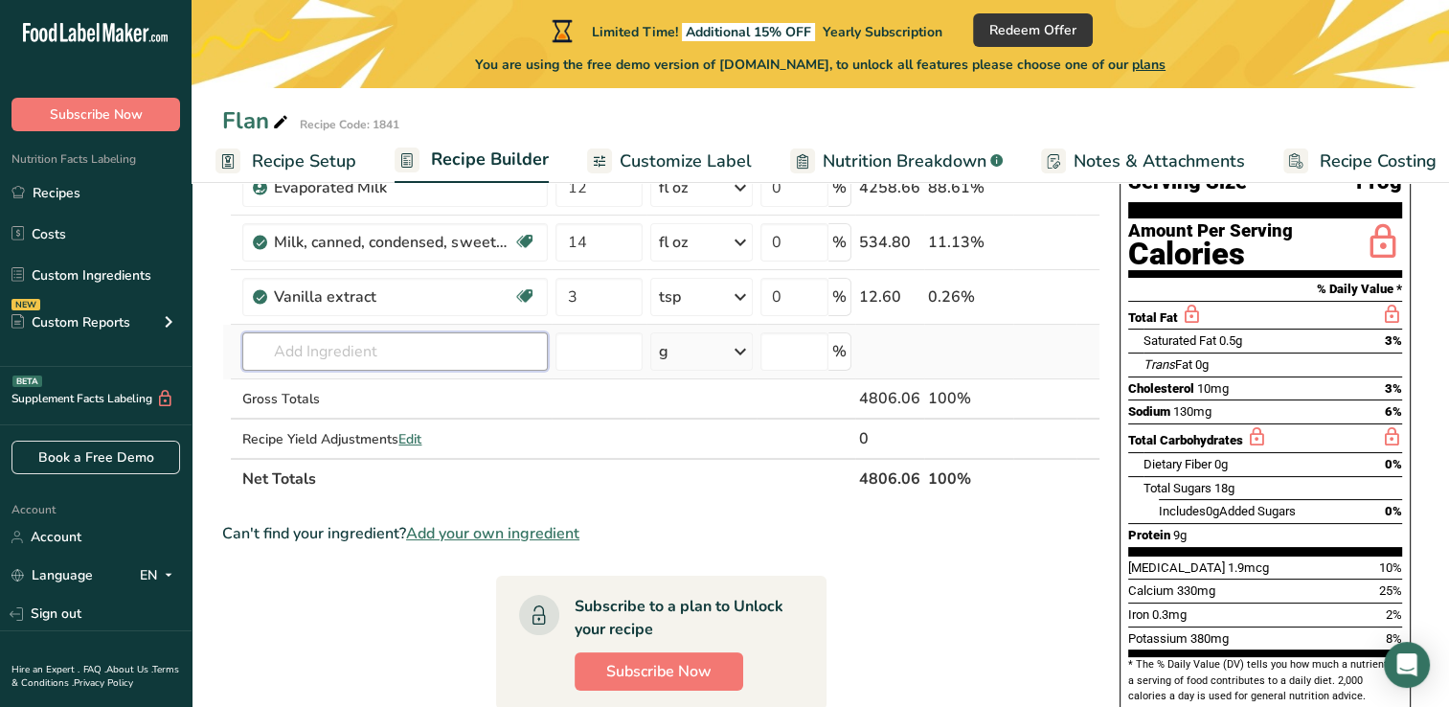
click at [332, 350] on input "text" at bounding box center [394, 351] width 305 height 38
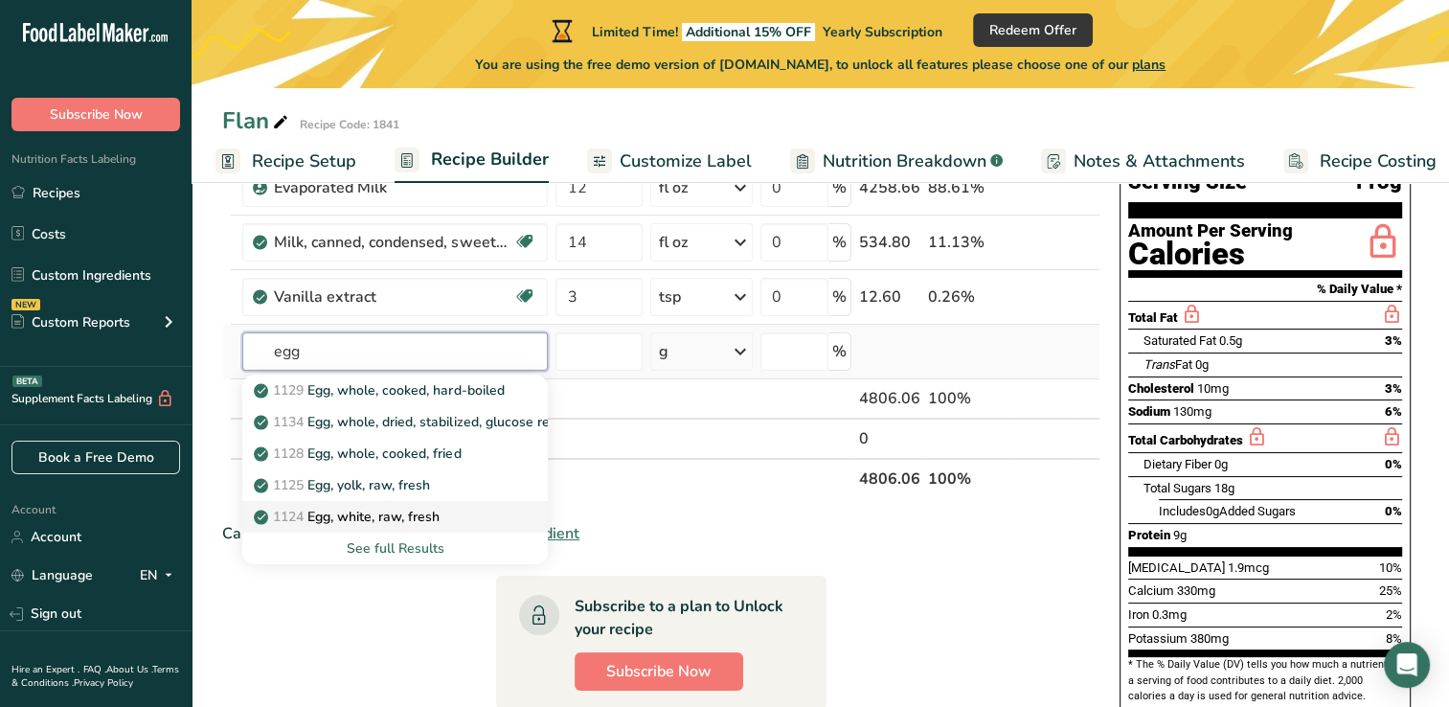
type input "egg"
click at [376, 519] on p "1124 Egg, white, raw, fresh" at bounding box center [349, 517] width 182 height 20
type input "Egg, white, raw, fresh"
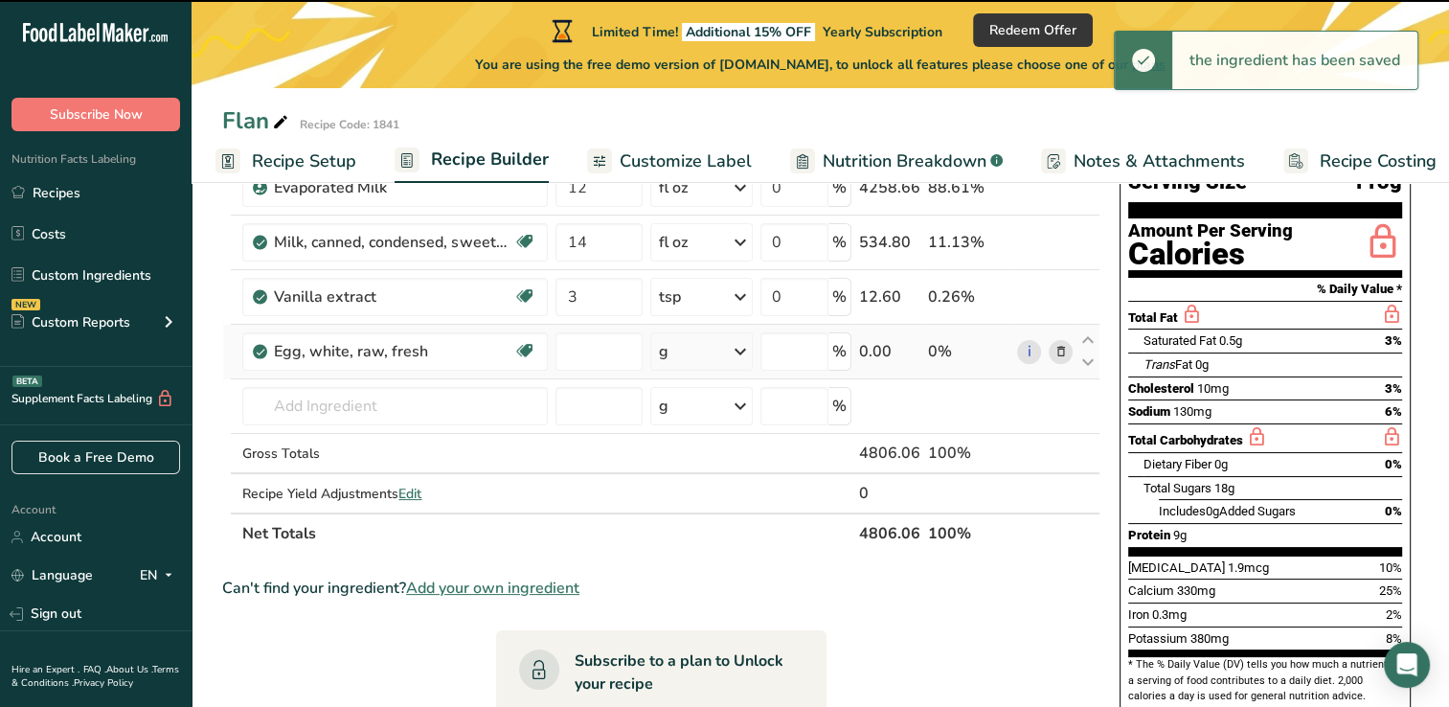
type input "0"
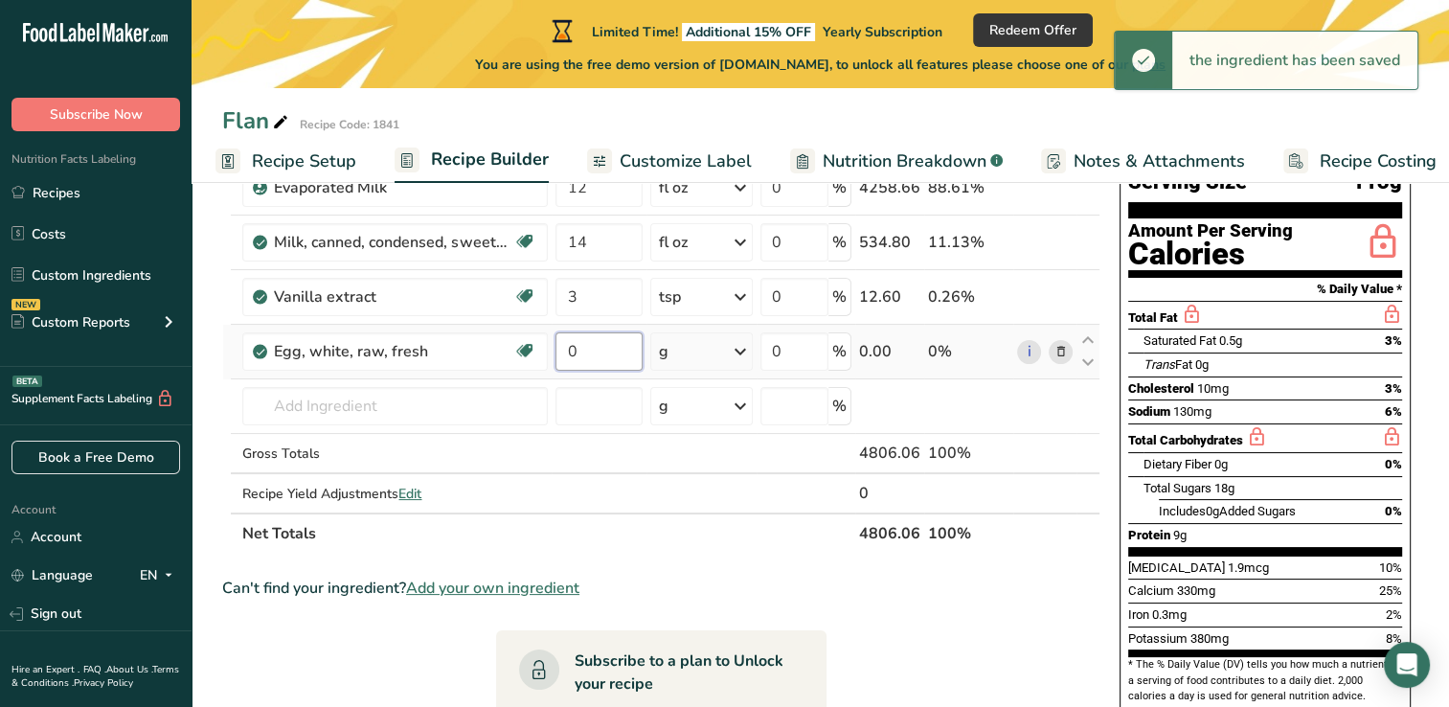
click at [586, 345] on input "0" at bounding box center [598, 351] width 87 height 38
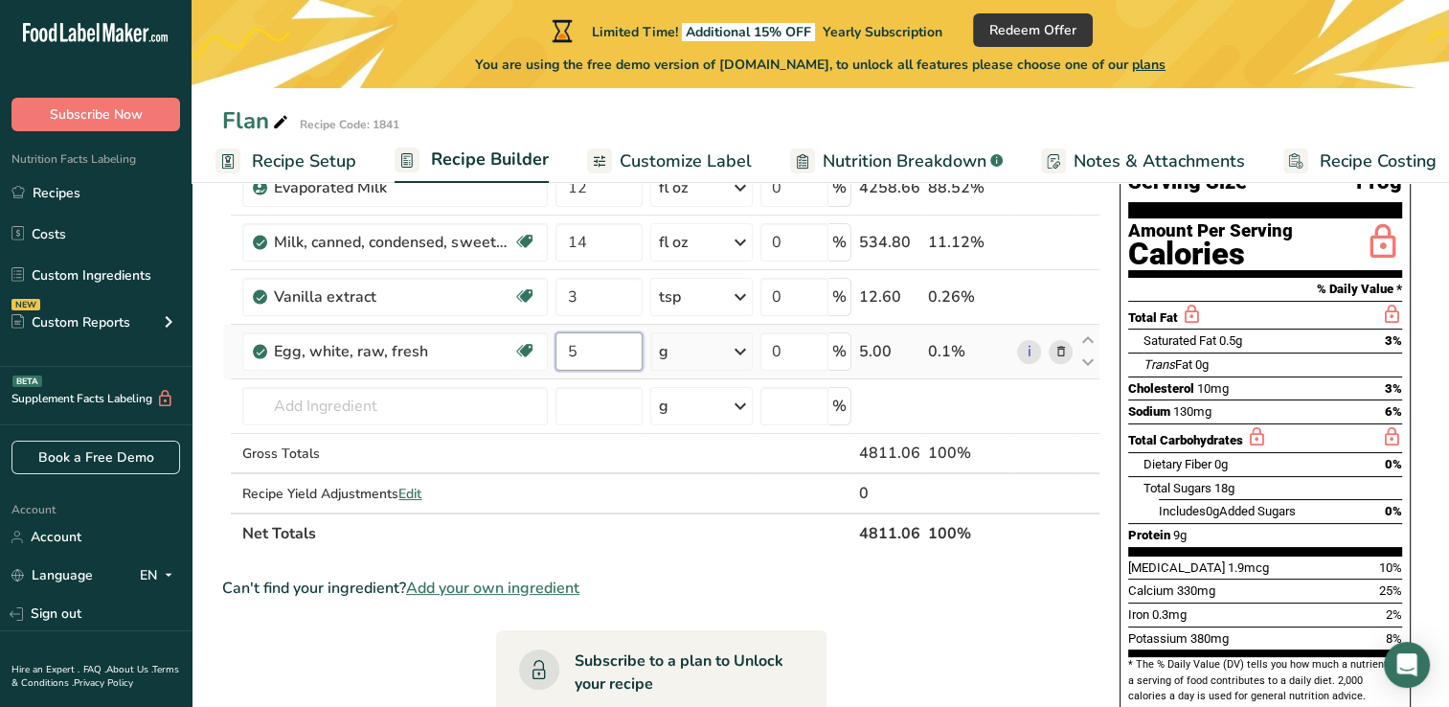
type input "5"
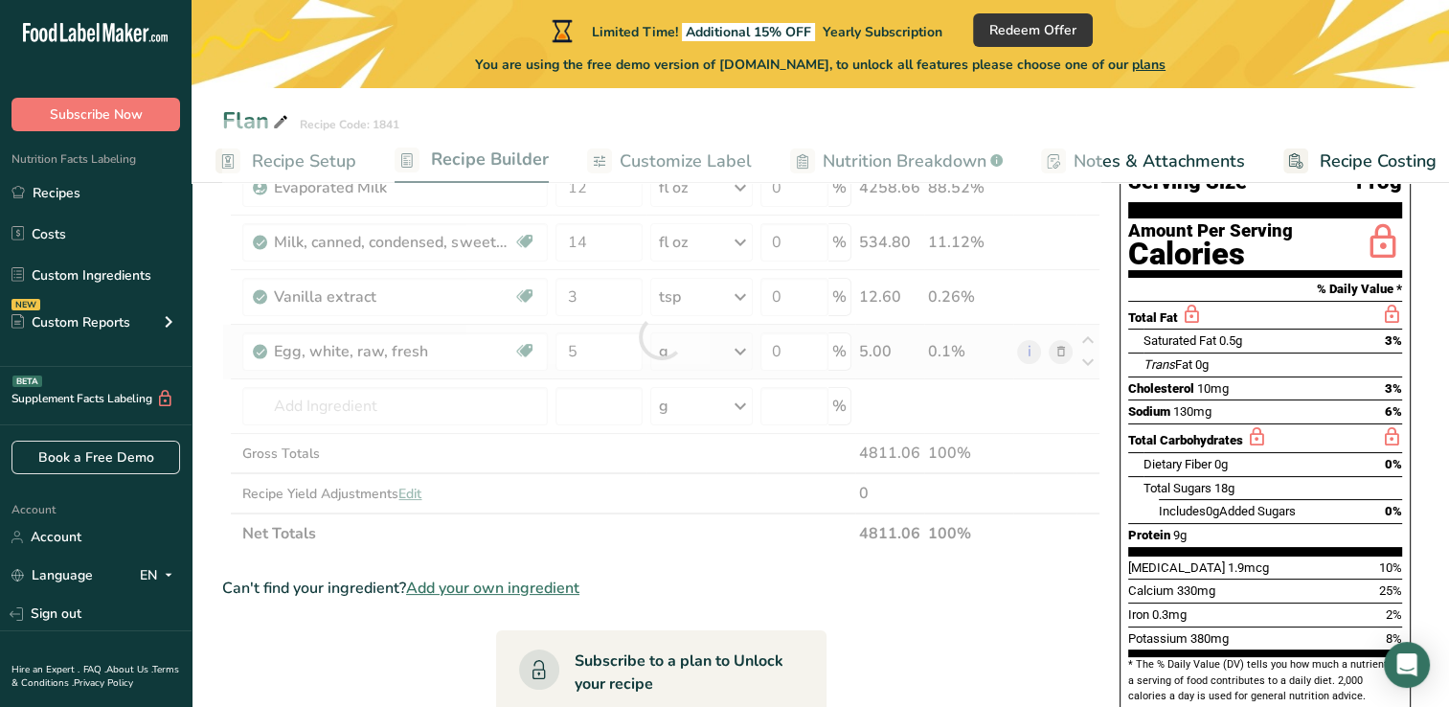
click at [738, 359] on div "Ingredient * Amount * Unit * Waste * .a-a{fill:#347362;}.b-a{fill:#fff;} Grams …" at bounding box center [661, 337] width 878 height 434
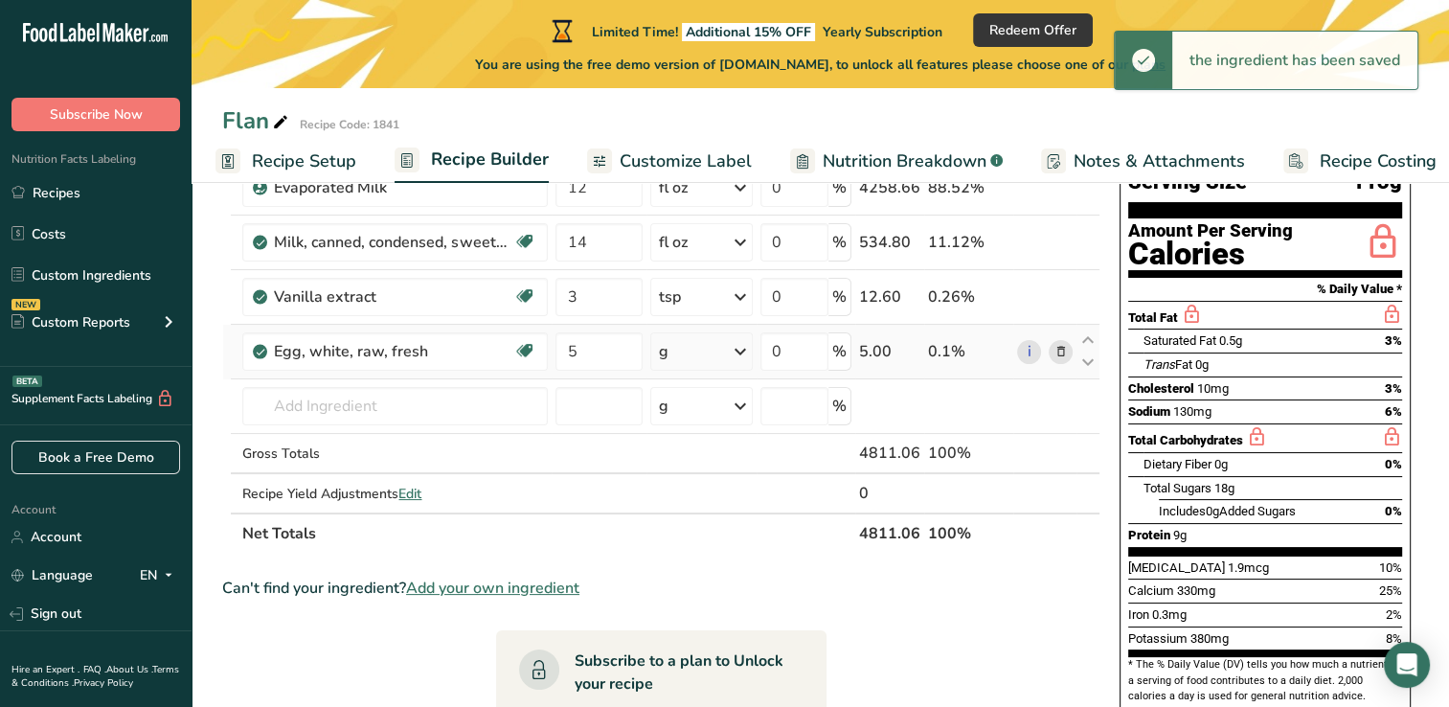
click at [739, 354] on icon at bounding box center [740, 351] width 23 height 34
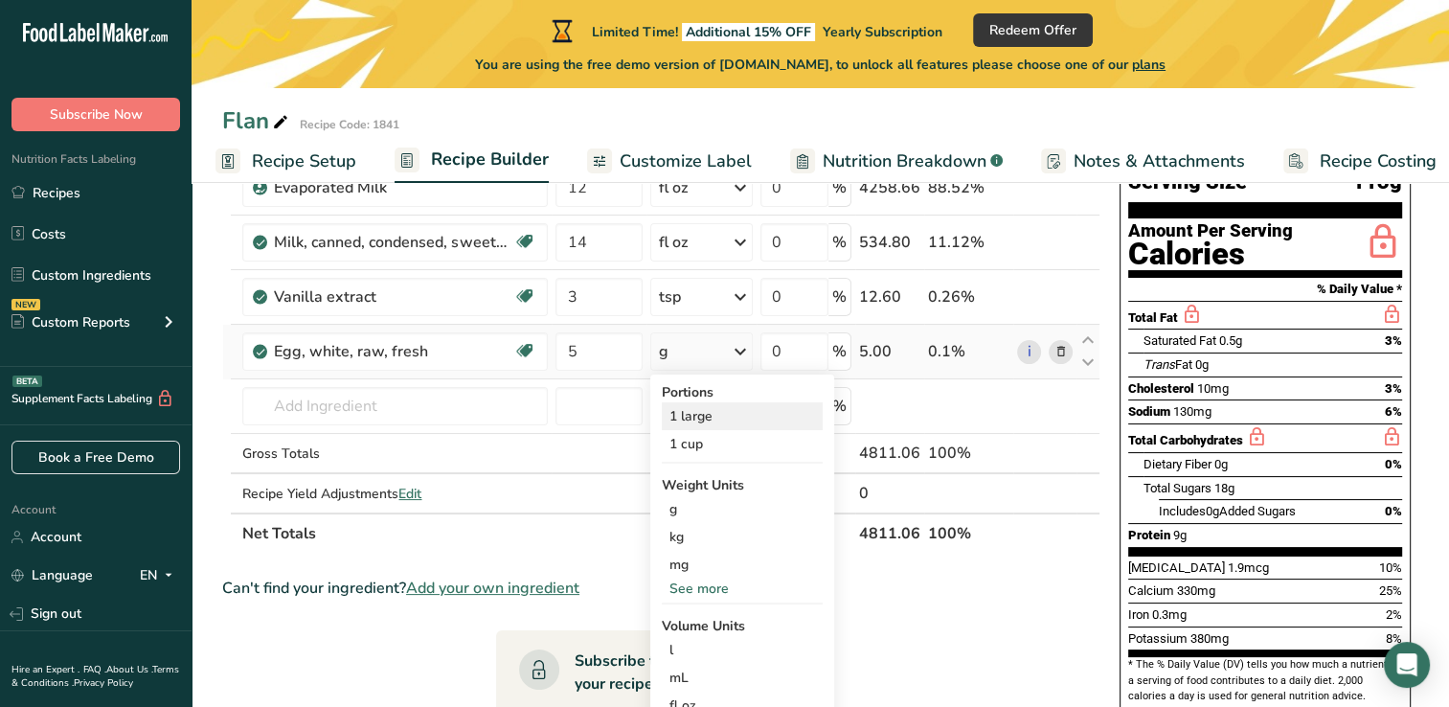
click at [708, 413] on div "1 large" at bounding box center [742, 416] width 161 height 28
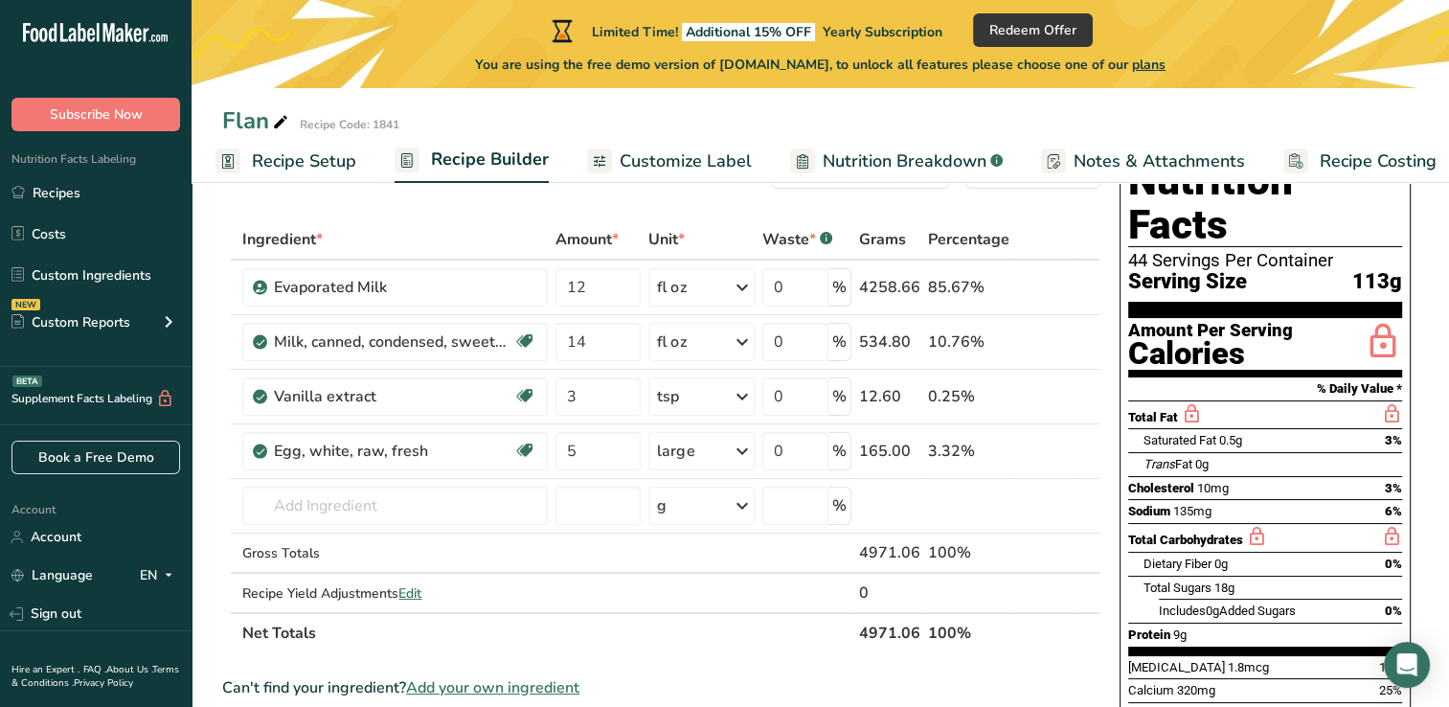
scroll to position [72, 0]
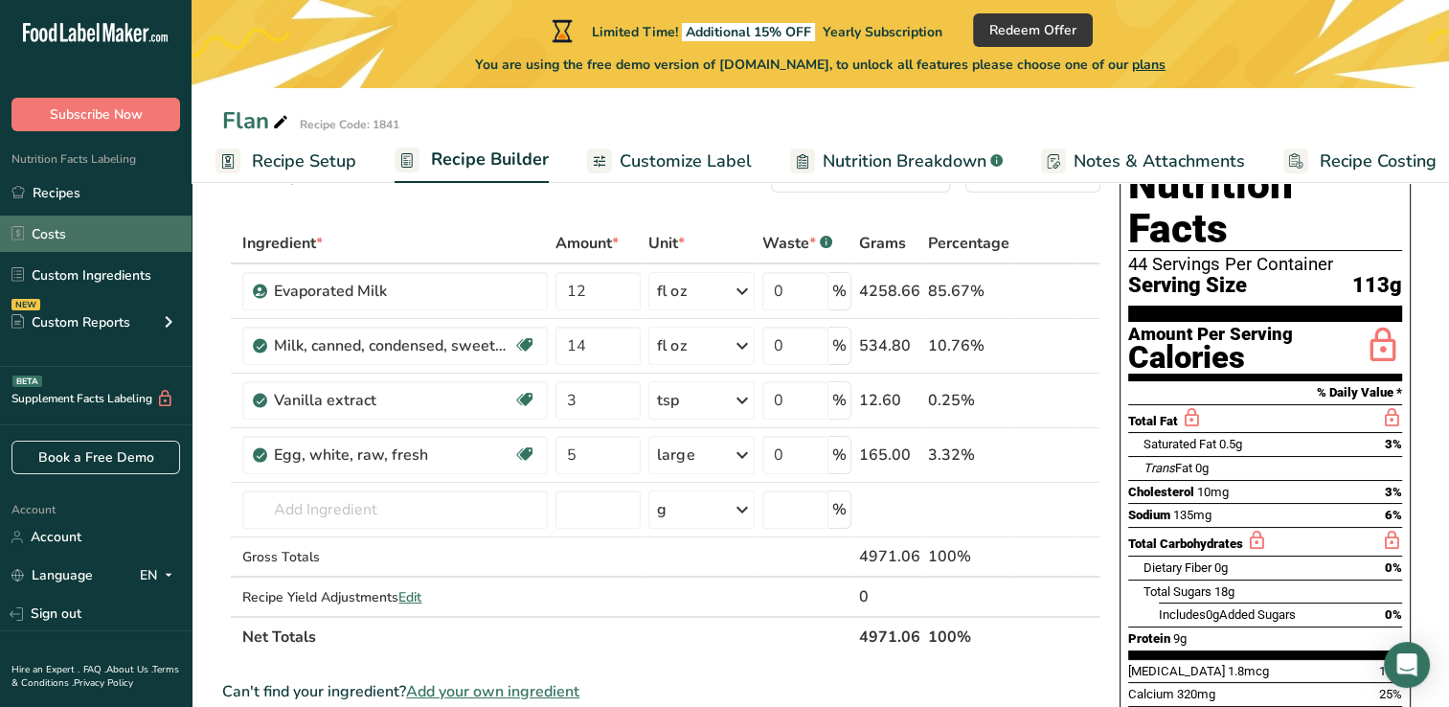
click at [50, 215] on link "Costs" at bounding box center [96, 233] width 192 height 36
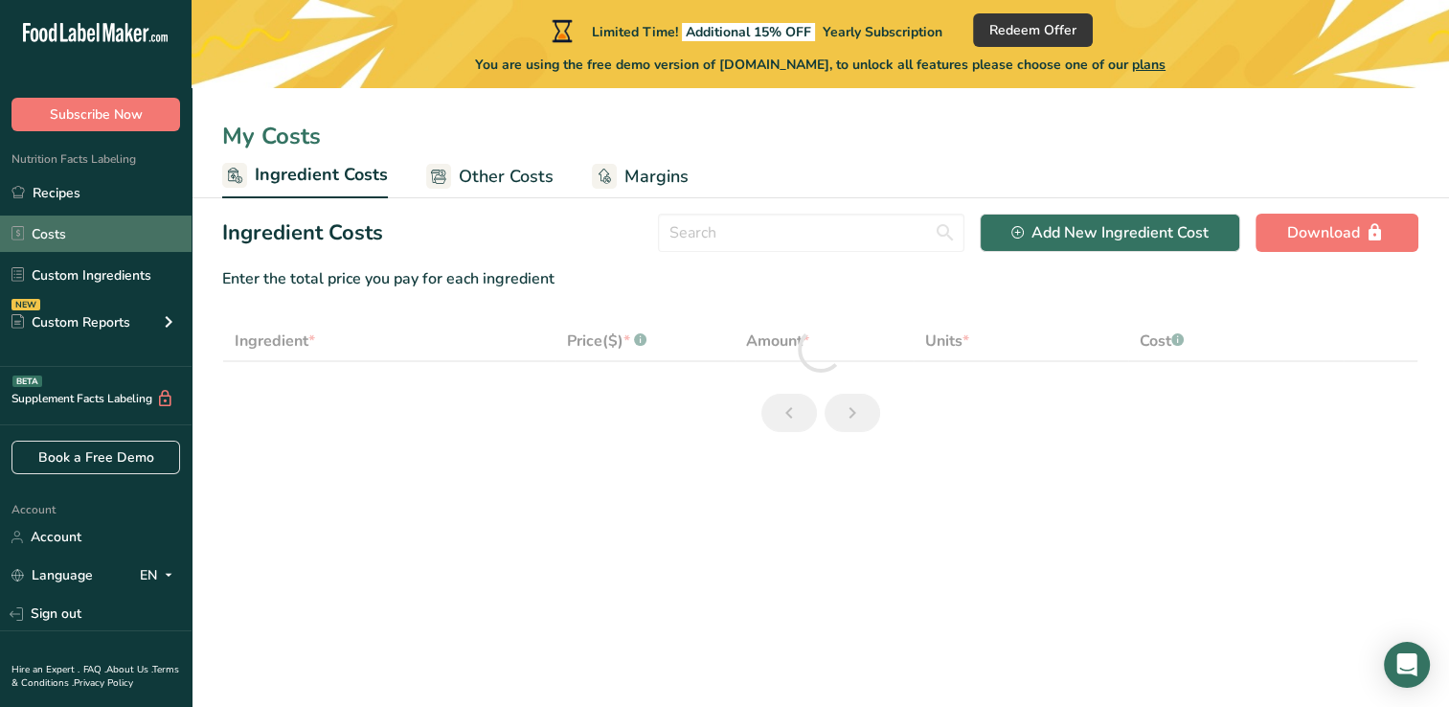
select select "1"
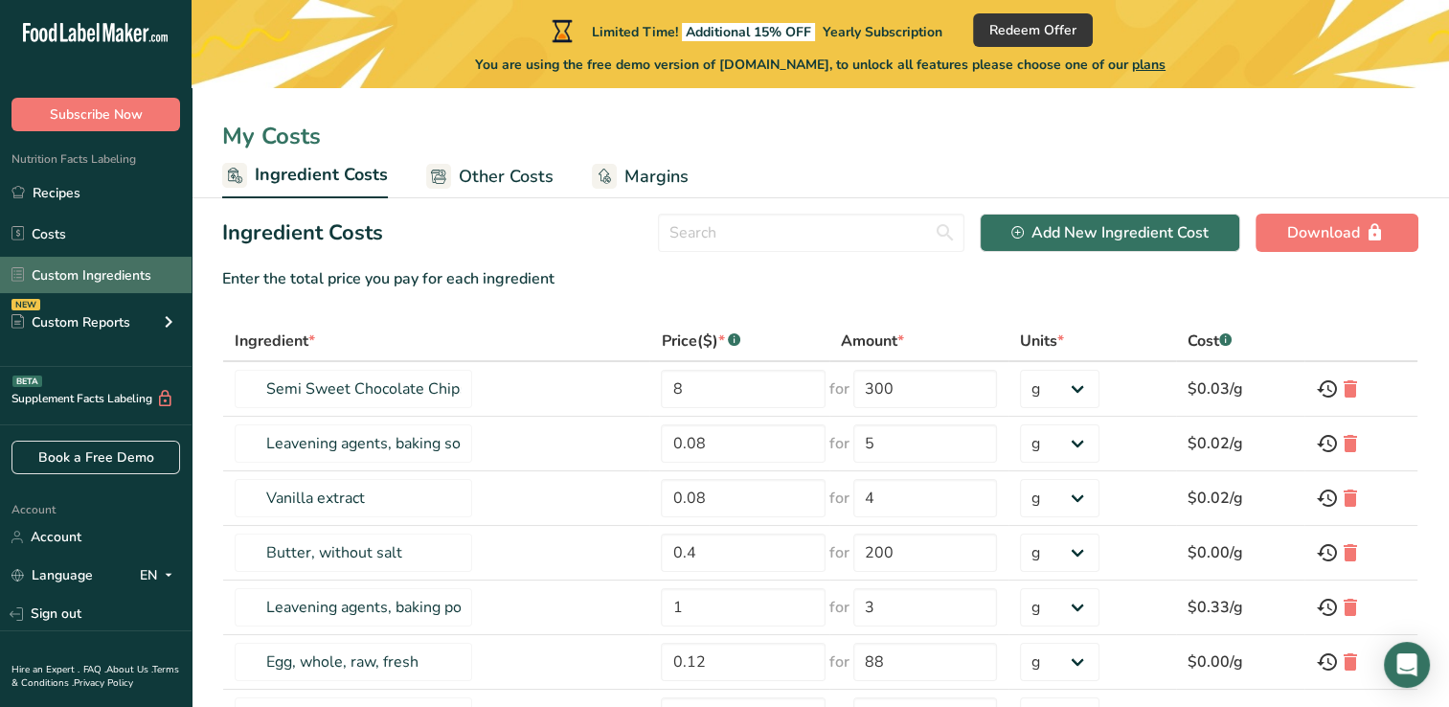
click at [124, 282] on link "Custom Ingredients" at bounding box center [96, 275] width 192 height 36
